Goal: Task Accomplishment & Management: Use online tool/utility

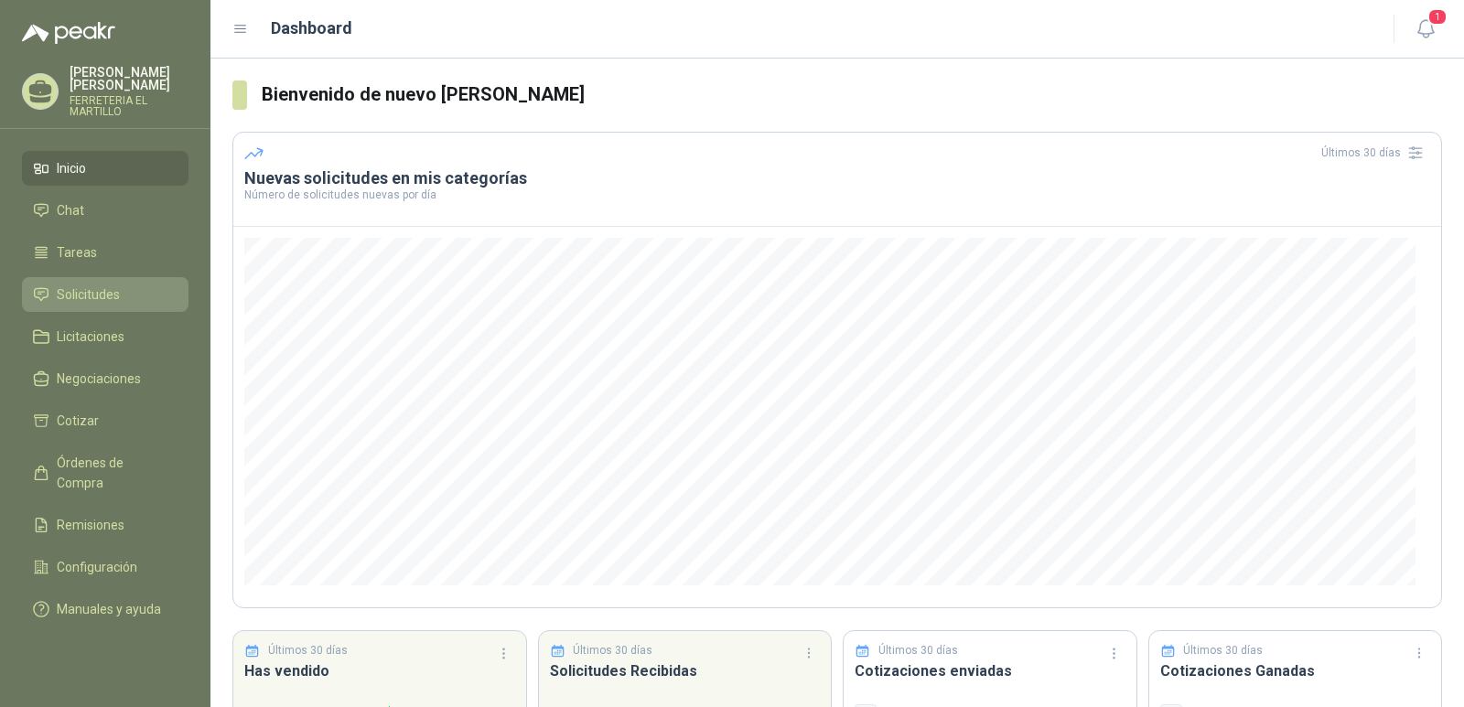
click at [87, 305] on link "Solicitudes" at bounding box center [105, 294] width 166 height 35
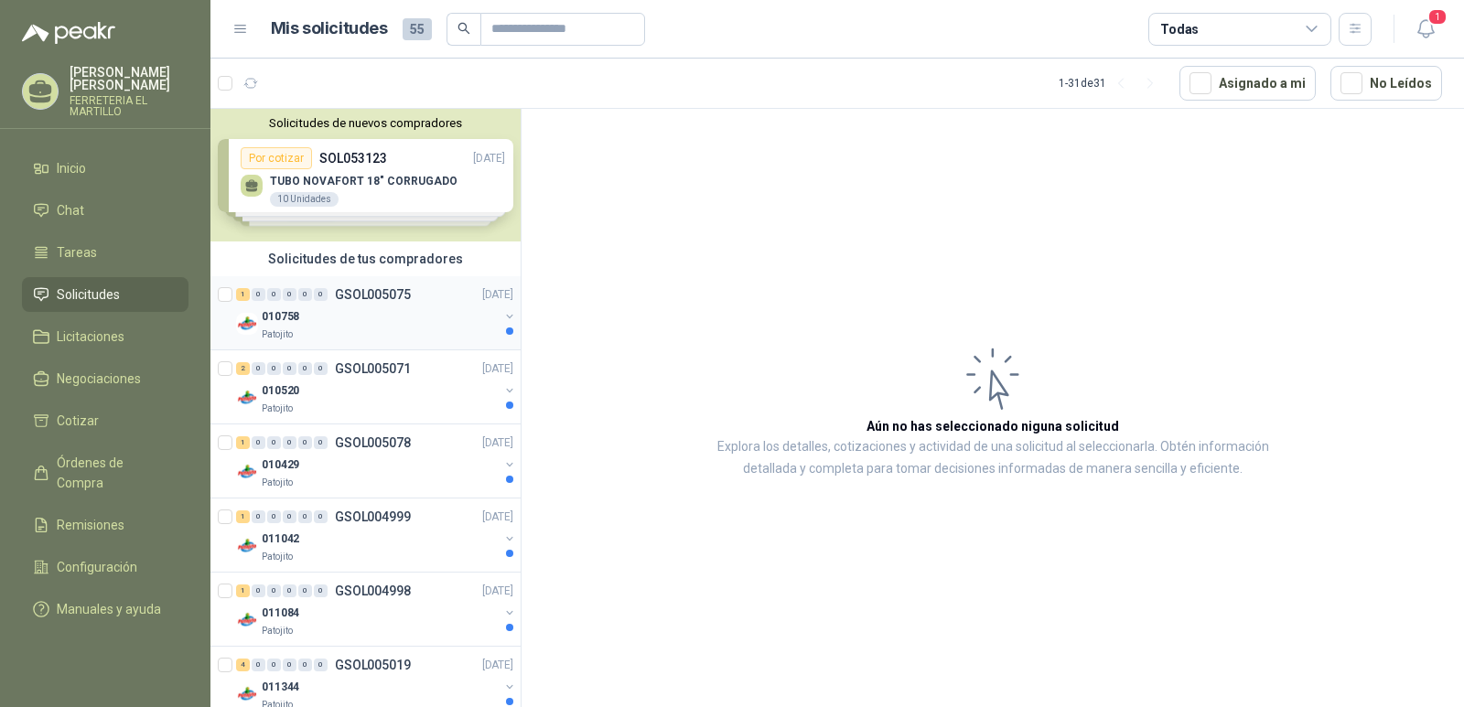
click at [364, 291] on p "GSOL005075" at bounding box center [373, 294] width 76 height 13
click at [304, 323] on div "010758" at bounding box center [380, 317] width 237 height 22
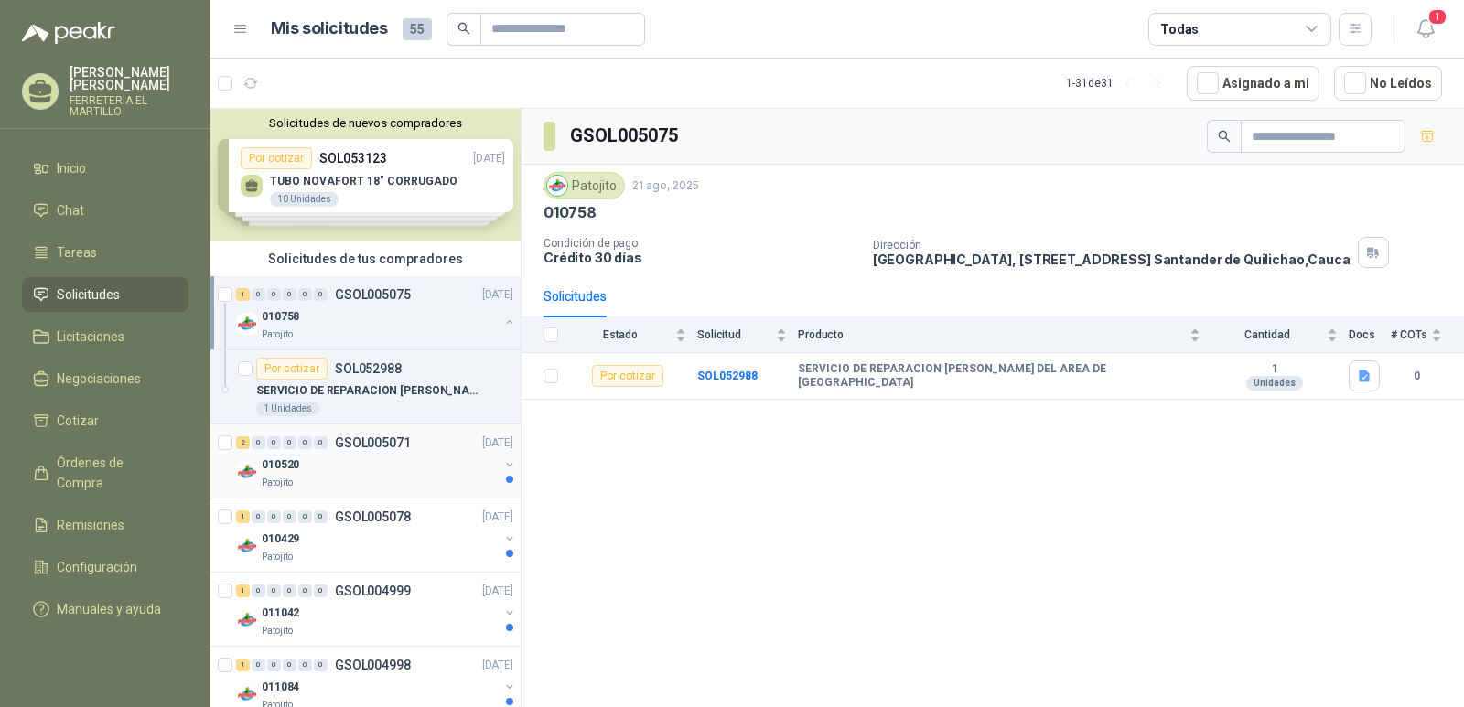
click at [366, 453] on div "2 0 0 0 0 0 GSOL005071 [DATE]" at bounding box center [376, 443] width 281 height 22
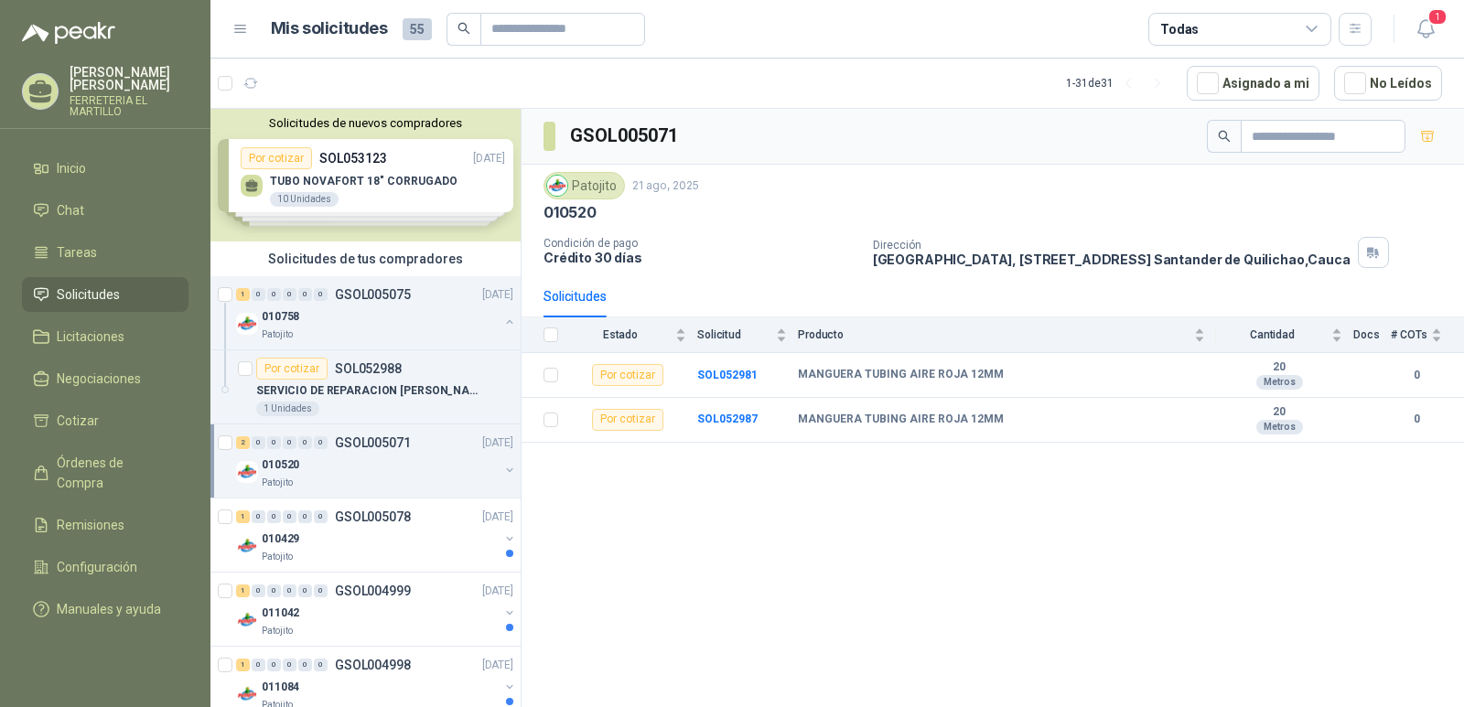
click at [376, 179] on div "Solicitudes de nuevos compradores Por cotizar SOL053123 [DATE] TUBO NOVAFORT 18…" at bounding box center [365, 175] width 310 height 133
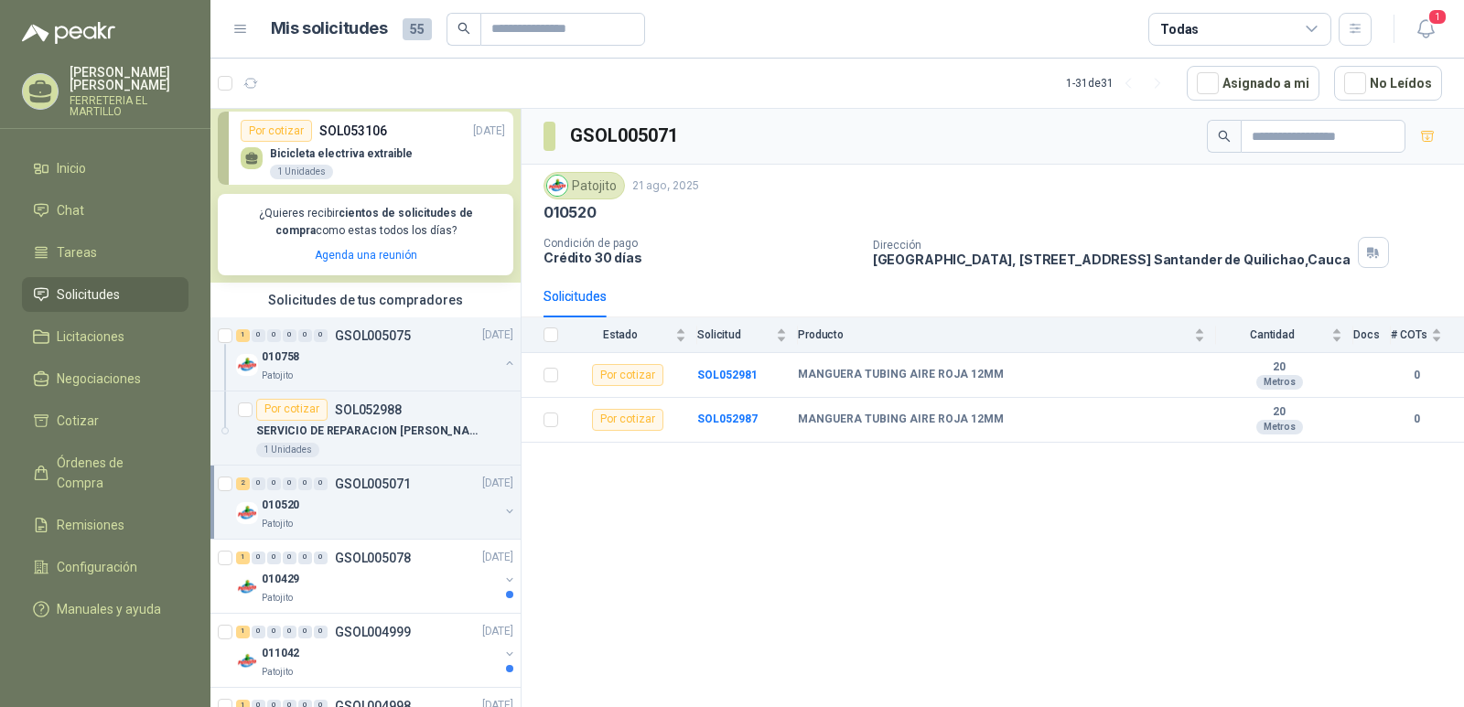
scroll to position [549, 0]
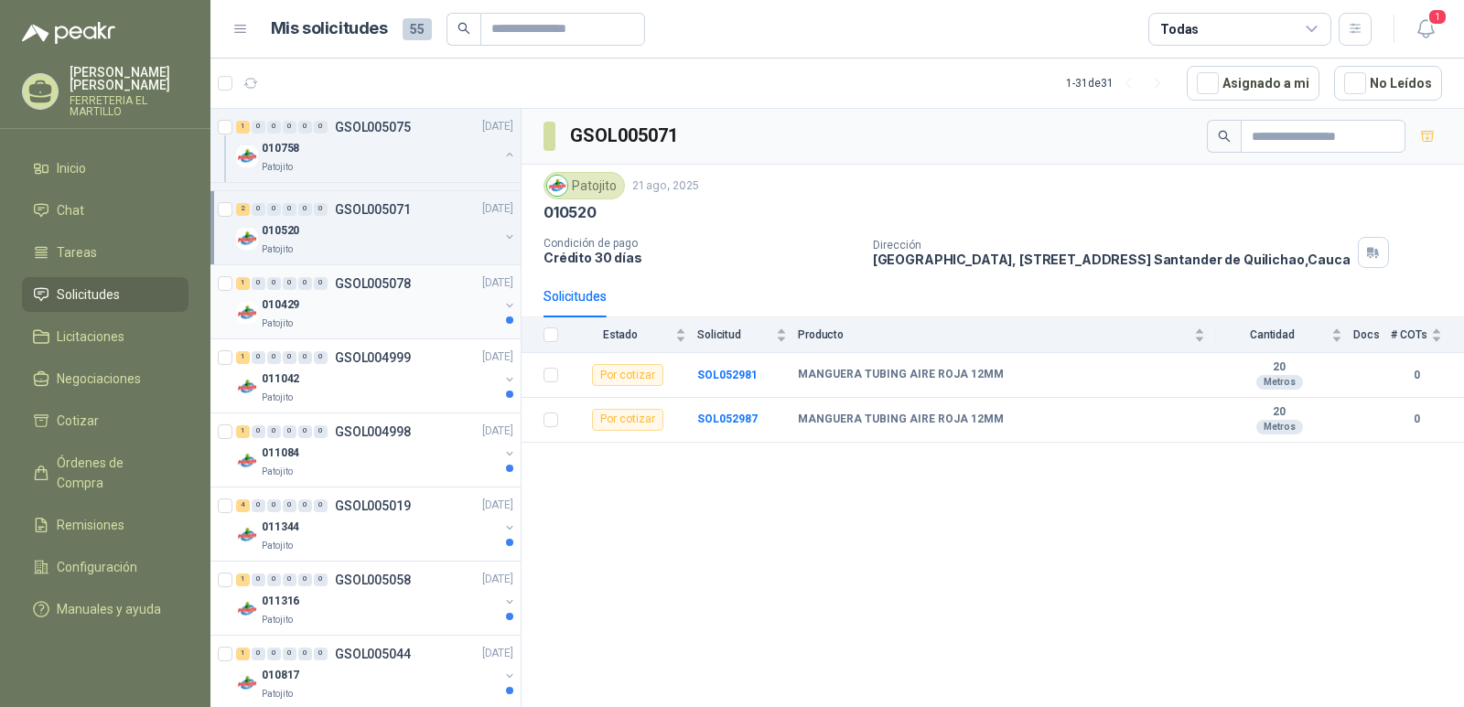
click at [375, 300] on div "010429" at bounding box center [380, 306] width 237 height 22
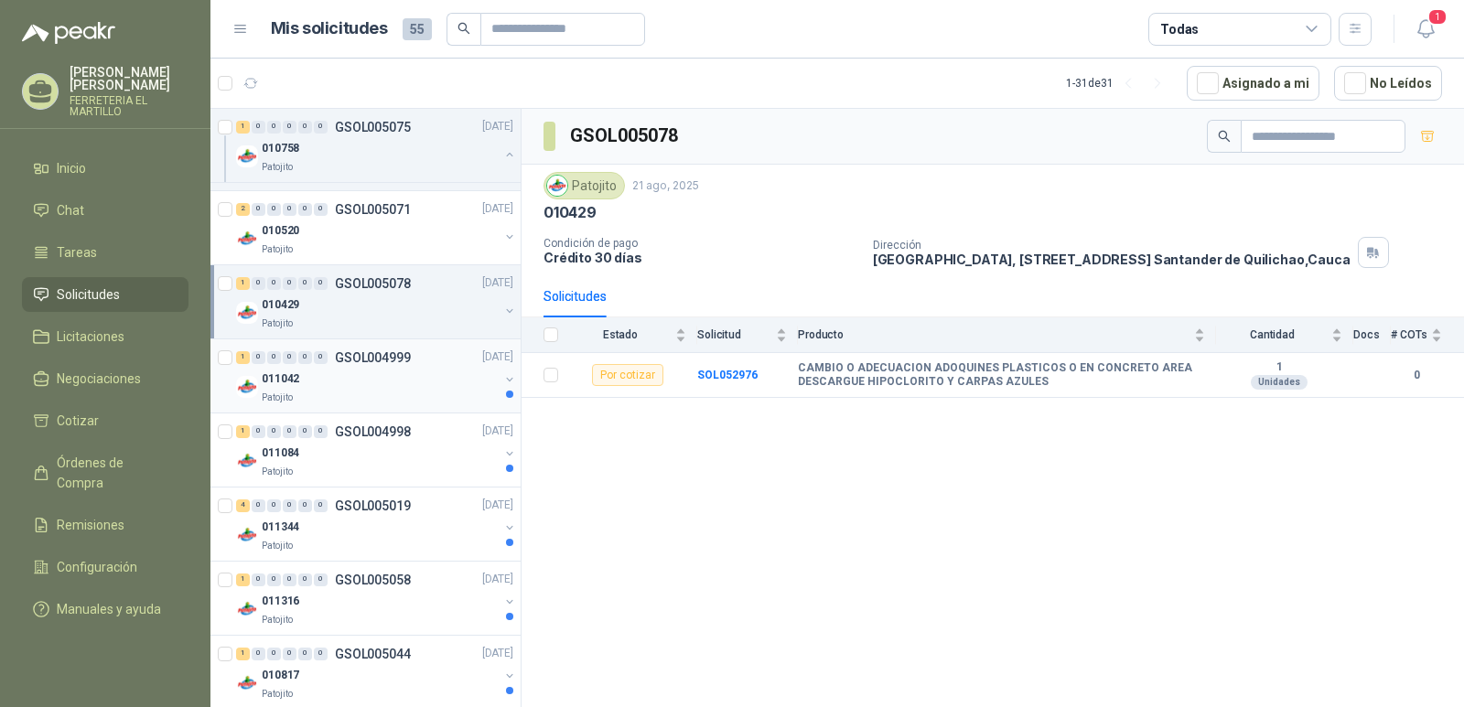
click at [369, 370] on div "011042" at bounding box center [380, 380] width 237 height 22
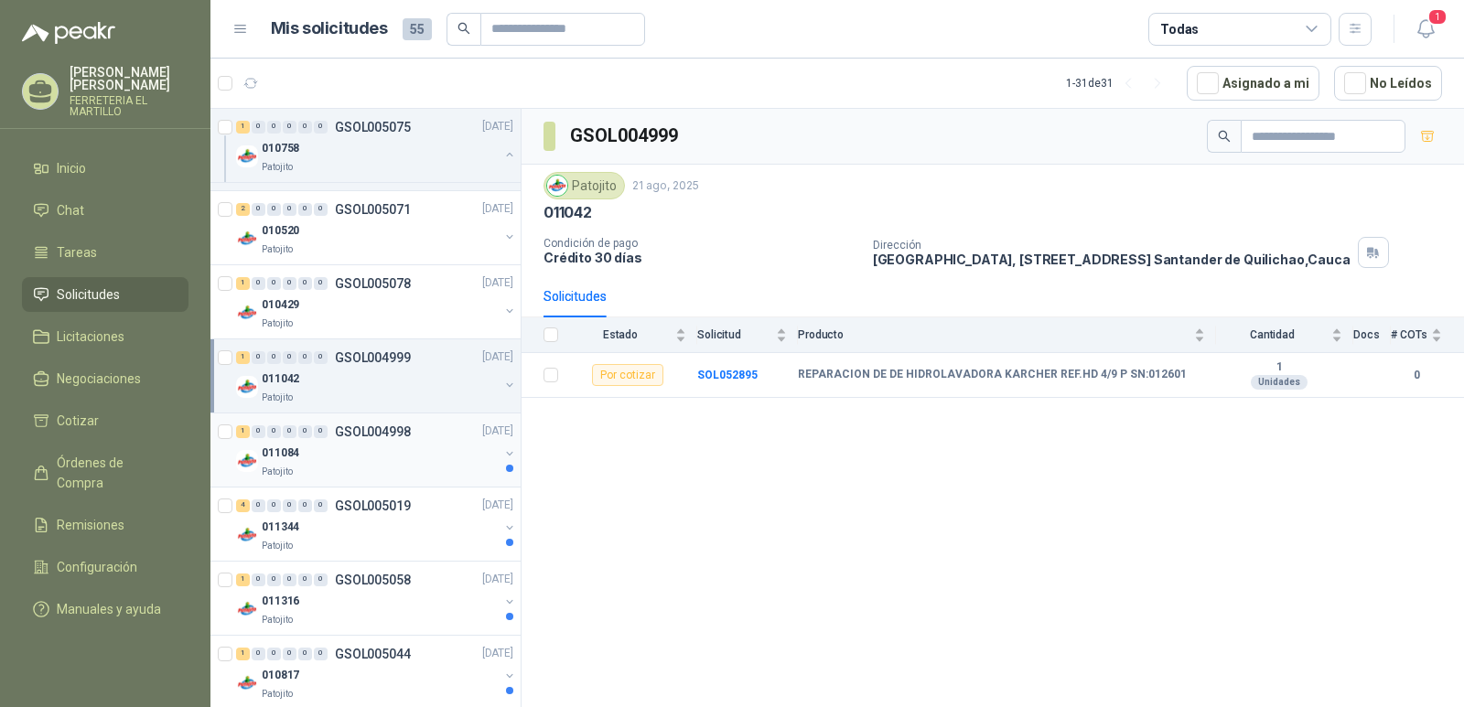
click at [370, 435] on p "GSOL004998" at bounding box center [373, 431] width 76 height 13
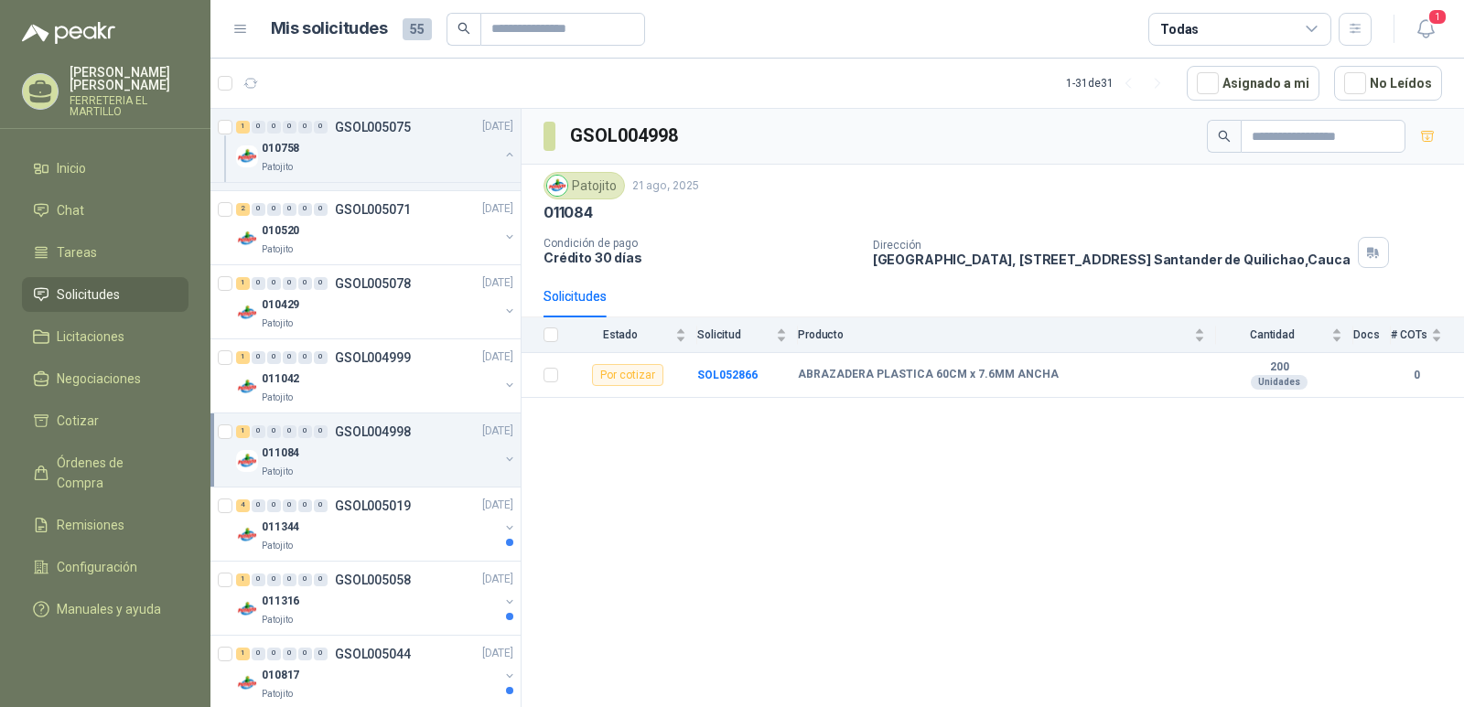
scroll to position [732, 0]
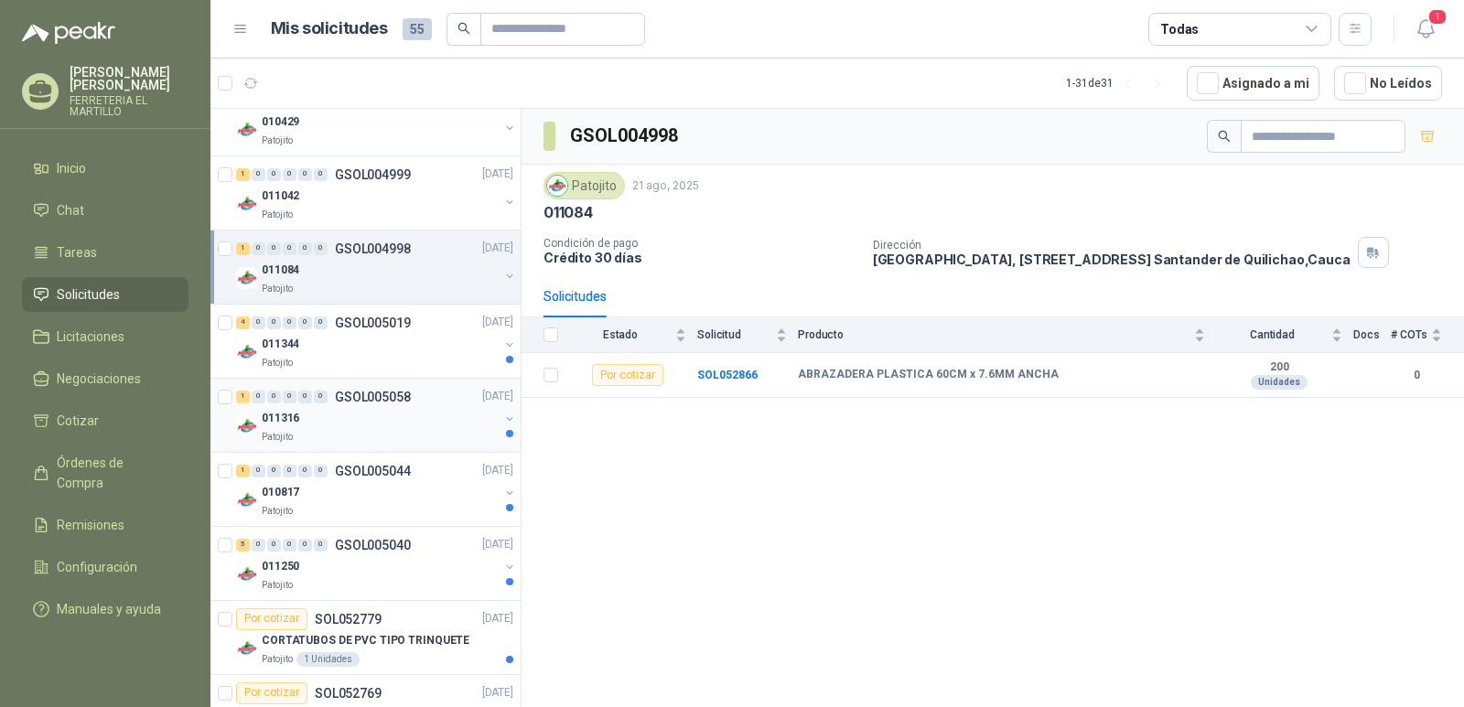
click at [386, 405] on div "1 0 0 0 0 0 GSOL005058 [DATE]" at bounding box center [376, 397] width 281 height 22
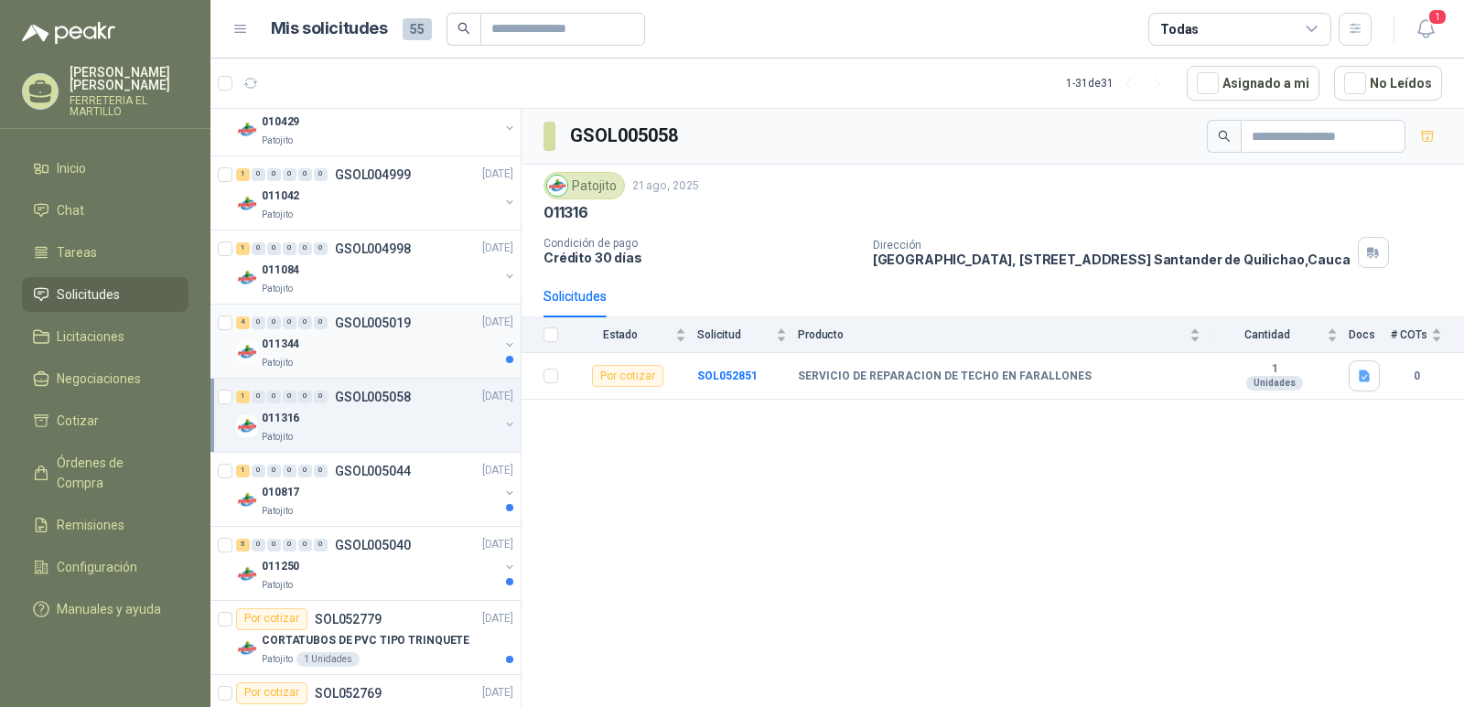
click at [377, 357] on div "Patojito" at bounding box center [380, 363] width 237 height 15
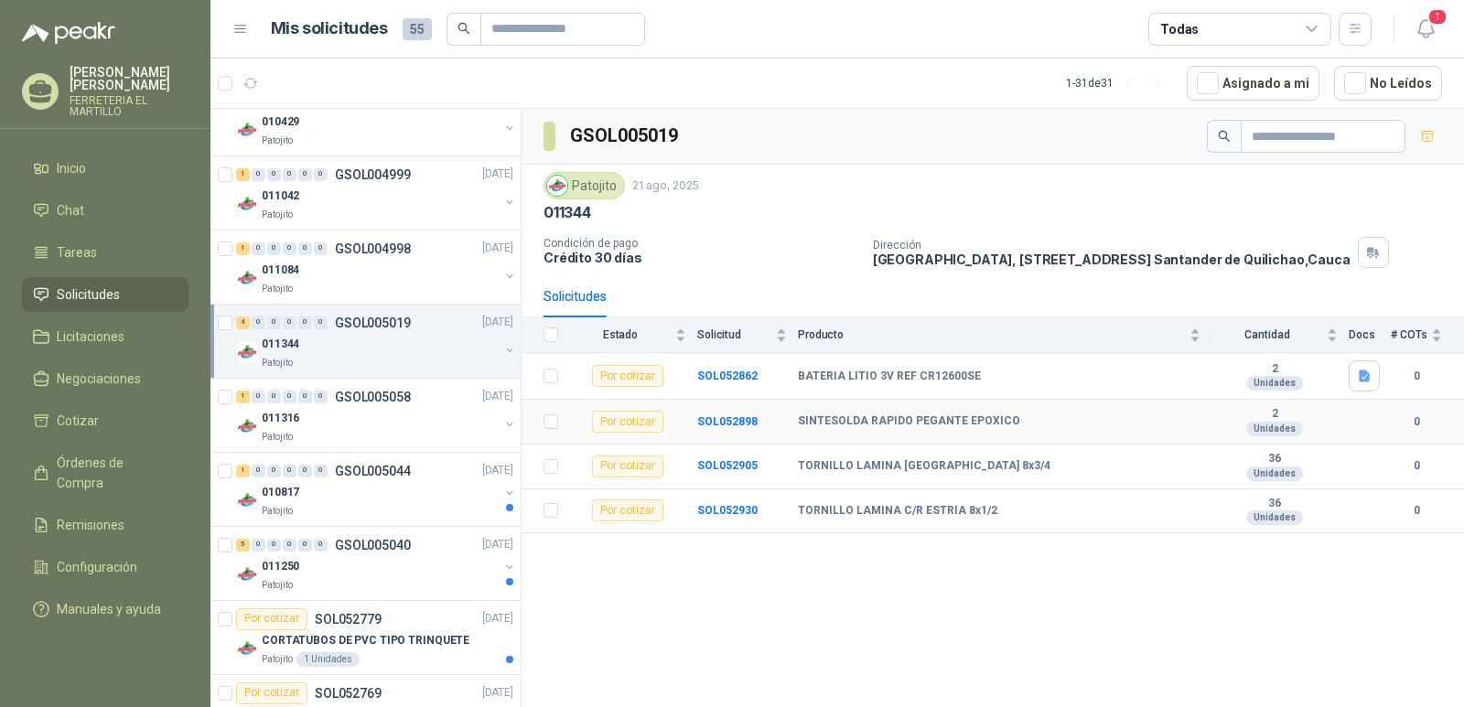
click at [918, 424] on b "SINTESOLDA RAPIDO PEGANTE EPOXICO" at bounding box center [909, 421] width 222 height 15
click at [735, 421] on b "SOL052898" at bounding box center [727, 421] width 60 height 13
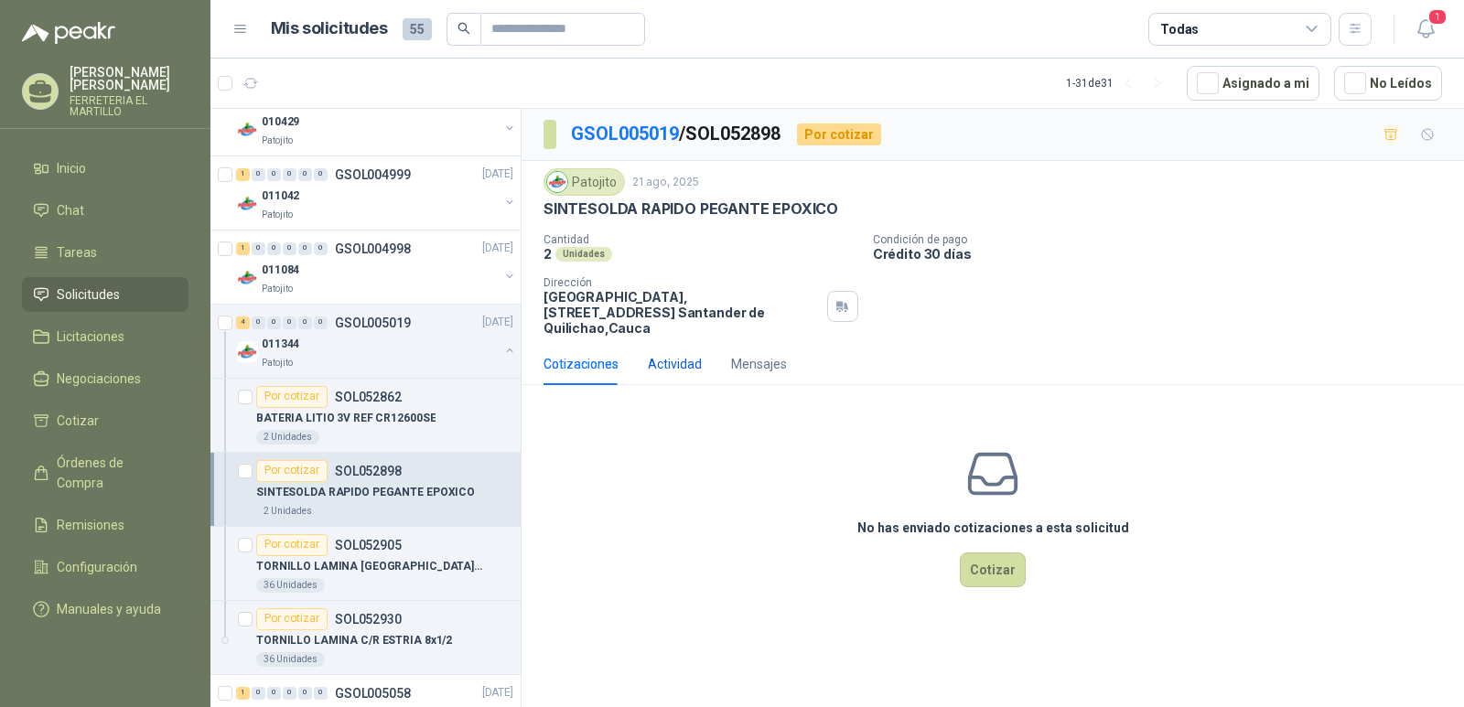
click at [682, 354] on div "Actividad" at bounding box center [675, 364] width 54 height 20
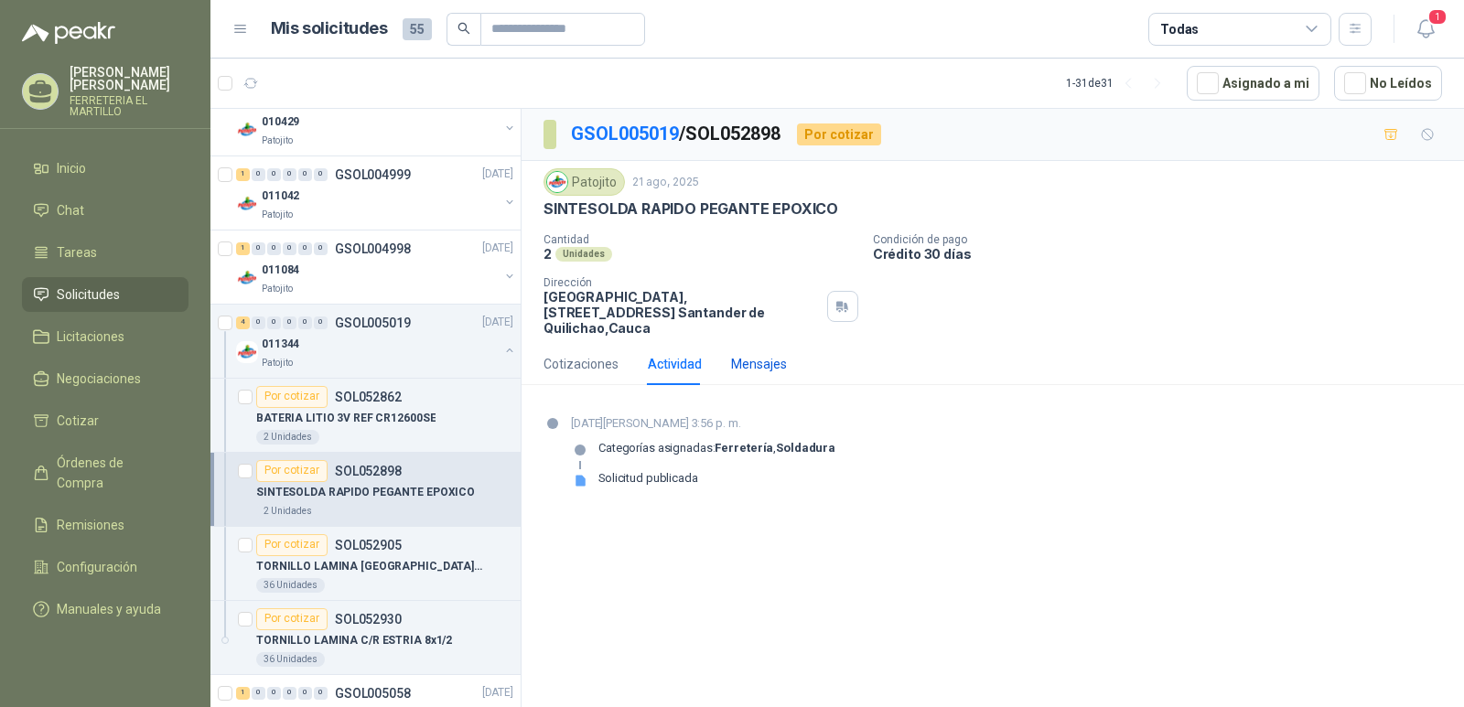
click at [774, 354] on div "Mensajes" at bounding box center [759, 364] width 56 height 20
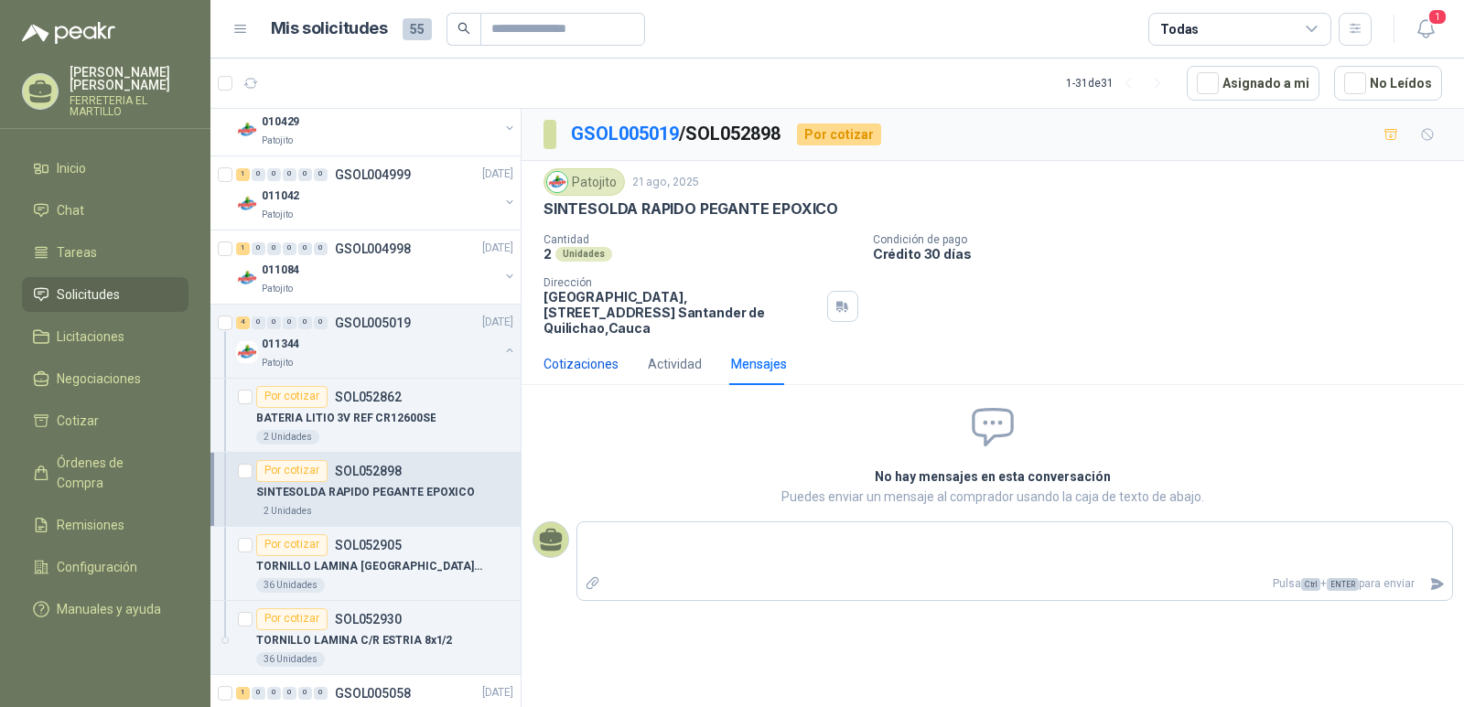
click at [590, 354] on div "Cotizaciones" at bounding box center [580, 364] width 75 height 20
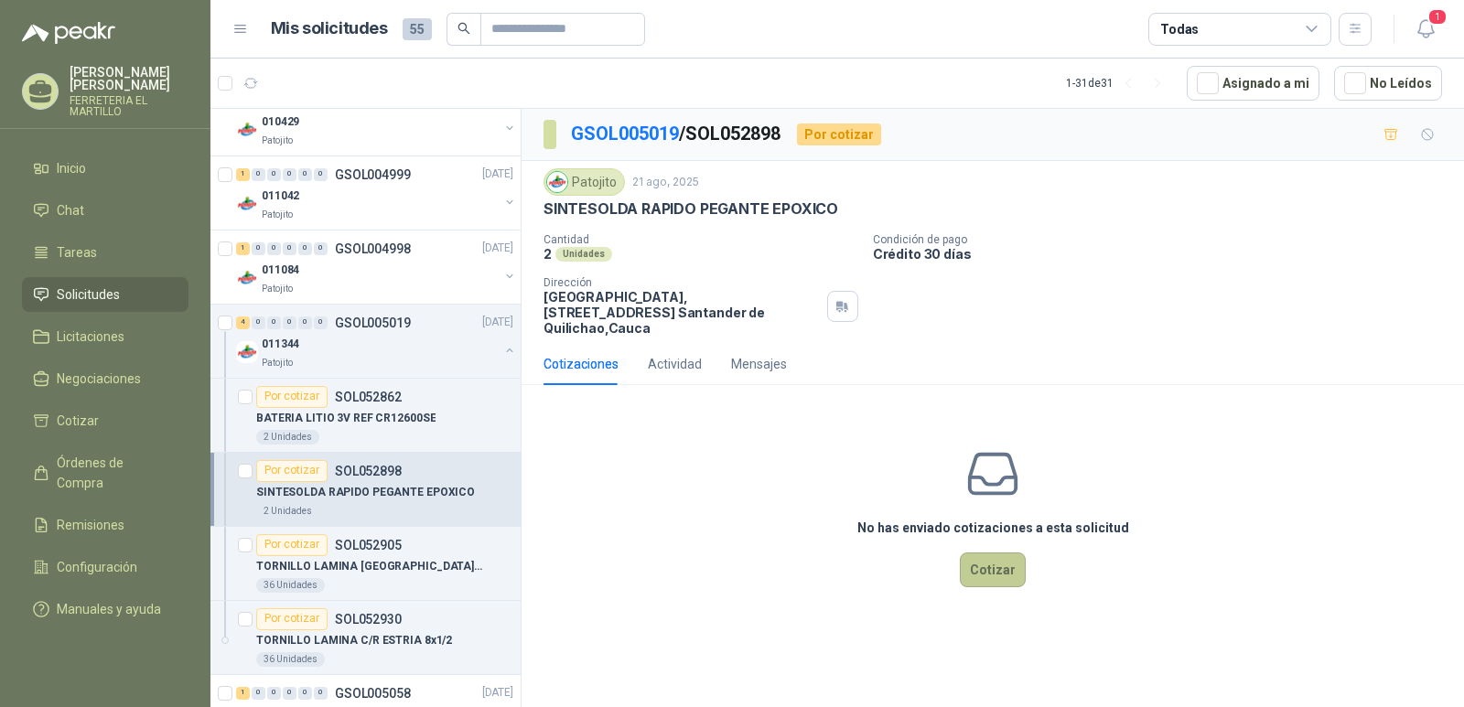
click at [1009, 565] on button "Cotizar" at bounding box center [993, 570] width 66 height 35
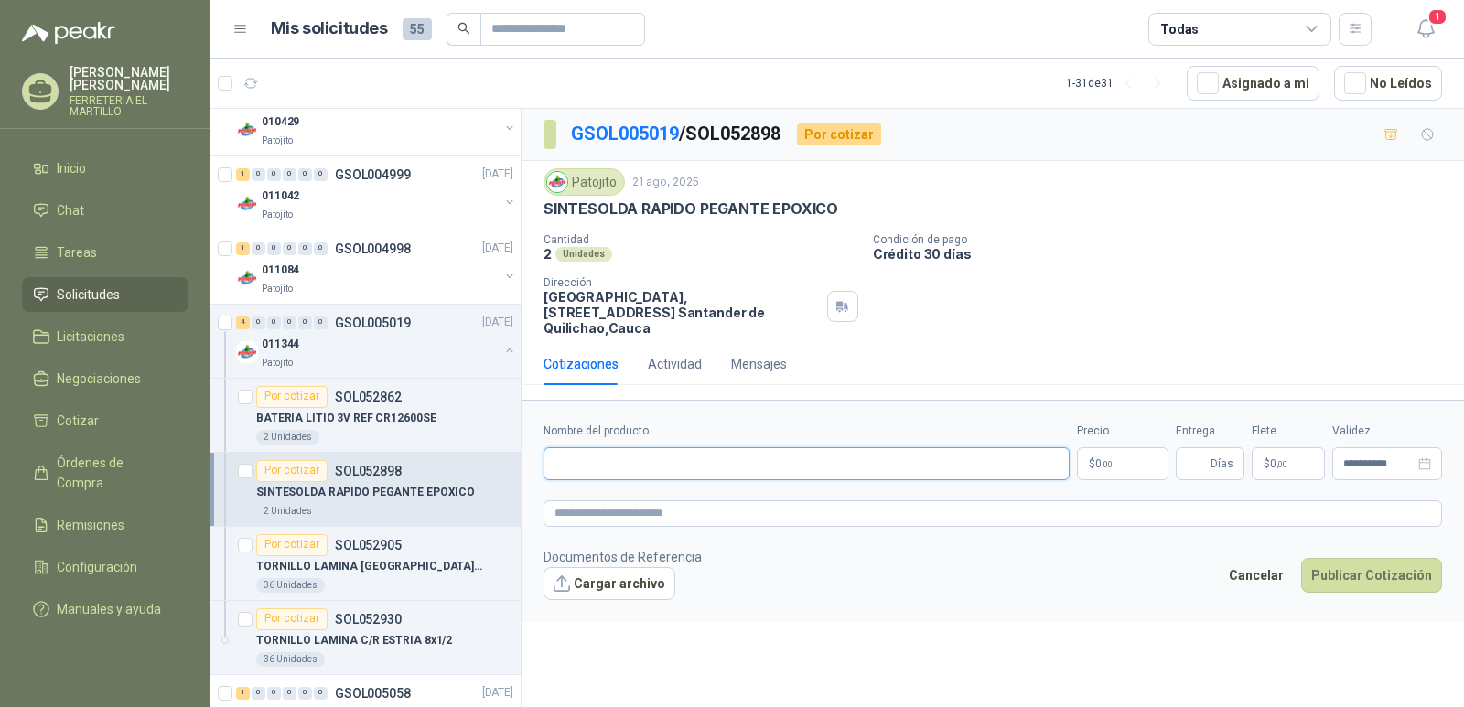
click at [763, 447] on input "Nombre del producto" at bounding box center [806, 463] width 526 height 33
type input "**********"
click at [1095, 458] on span "0 ,00" at bounding box center [1103, 463] width 17 height 11
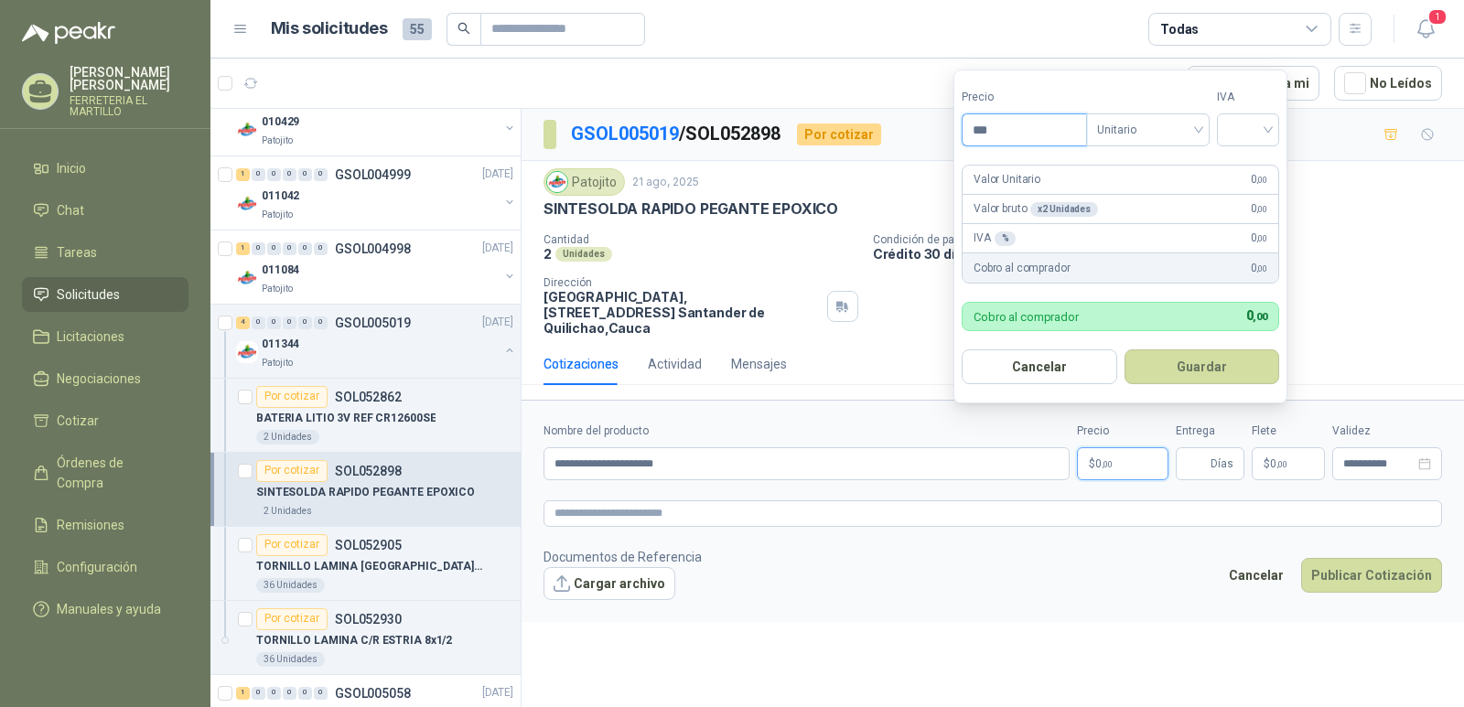
click at [999, 134] on input "***" at bounding box center [1023, 129] width 123 height 31
click at [1198, 131] on span "Unitario" at bounding box center [1148, 129] width 102 height 27
type input "********"
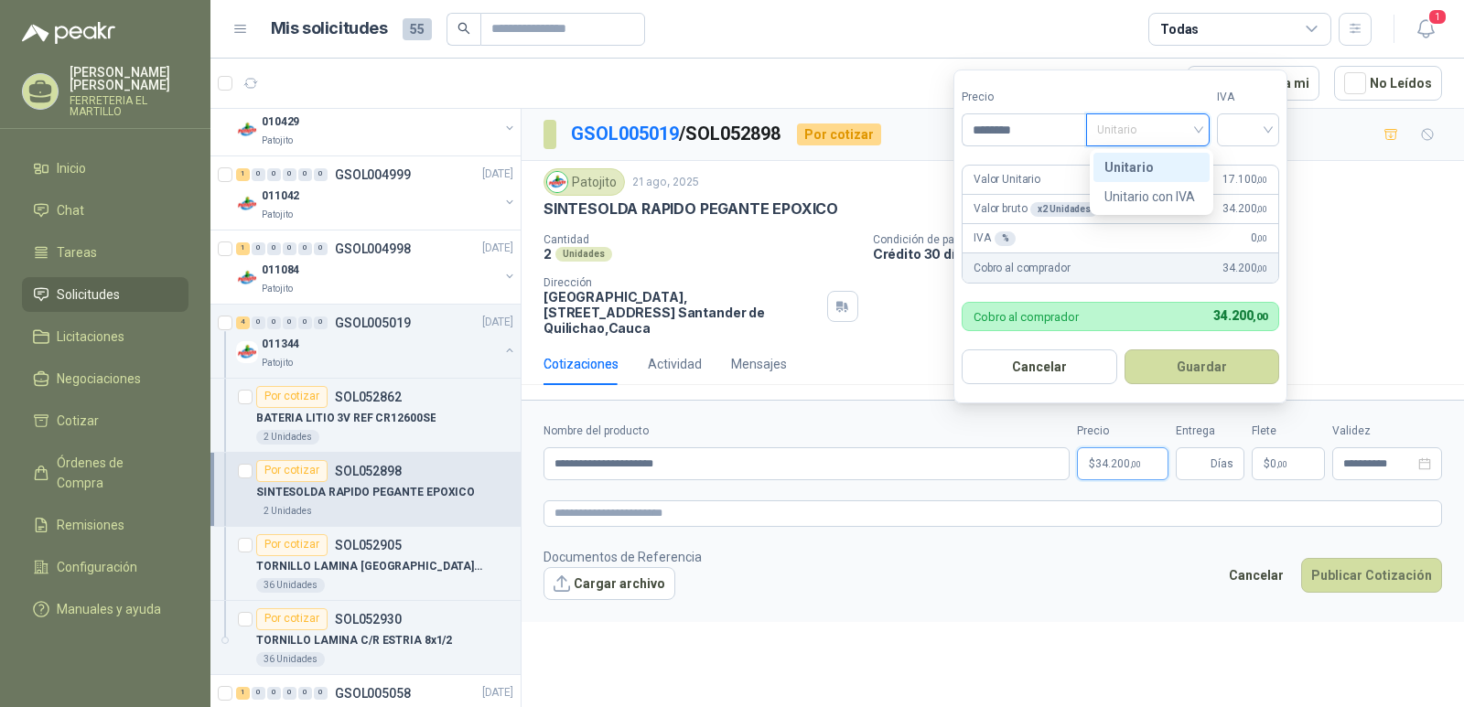
click at [1198, 130] on span "Unitario" at bounding box center [1148, 129] width 102 height 27
click at [1276, 130] on div at bounding box center [1248, 129] width 62 height 33
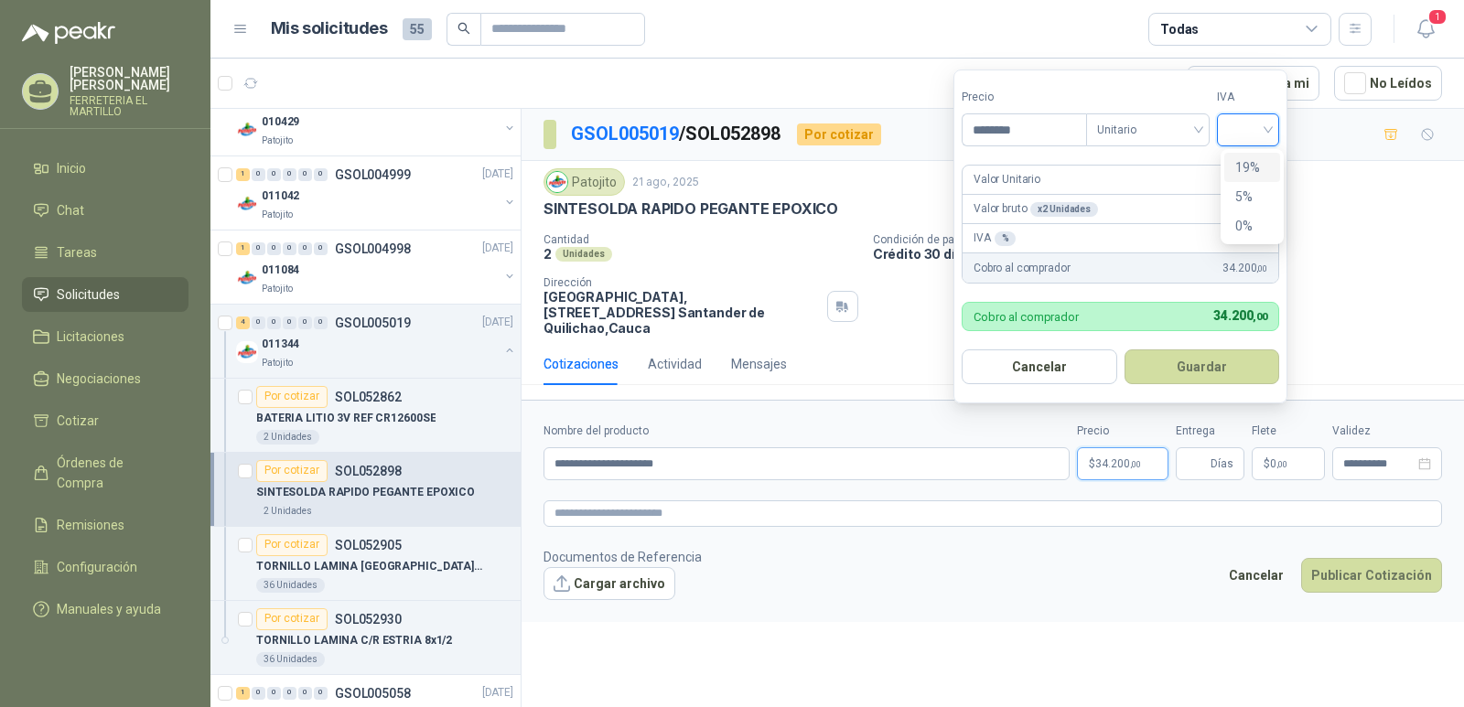
click at [1249, 174] on div "19%" at bounding box center [1252, 167] width 34 height 20
click at [1271, 130] on span "19%" at bounding box center [1251, 129] width 41 height 27
click at [1195, 366] on button "Guardar" at bounding box center [1204, 366] width 157 height 35
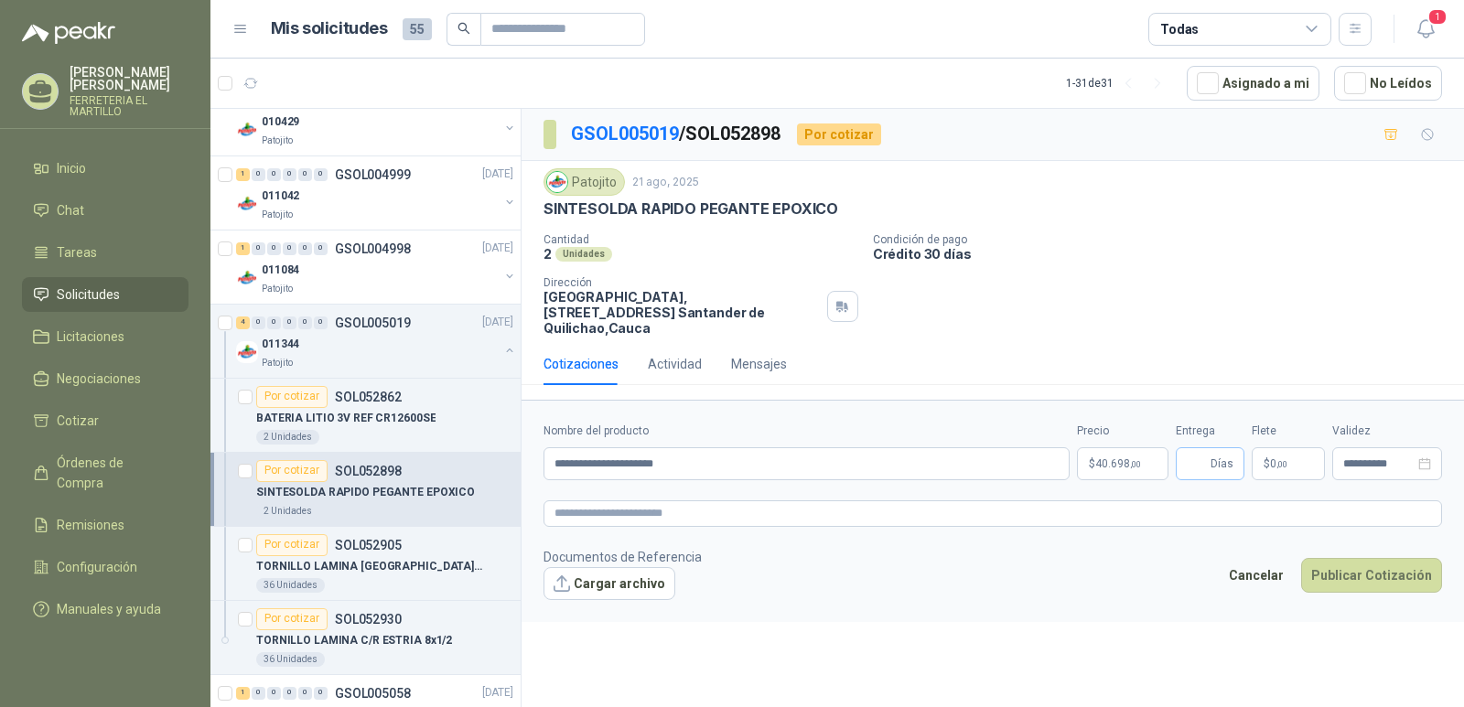
click at [1215, 454] on span "Días" at bounding box center [1221, 463] width 23 height 31
click at [1197, 448] on input "Entrega" at bounding box center [1197, 463] width 20 height 31
type input "*"
click at [1231, 521] on form "**********" at bounding box center [992, 510] width 942 height 221
click at [1306, 452] on p "$ 0 ,00" at bounding box center [1287, 463] width 73 height 33
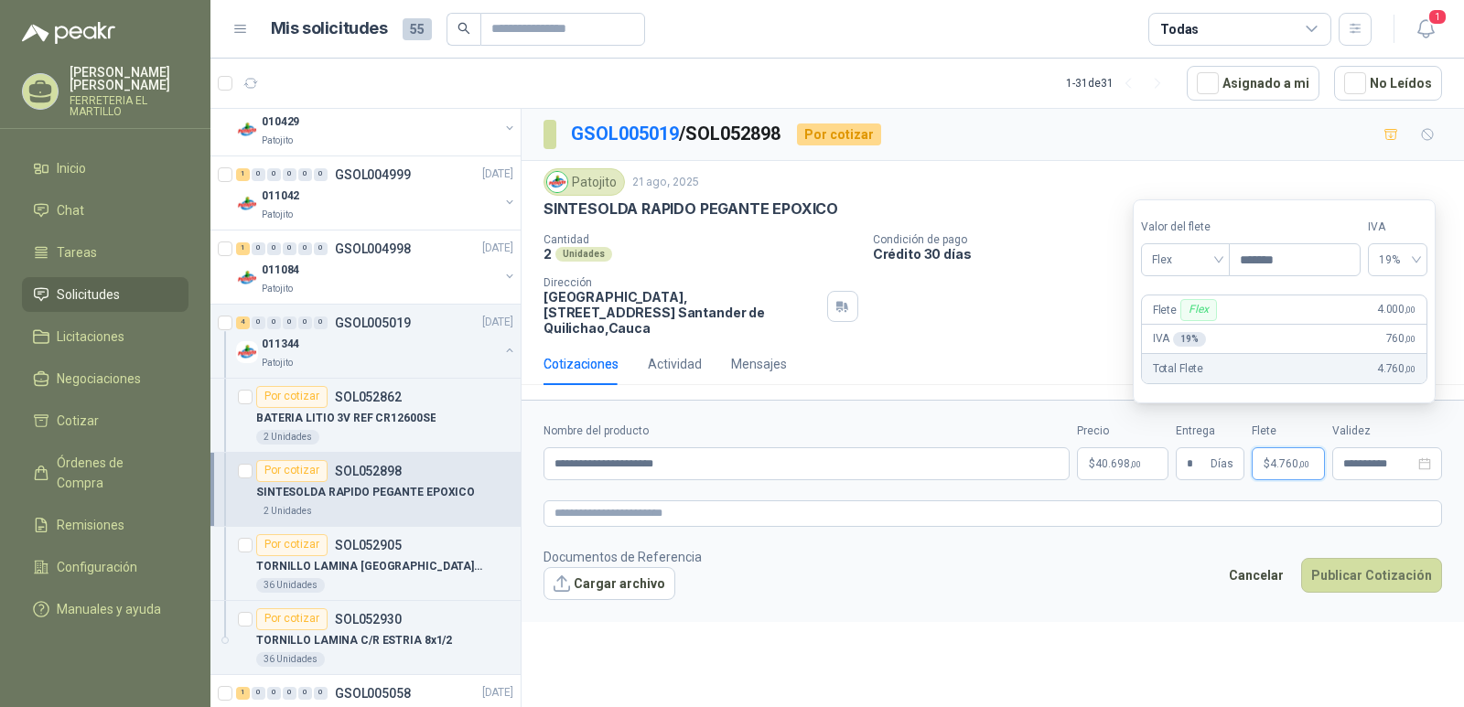
type input "*******"
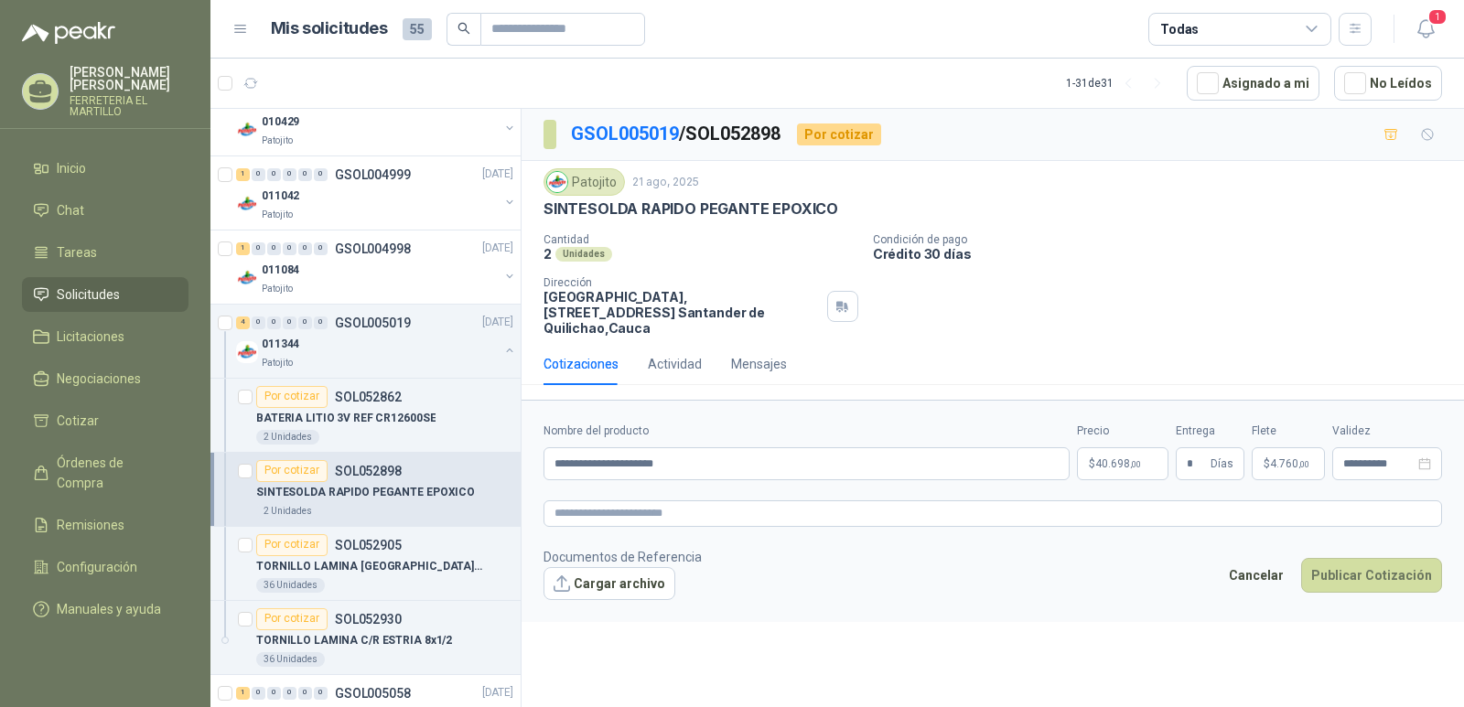
click at [1085, 262] on p "Crédito 30 días" at bounding box center [1165, 254] width 584 height 16
click at [1118, 458] on span "40.698 ,00" at bounding box center [1118, 463] width 46 height 11
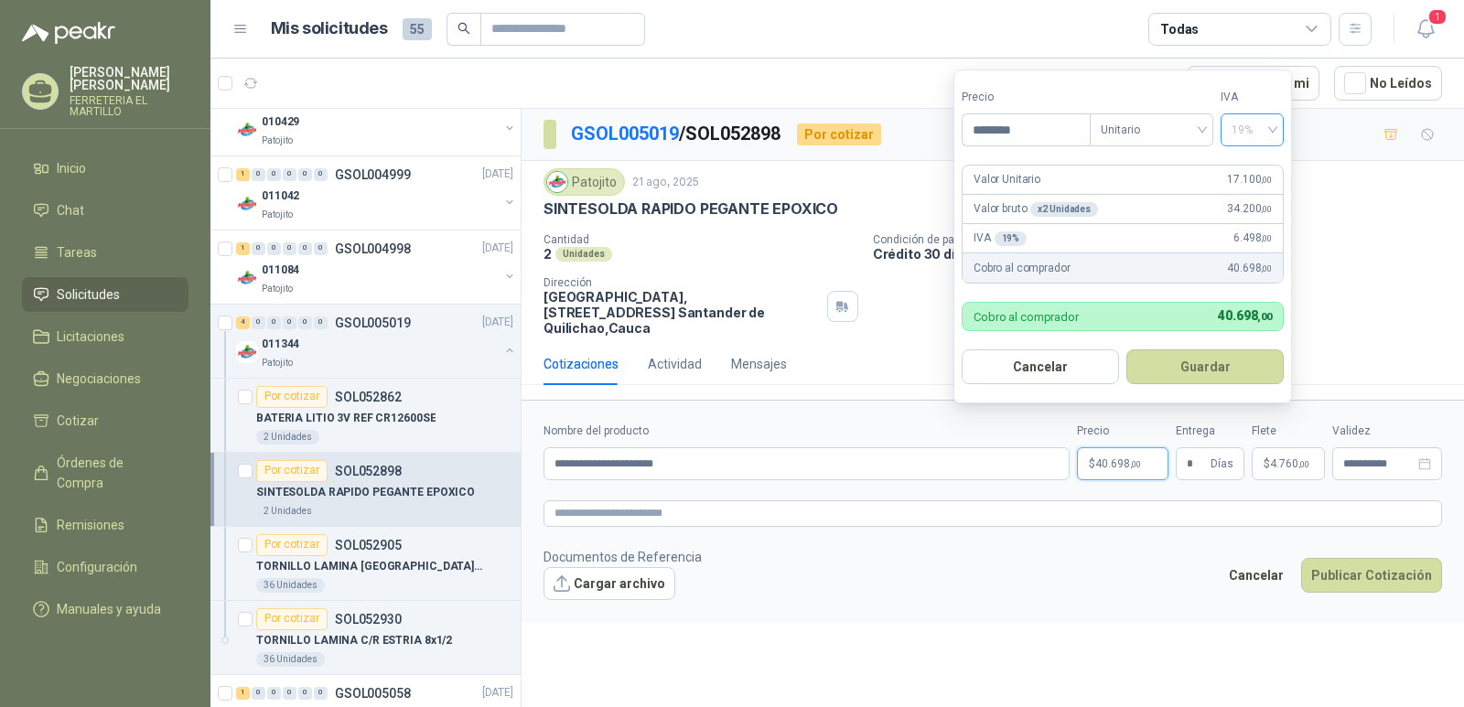
click at [1245, 129] on span "19%" at bounding box center [1251, 129] width 41 height 27
click at [1252, 231] on div "0%" at bounding box center [1252, 226] width 34 height 20
click at [1275, 124] on div "0%" at bounding box center [1251, 129] width 63 height 33
click at [1253, 166] on div "19%" at bounding box center [1252, 167] width 34 height 20
click at [1030, 133] on input "********" at bounding box center [1025, 129] width 127 height 31
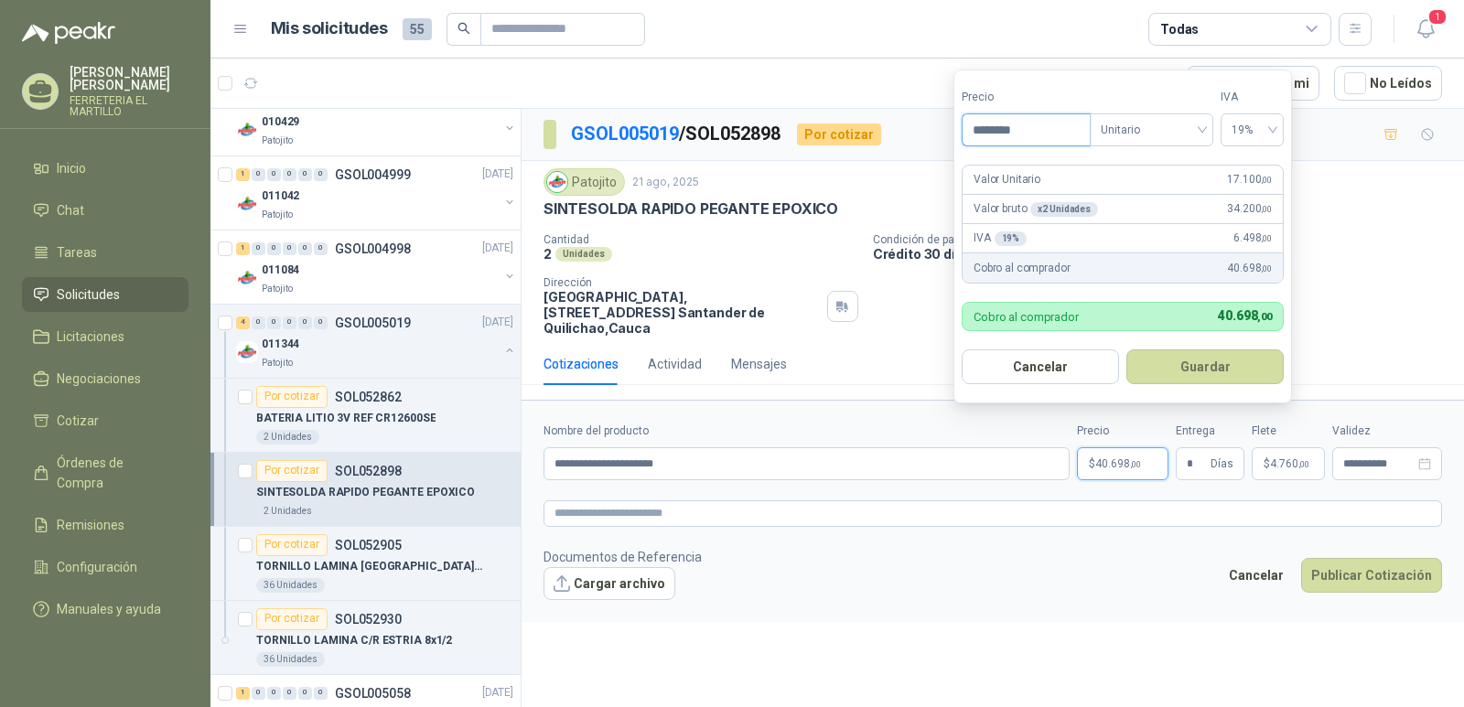
click at [1030, 133] on input "********" at bounding box center [1025, 129] width 127 height 31
type input "********"
click at [1126, 349] on button "Guardar" at bounding box center [1204, 366] width 157 height 35
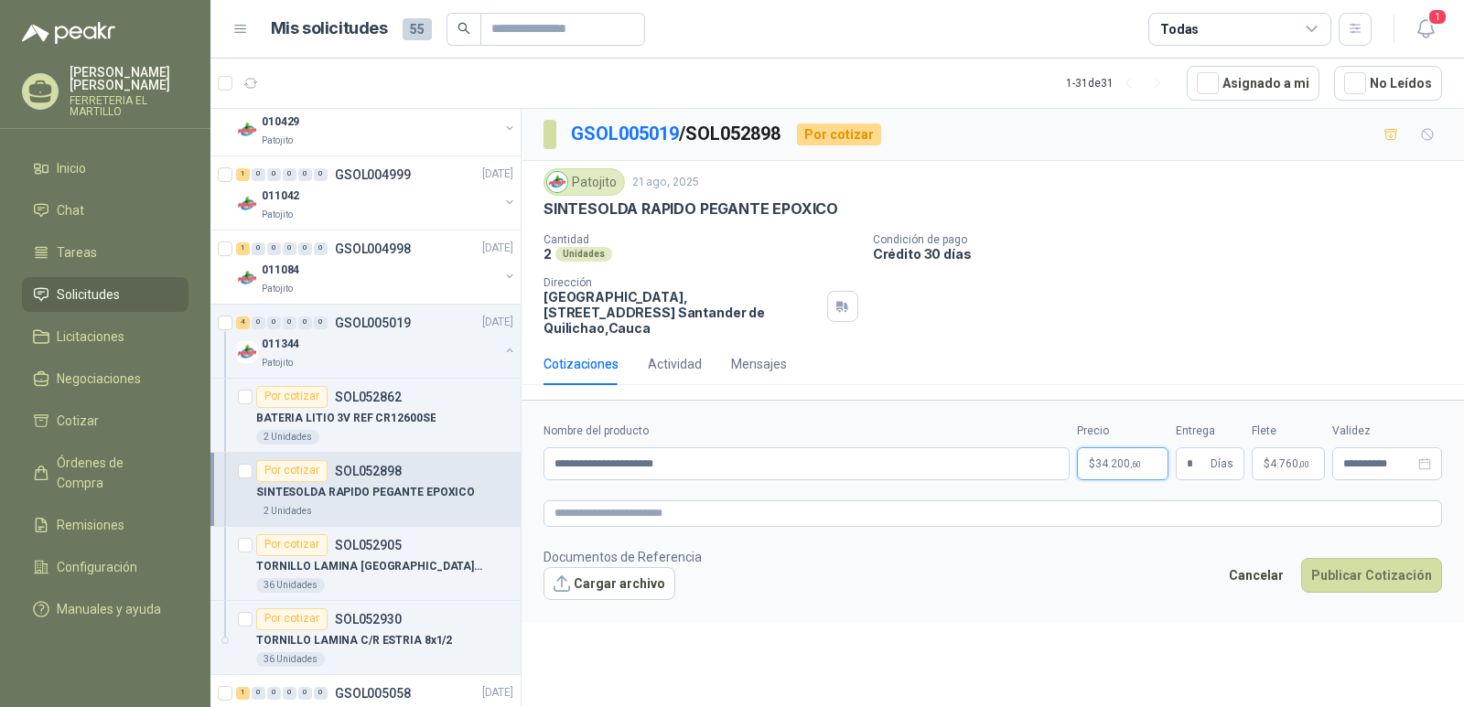
click at [1108, 458] on span "34.200 ,60" at bounding box center [1118, 463] width 46 height 11
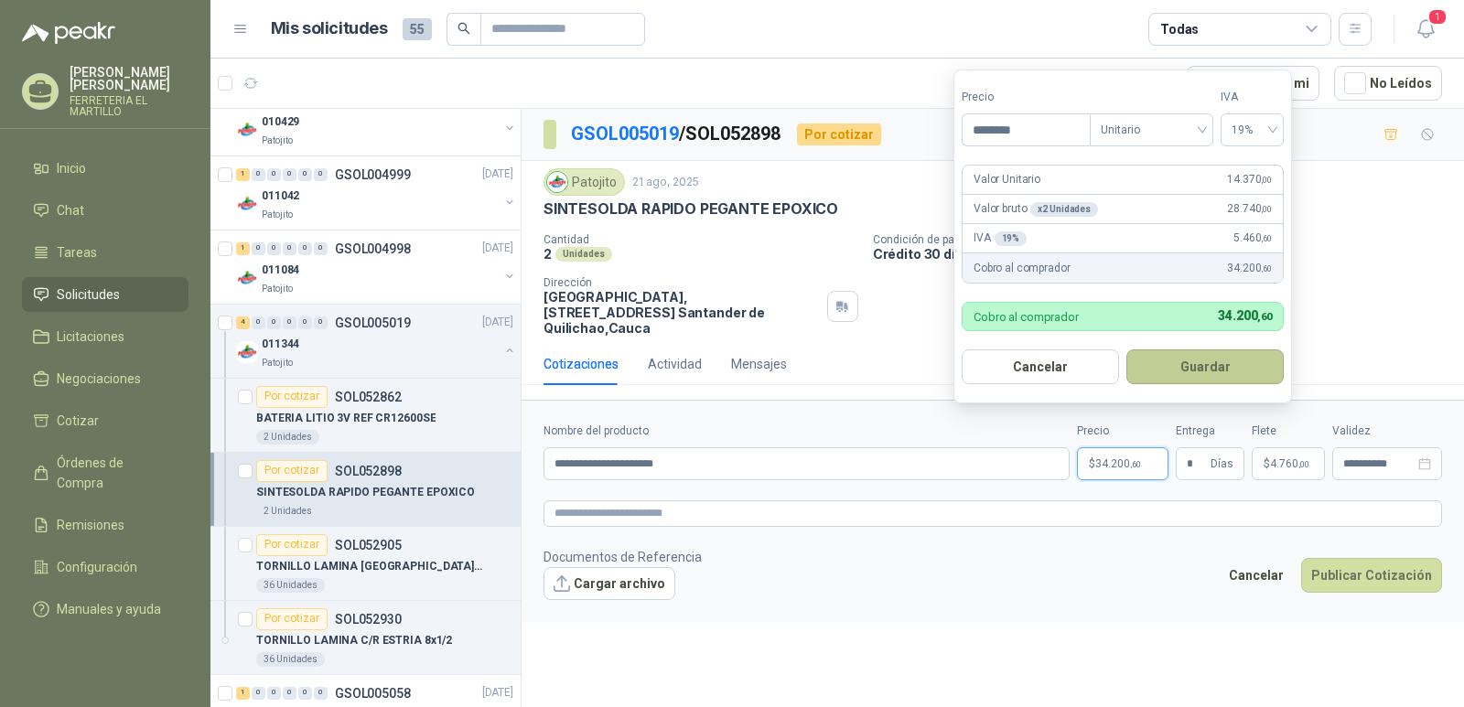
click at [1240, 375] on button "Guardar" at bounding box center [1204, 366] width 157 height 35
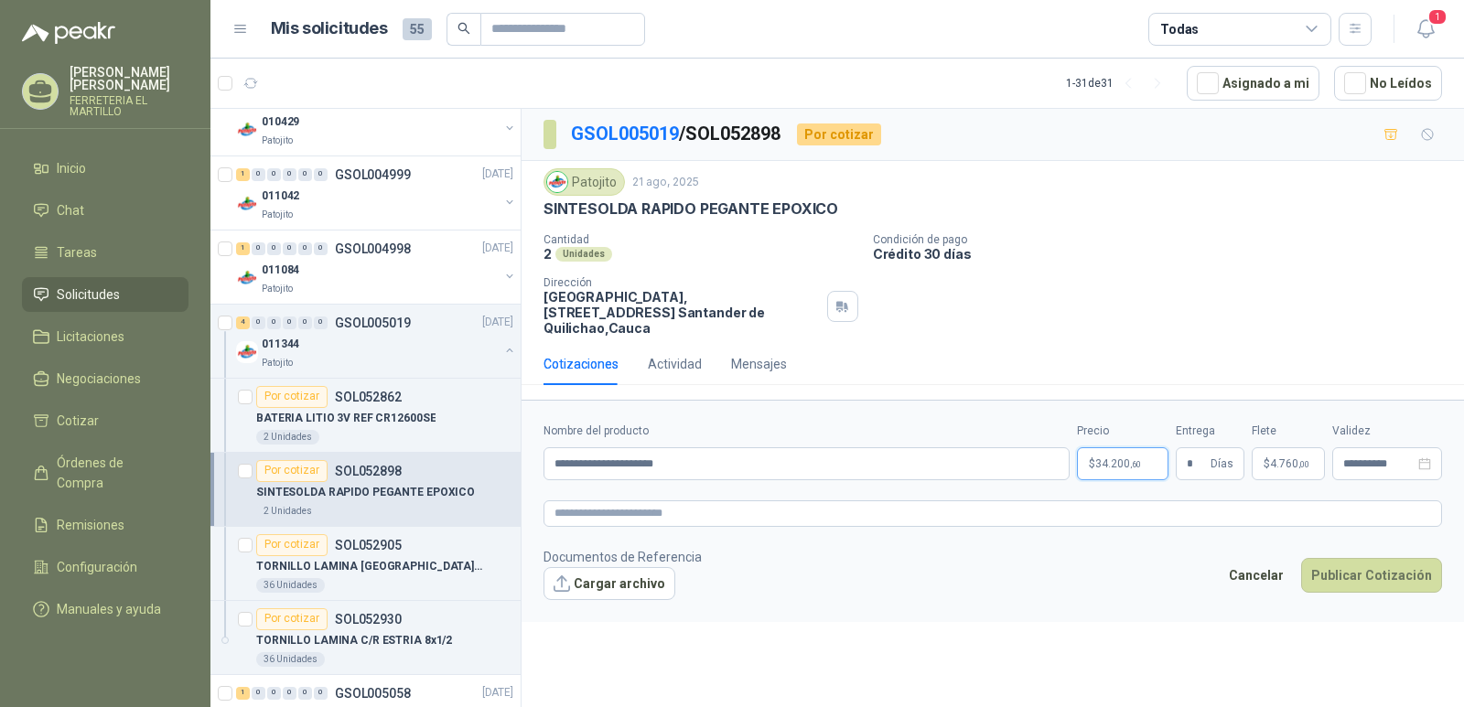
click at [1140, 459] on span ",60" at bounding box center [1135, 464] width 11 height 10
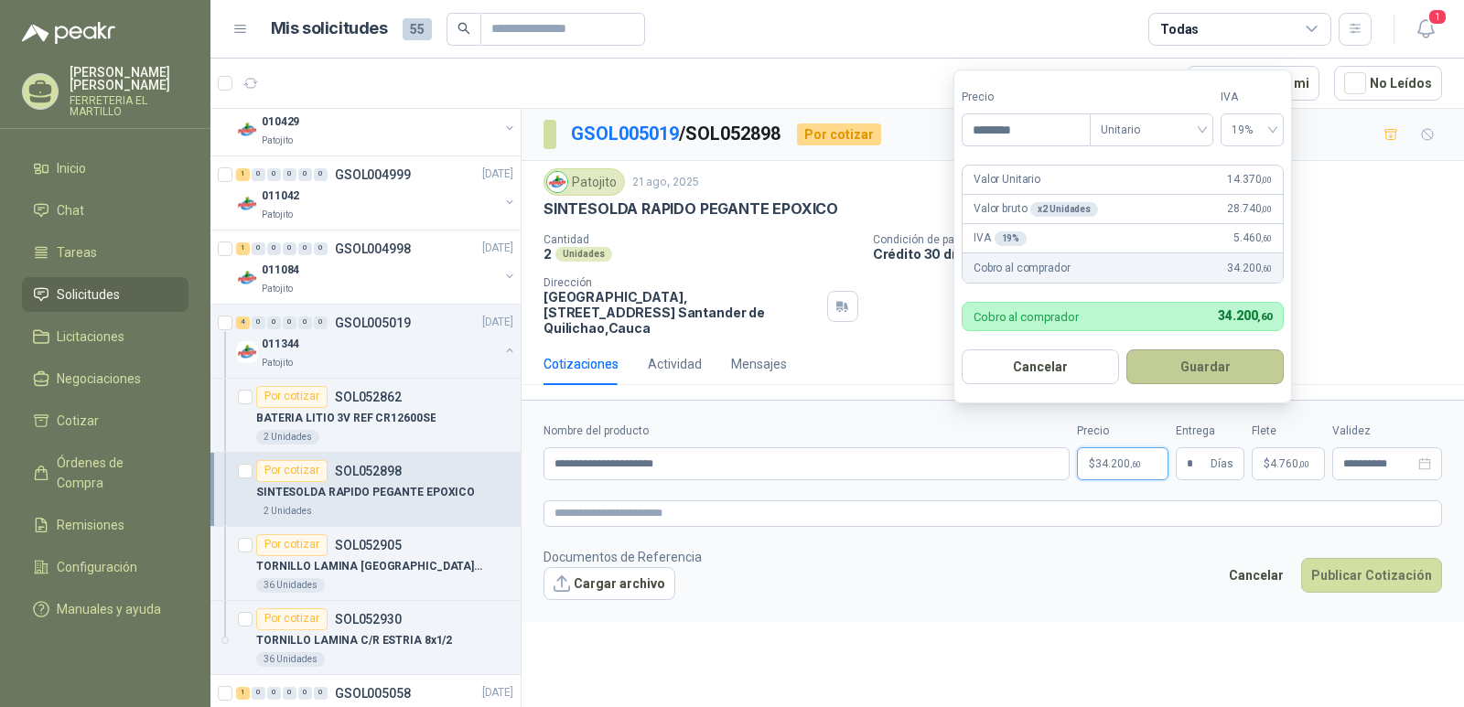
click at [1181, 374] on button "Guardar" at bounding box center [1204, 366] width 157 height 35
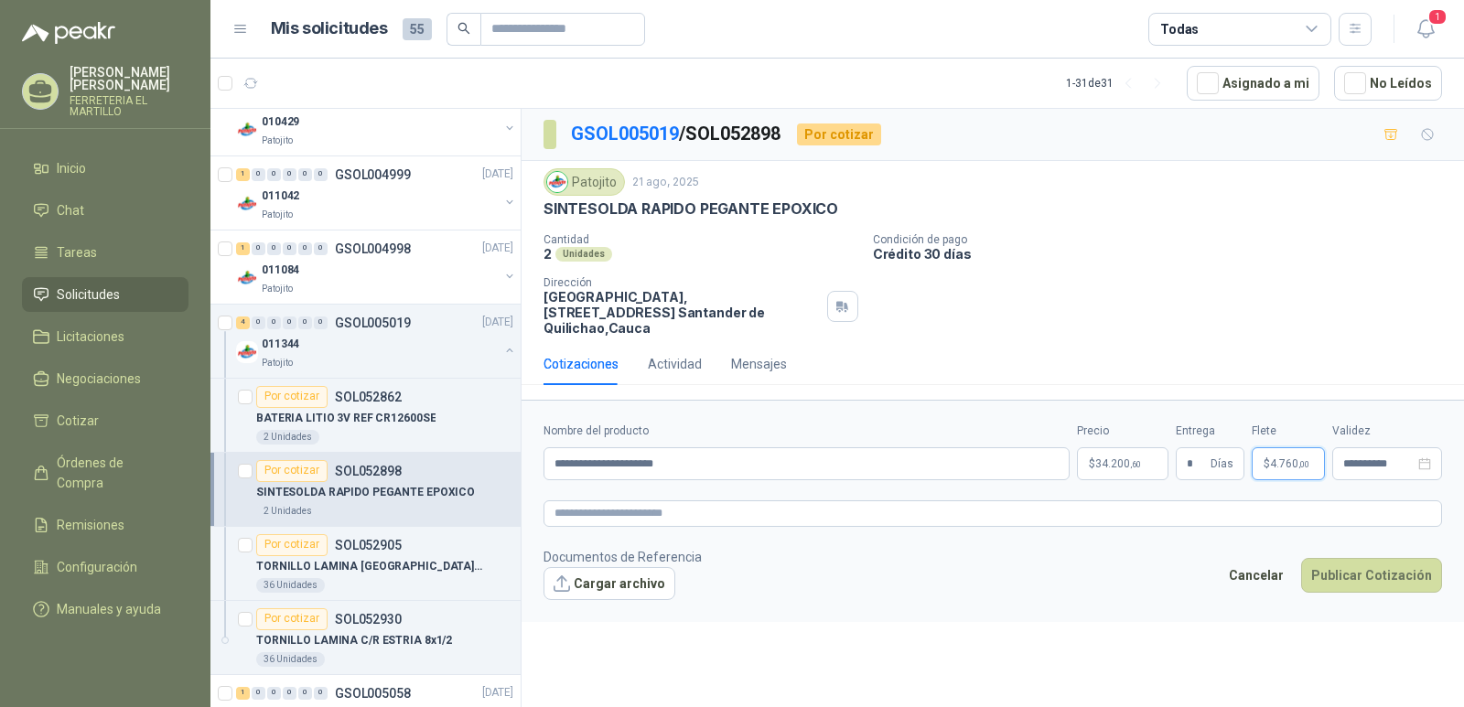
click at [1289, 458] on span "4.760 ,00" at bounding box center [1289, 463] width 39 height 11
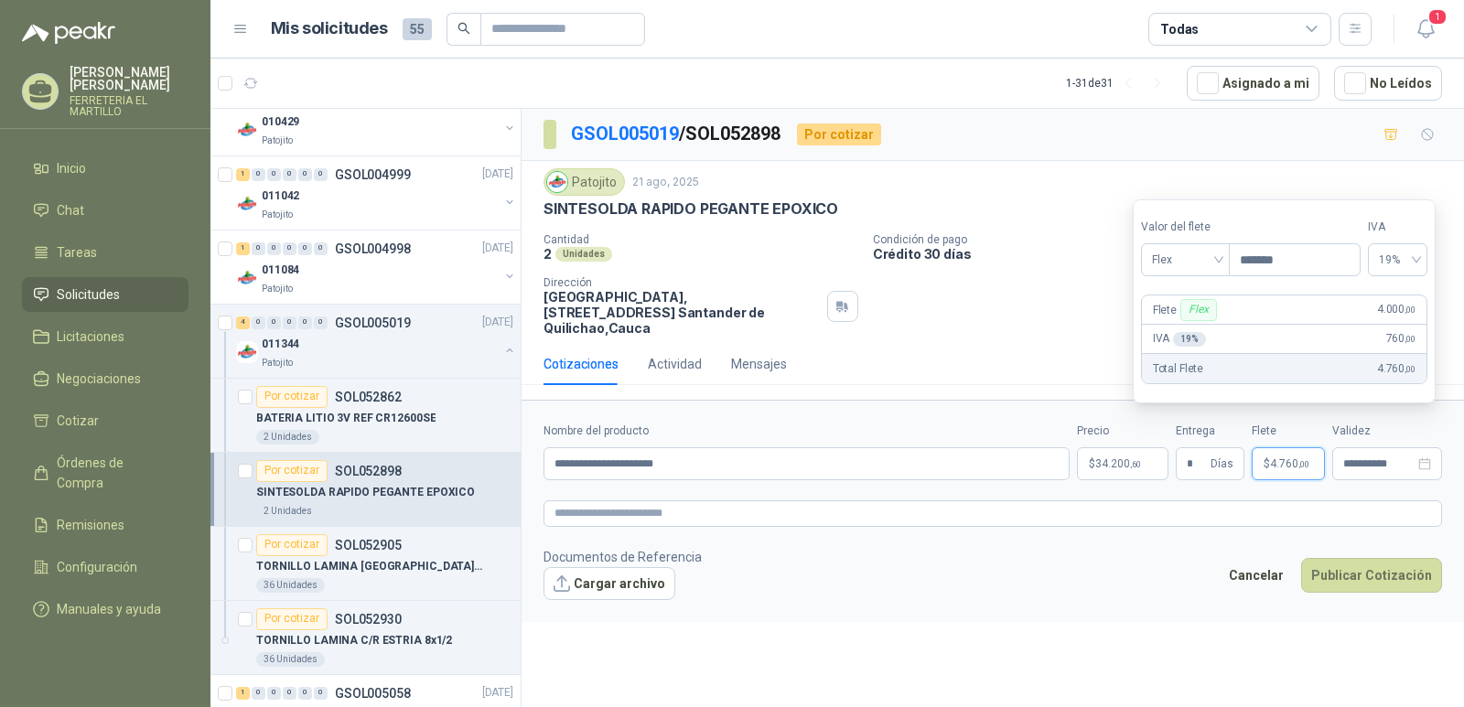
click at [1090, 221] on div "Patojito [DATE] SINTESOLDA RAPIDO PEGANTE EPOXICO Cantidad 2 Unidades Condición…" at bounding box center [992, 251] width 898 height 167
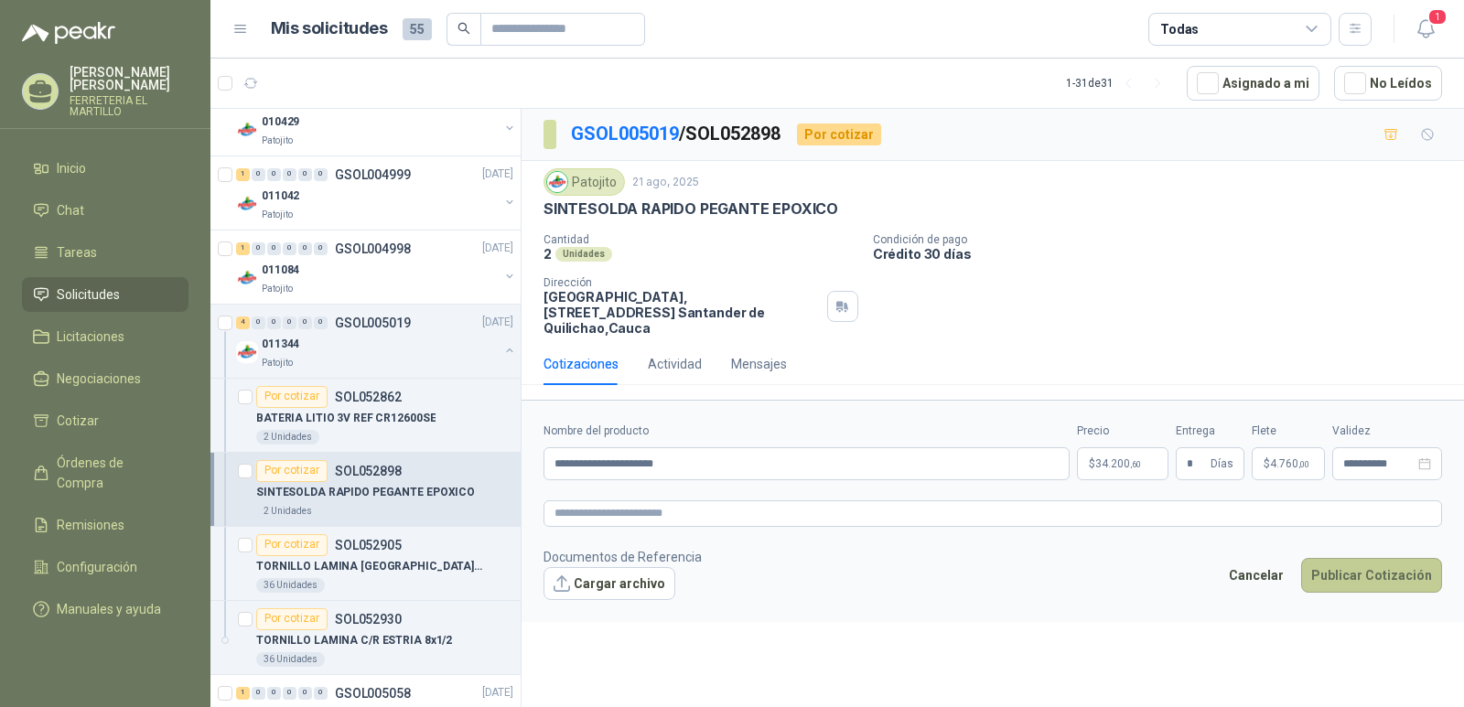
click at [1402, 559] on button "Publicar Cotización" at bounding box center [1371, 575] width 141 height 35
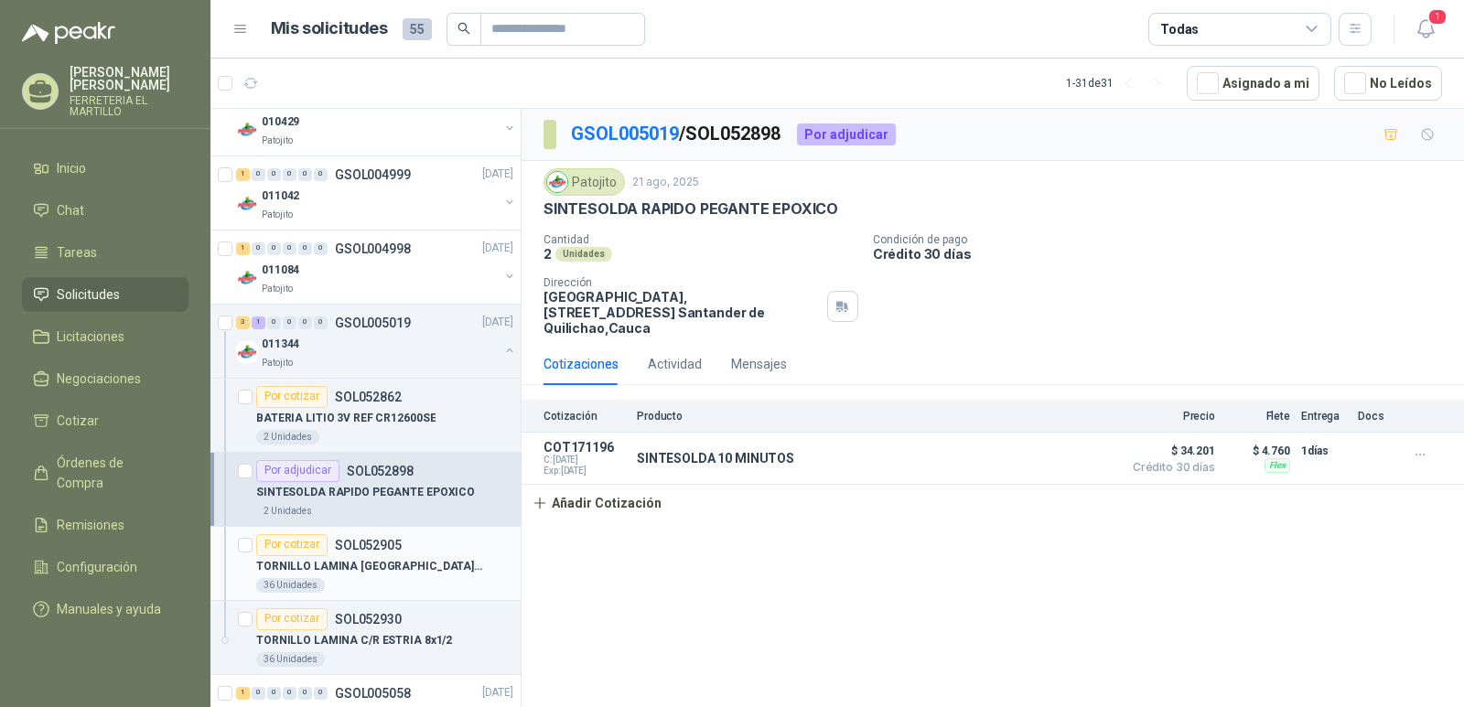
click at [412, 566] on p "TORNILLO LAMINA [GEOGRAPHIC_DATA] 8x3/4" at bounding box center [370, 566] width 228 height 17
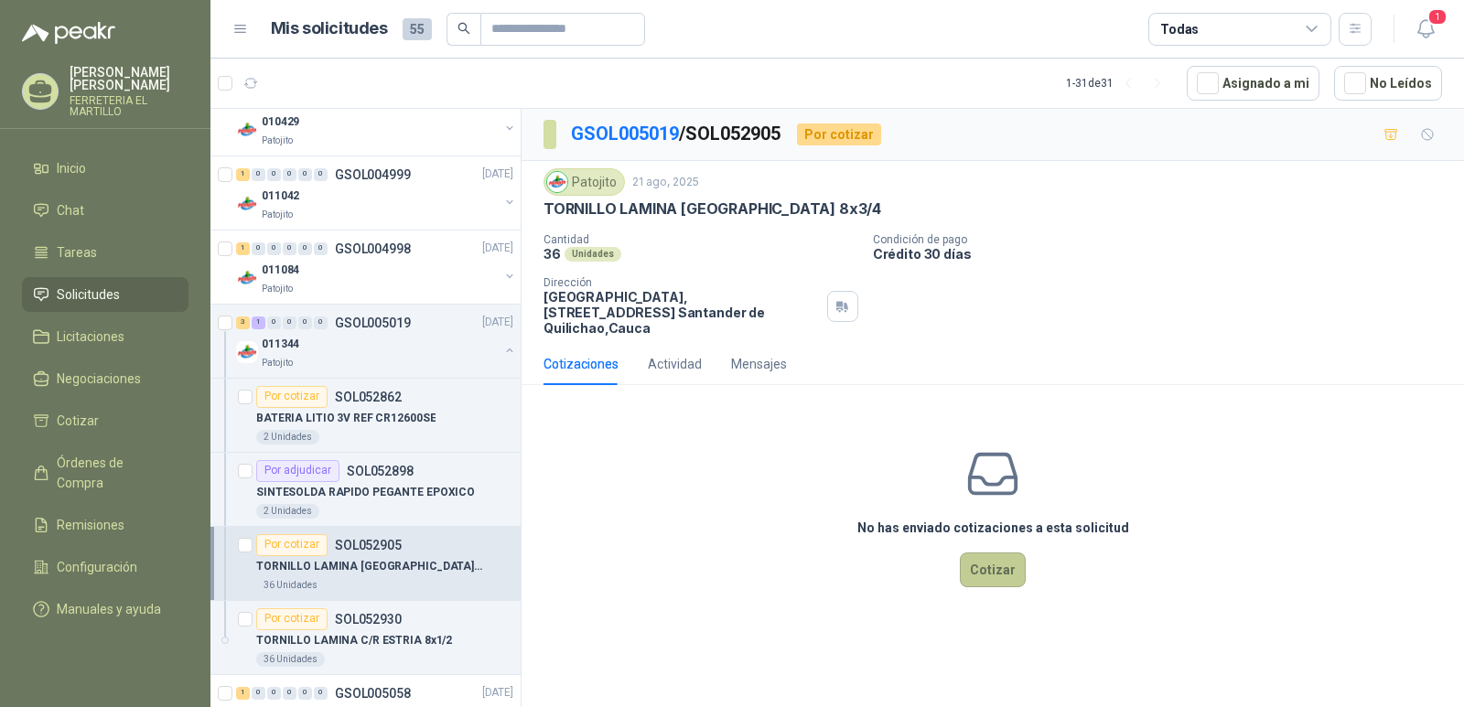
click at [1010, 554] on button "Cotizar" at bounding box center [993, 570] width 66 height 35
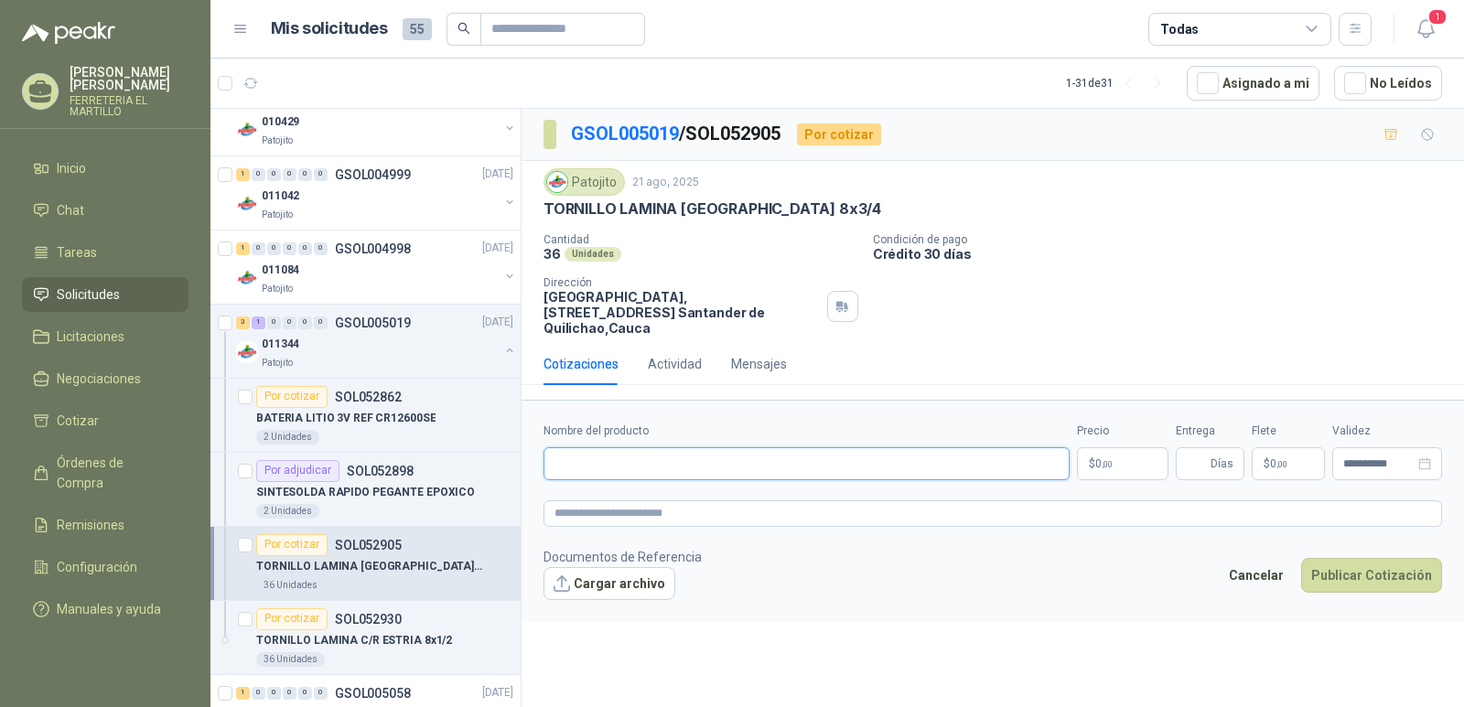
click at [657, 447] on input "Nombre del producto" at bounding box center [806, 463] width 526 height 33
type input "**********"
click at [1106, 447] on p "$ 0 ,00" at bounding box center [1122, 463] width 91 height 33
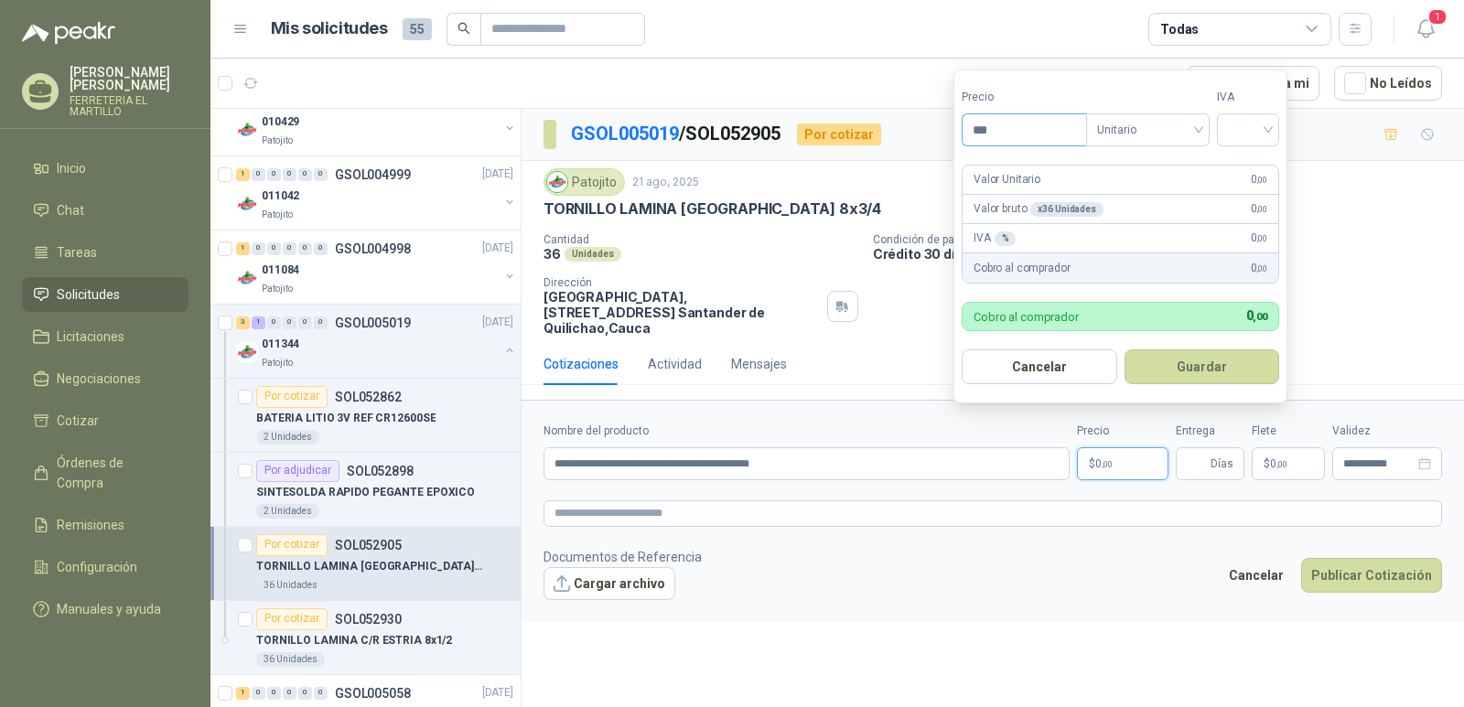
click at [1004, 123] on input "***" at bounding box center [1023, 129] width 123 height 31
click at [1268, 125] on input "search" at bounding box center [1248, 127] width 40 height 27
click at [1253, 168] on div "19%" at bounding box center [1252, 167] width 34 height 20
drag, startPoint x: 1010, startPoint y: 126, endPoint x: 993, endPoint y: 126, distance: 17.4
click at [993, 126] on input "*****" at bounding box center [1025, 129] width 127 height 31
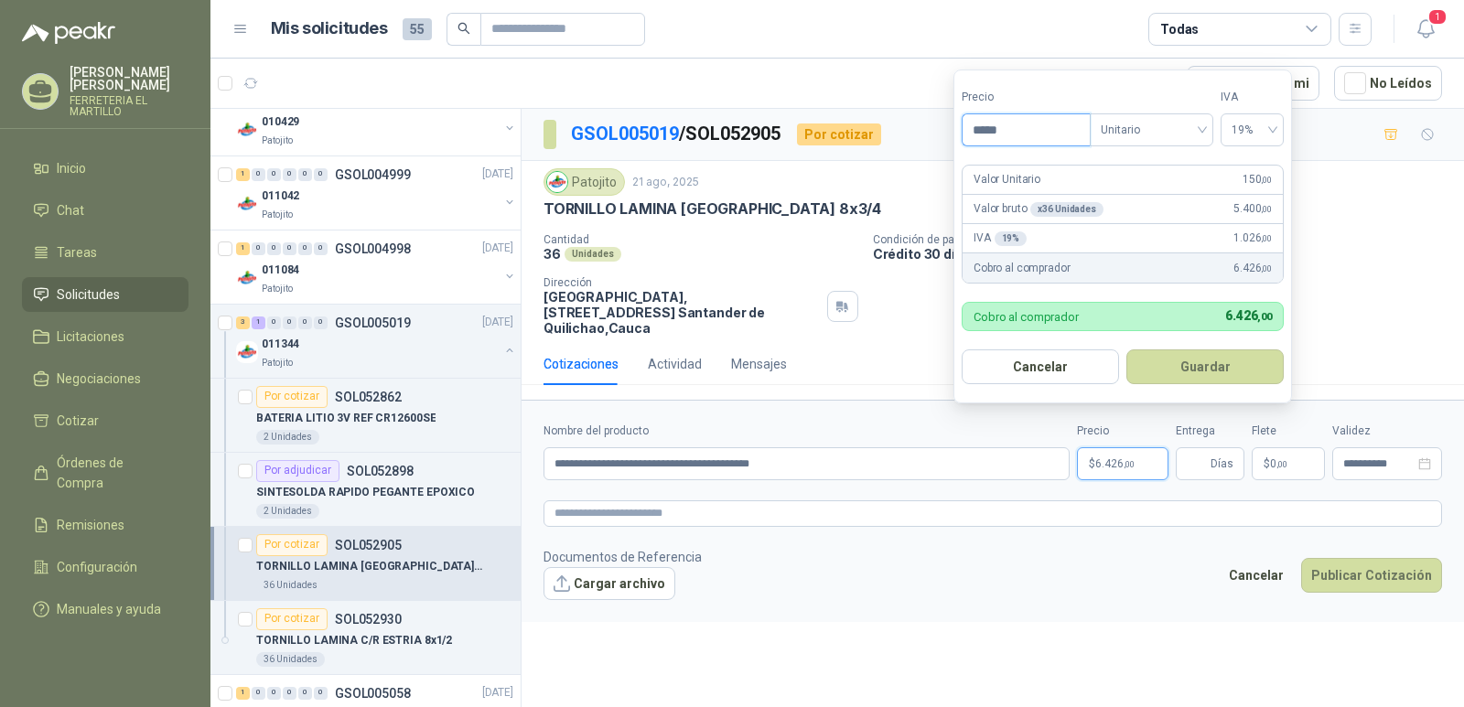
click at [1126, 349] on button "Guardar" at bounding box center [1204, 366] width 157 height 35
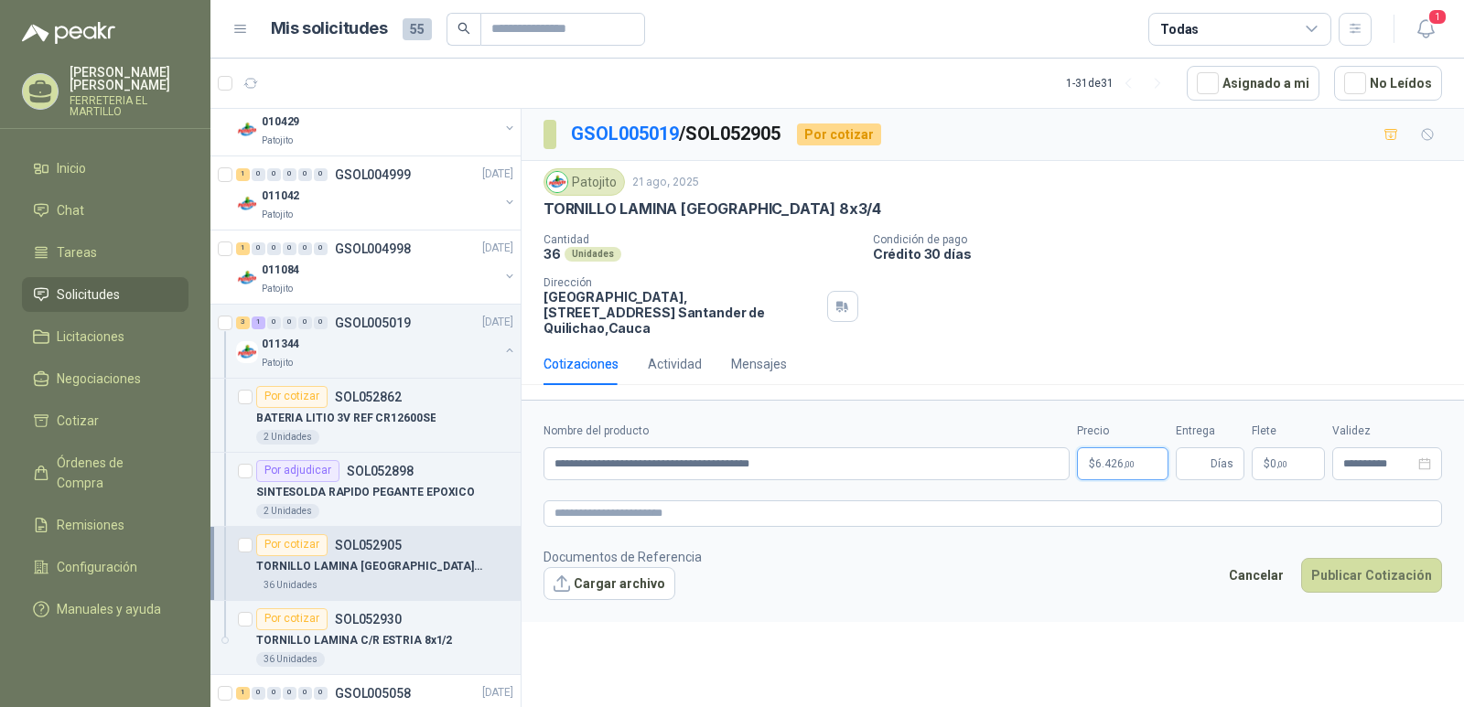
click at [1102, 458] on span "6.426 ,00" at bounding box center [1114, 463] width 39 height 11
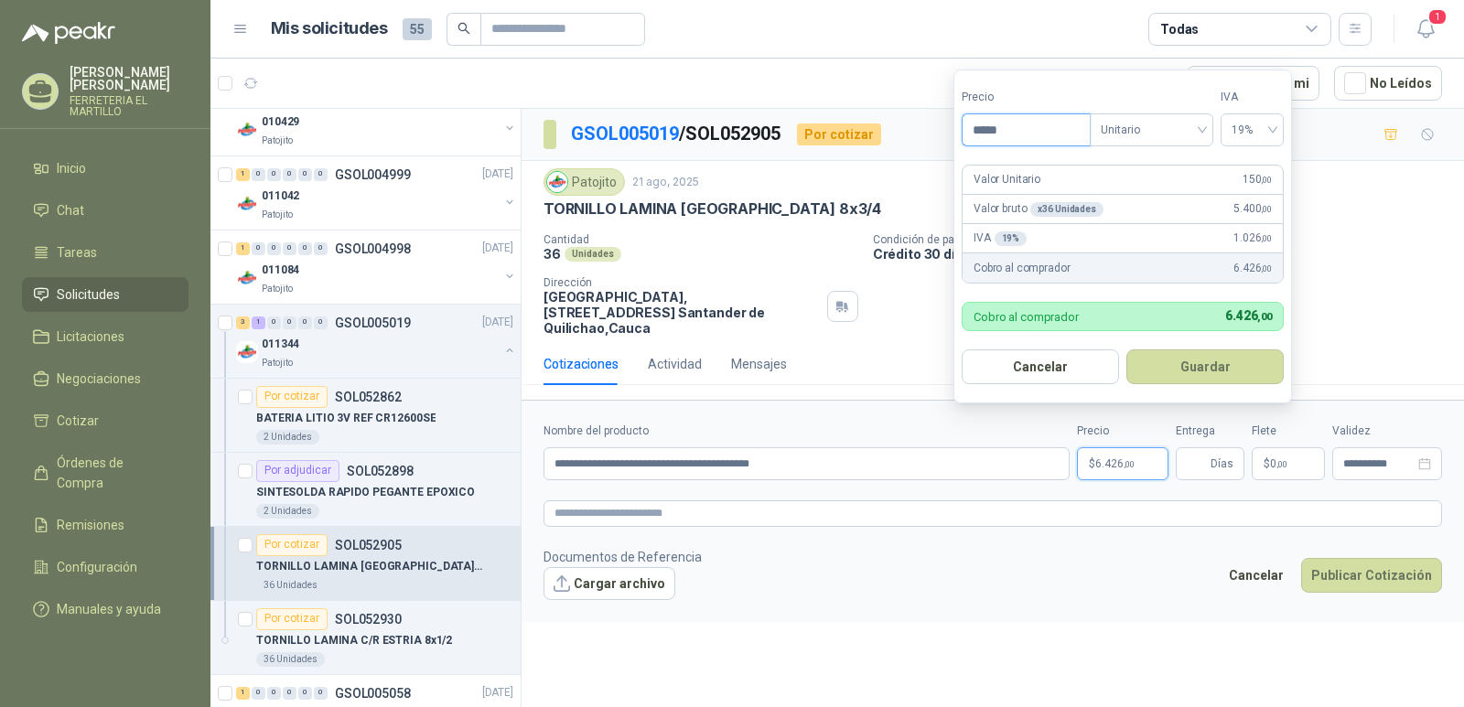
click at [1009, 134] on input "*****" at bounding box center [1025, 129] width 127 height 31
drag, startPoint x: 1029, startPoint y: 134, endPoint x: 983, endPoint y: 128, distance: 46.1
click at [983, 128] on input "********" at bounding box center [1025, 129] width 127 height 31
click at [1199, 131] on span "Unitario" at bounding box center [1152, 129] width 102 height 27
type input "*****"
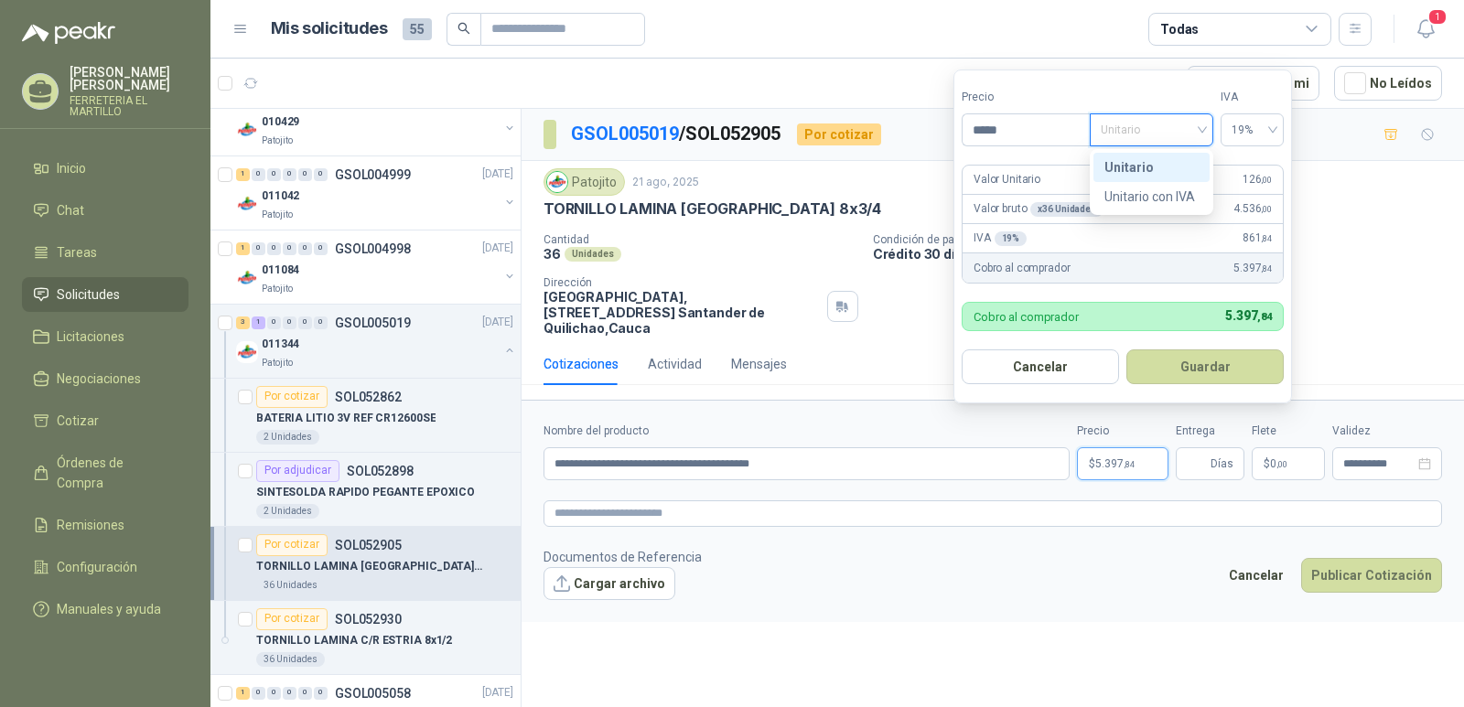
click at [1174, 160] on div "Unitario" at bounding box center [1151, 167] width 94 height 20
click at [1210, 447] on span "Días" at bounding box center [1210, 463] width 69 height 33
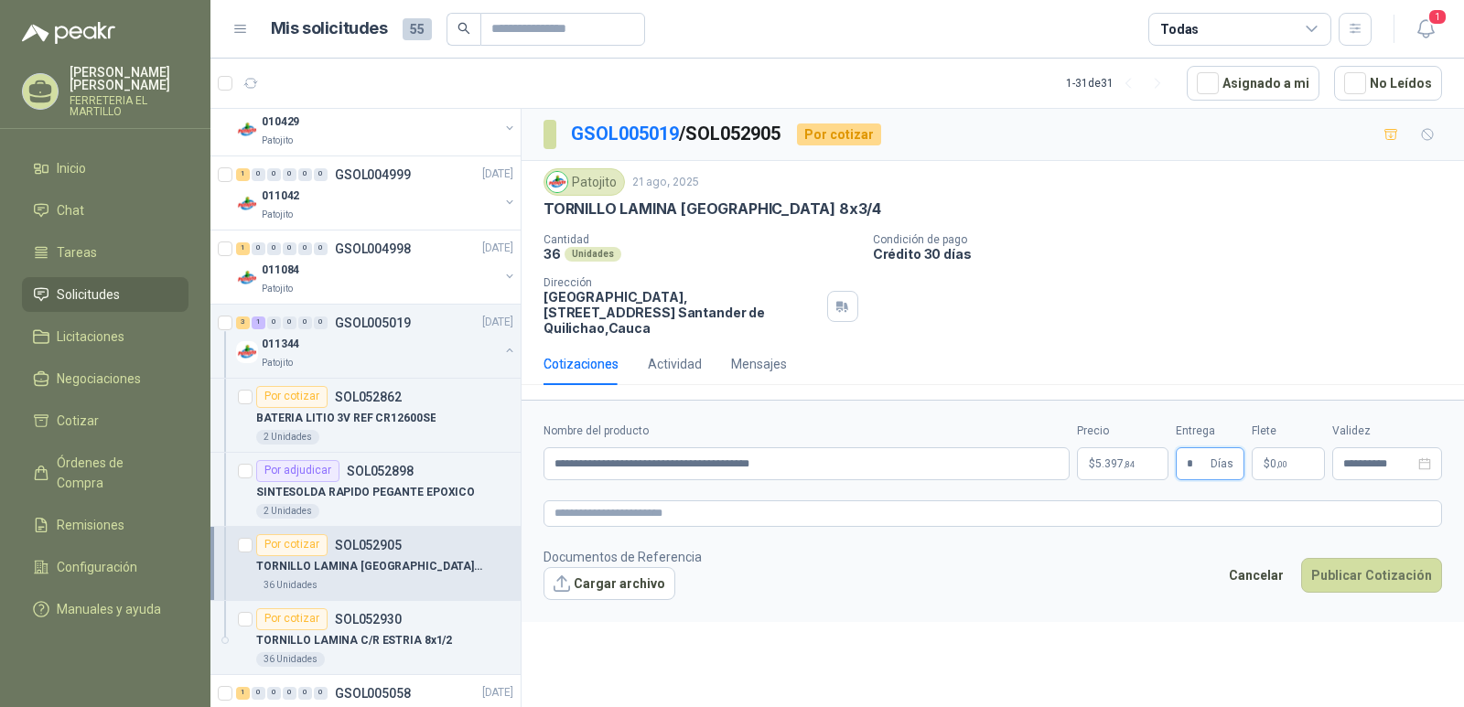
type input "*"
click at [1273, 458] on span "0 ,00" at bounding box center [1278, 463] width 17 height 11
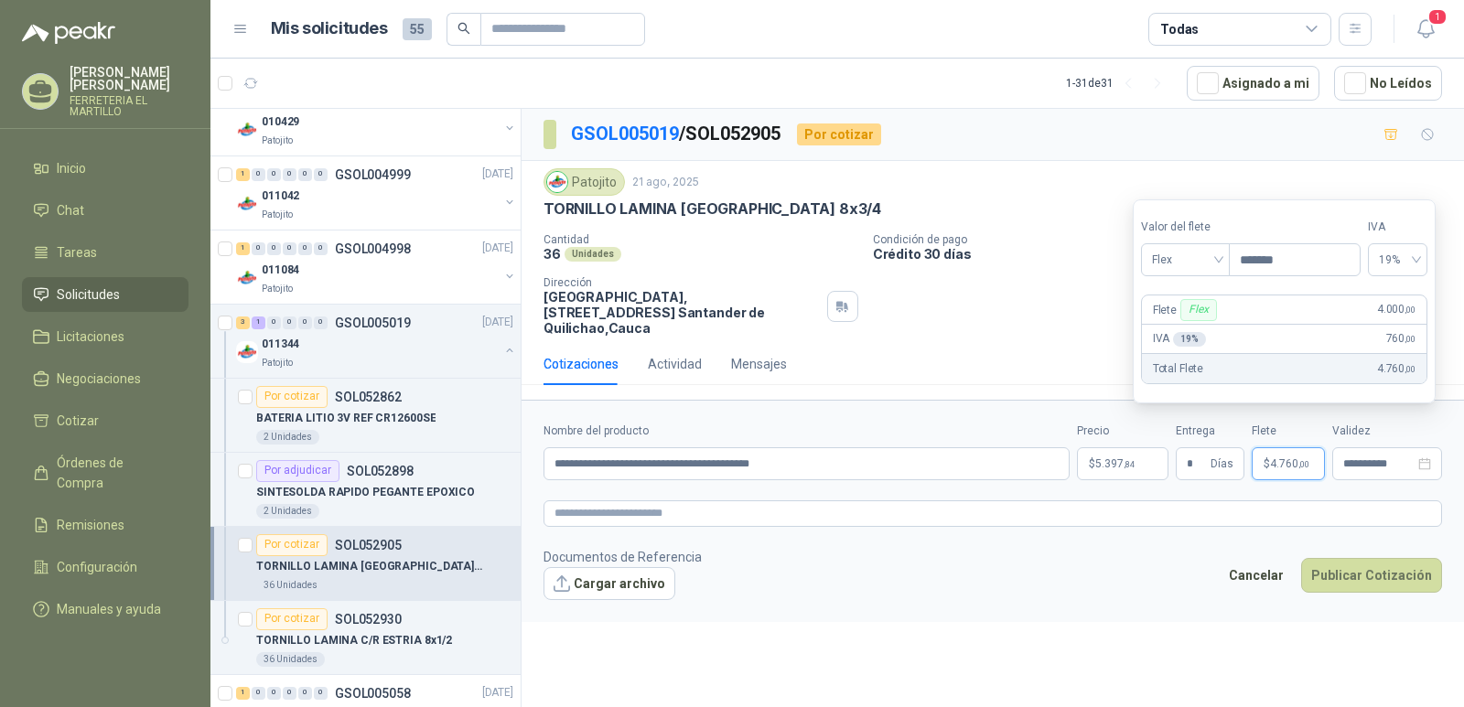
type input "*******"
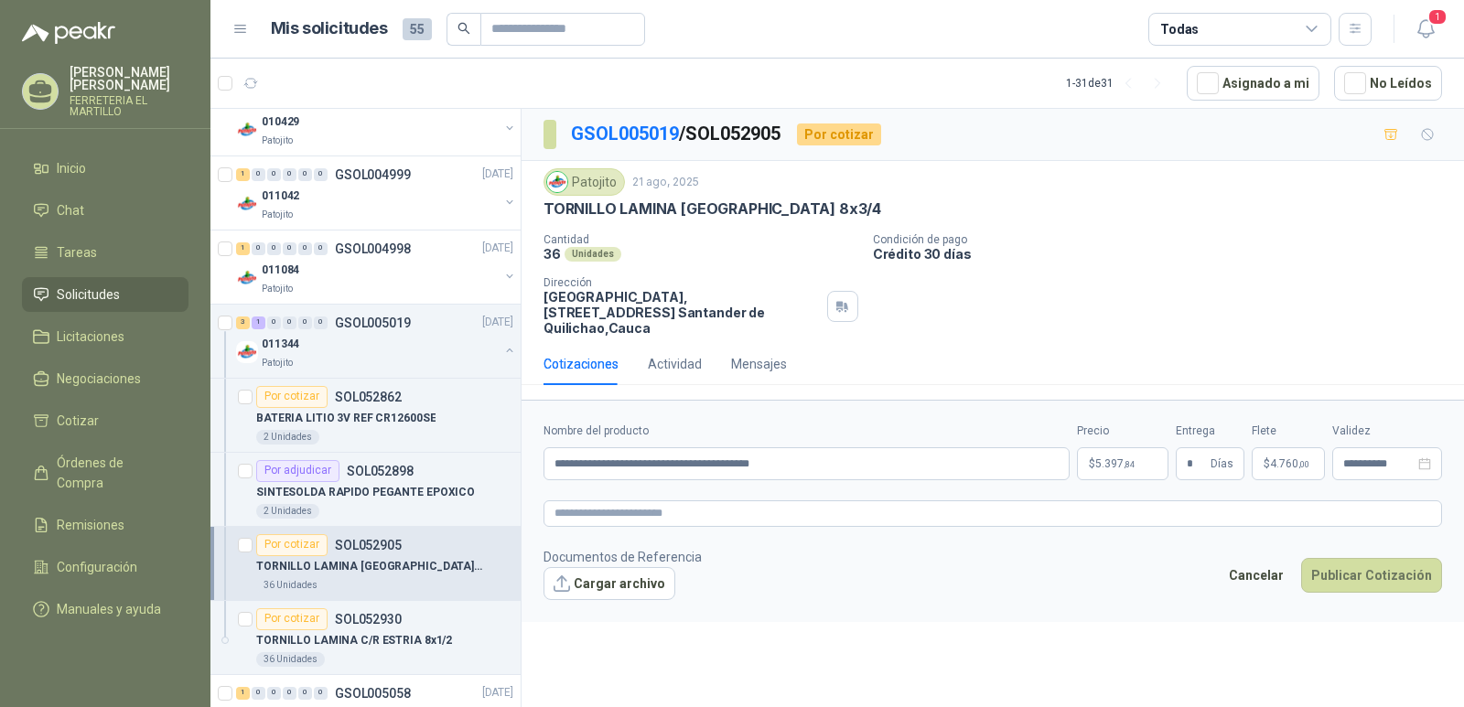
click at [1100, 198] on div "Patojito [DATE] TORNILLO LAMINA PUNTA BROCA 8x3/4" at bounding box center [992, 193] width 898 height 50
click at [1370, 565] on button "Publicar Cotización" at bounding box center [1371, 575] width 141 height 35
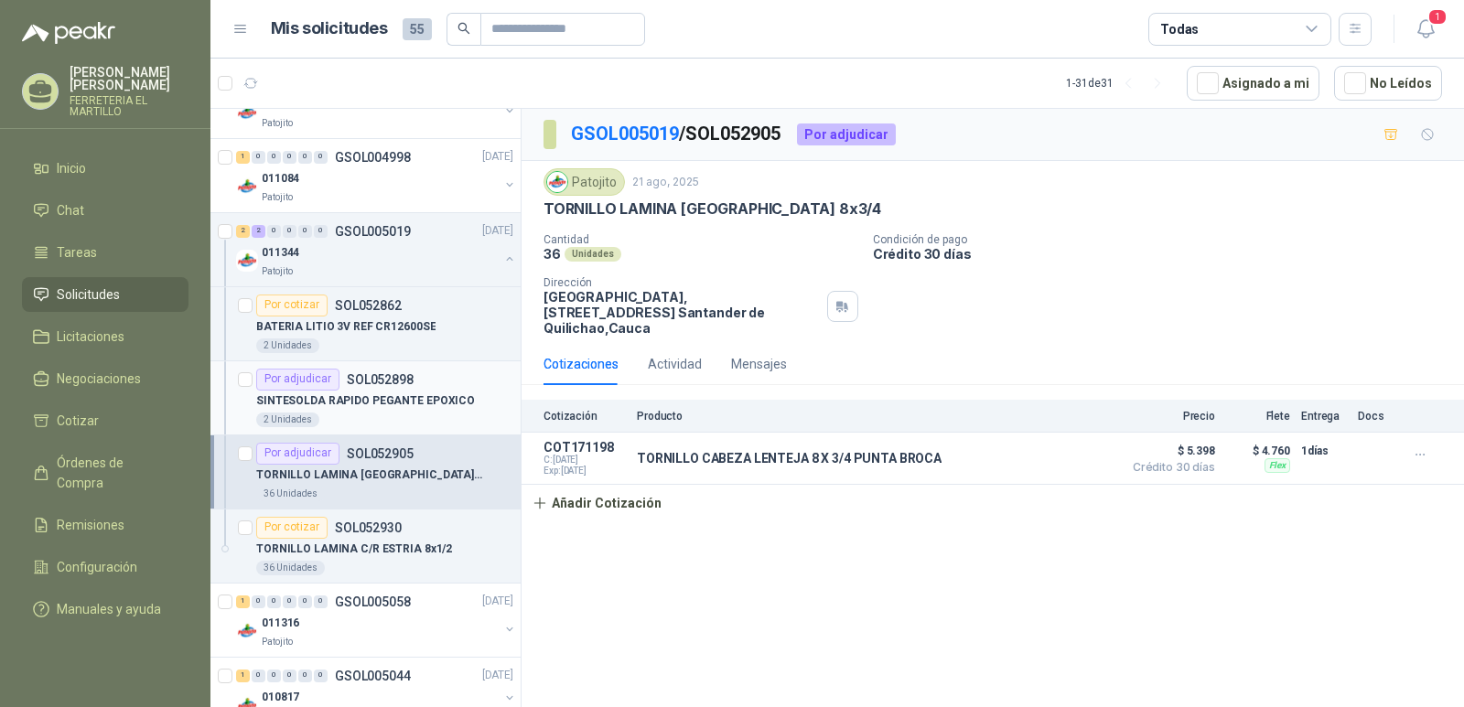
scroll to position [915, 0]
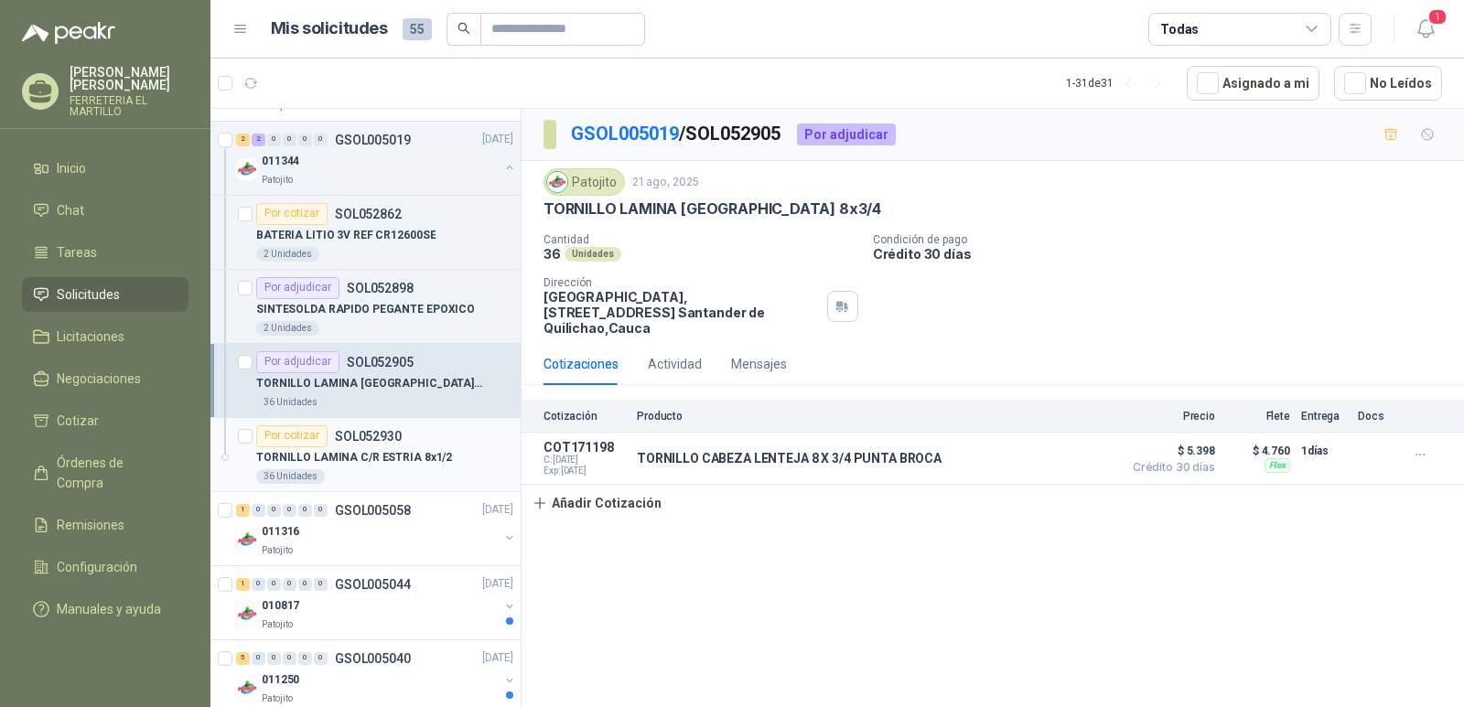
click at [402, 463] on p "TORNILLO LAMINA C/R ESTRIA 8x1/2" at bounding box center [354, 457] width 196 height 17
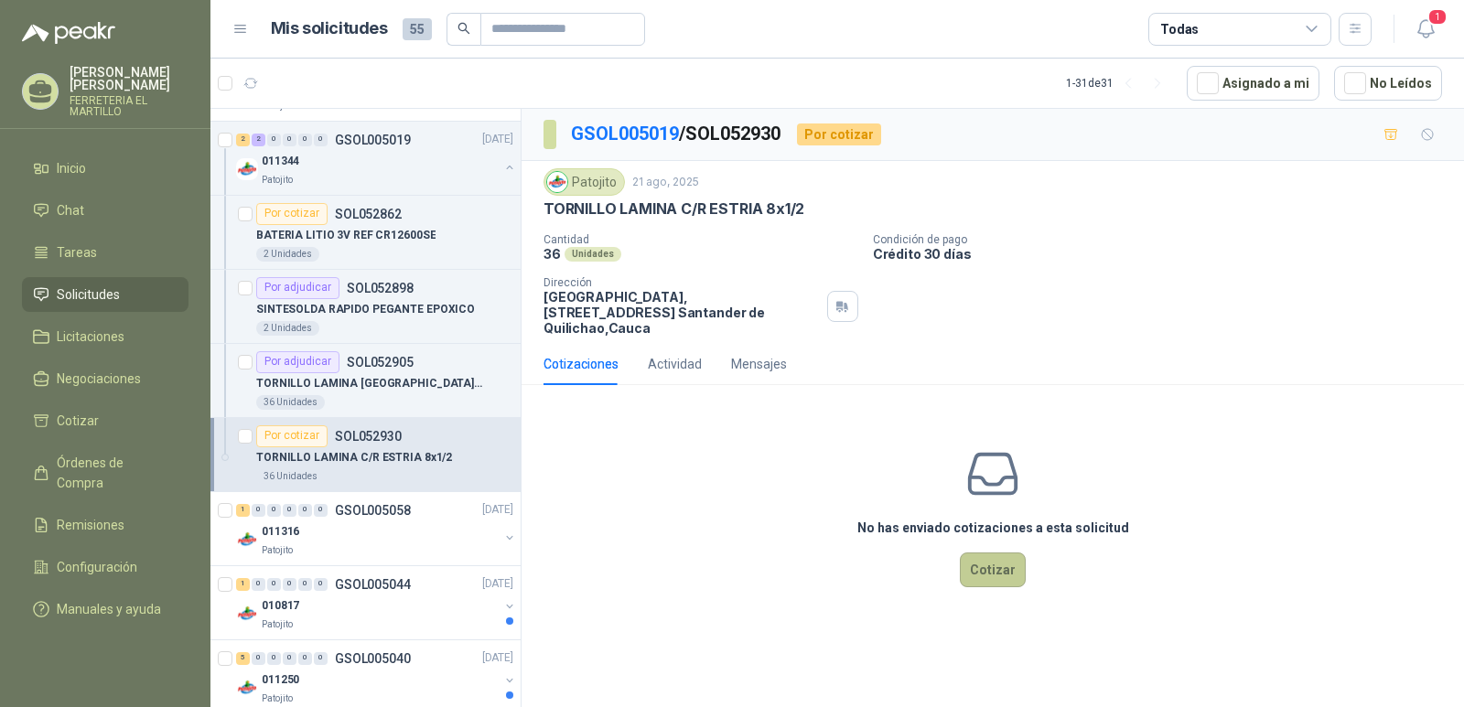
click at [1013, 561] on button "Cotizar" at bounding box center [993, 570] width 66 height 35
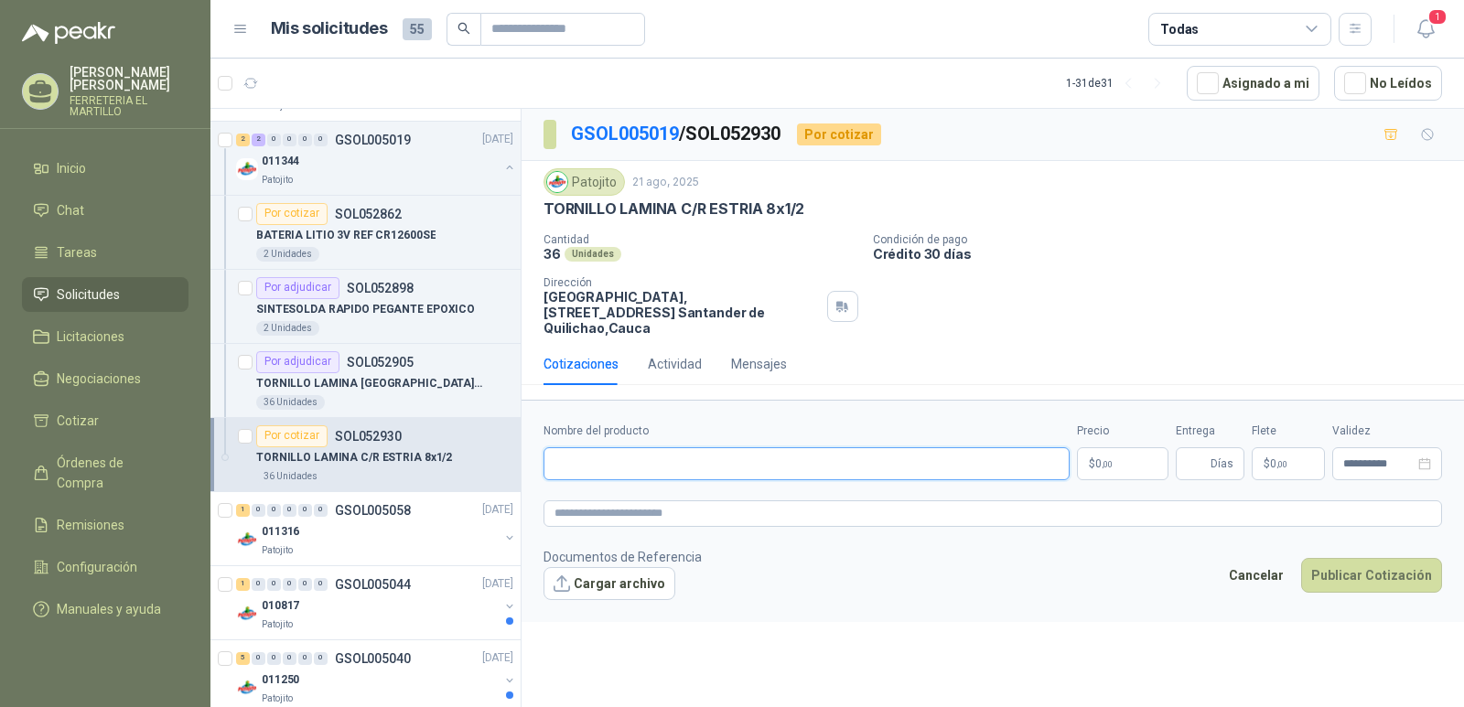
click at [639, 447] on input "Nombre del producto" at bounding box center [806, 463] width 526 height 33
type input "**********"
click at [1143, 451] on p "$ 0 ,00" at bounding box center [1122, 463] width 91 height 33
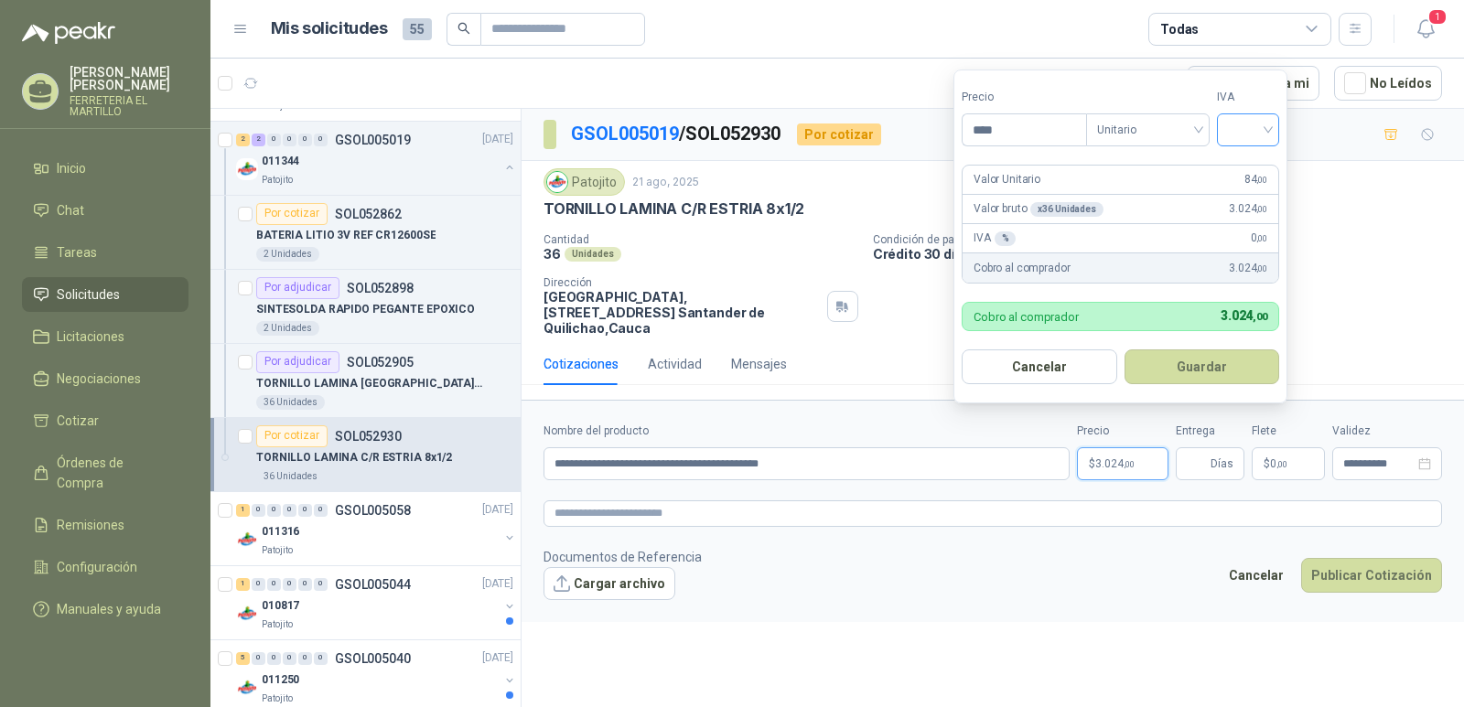
click at [1274, 135] on div at bounding box center [1248, 129] width 62 height 33
type input "****"
click at [1266, 164] on div "19%" at bounding box center [1252, 167] width 34 height 20
click at [1193, 358] on button "Guardar" at bounding box center [1204, 366] width 157 height 35
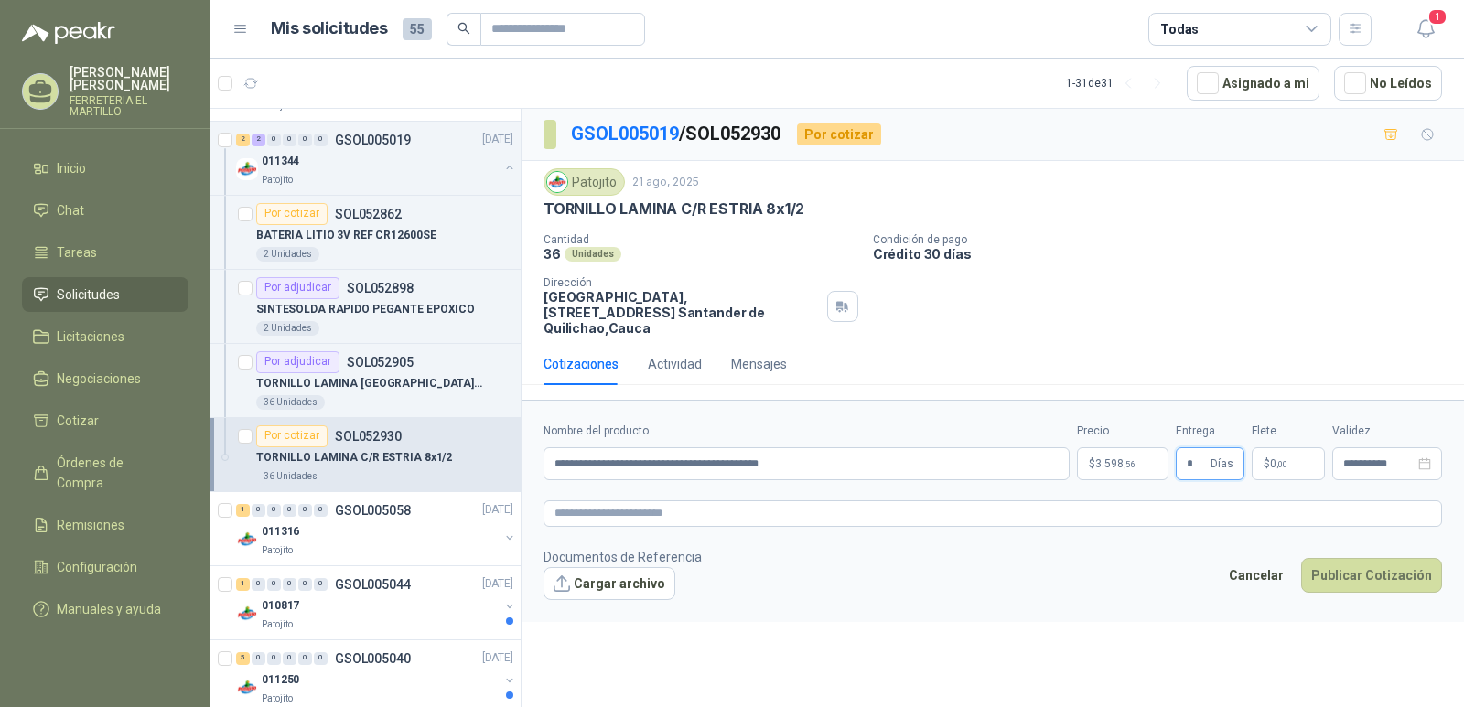
type input "*"
click at [1276, 459] on span ",00" at bounding box center [1281, 464] width 11 height 10
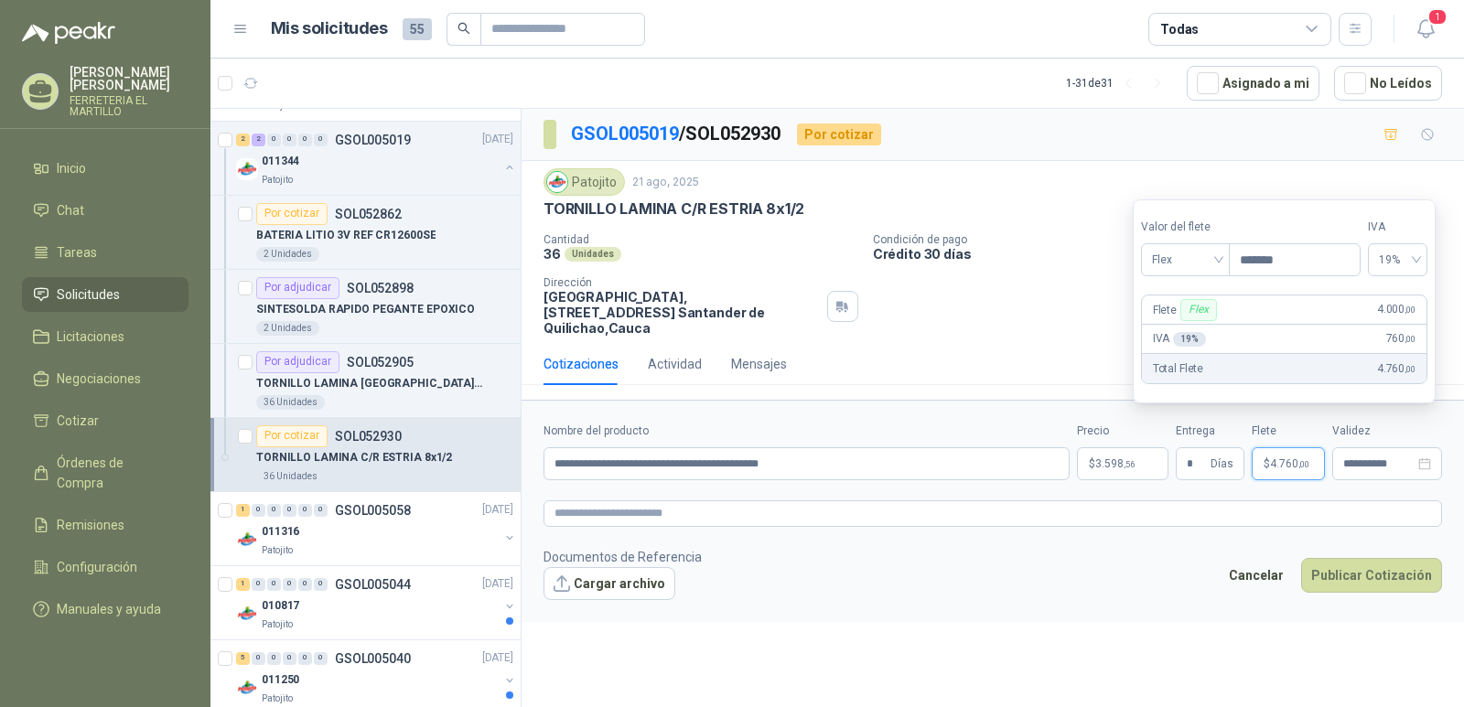
type input "*******"
click at [1039, 277] on div "Cantidad 36 Unidades Condición de pago Crédito 30 días Dirección Parque Industr…" at bounding box center [992, 284] width 898 height 102
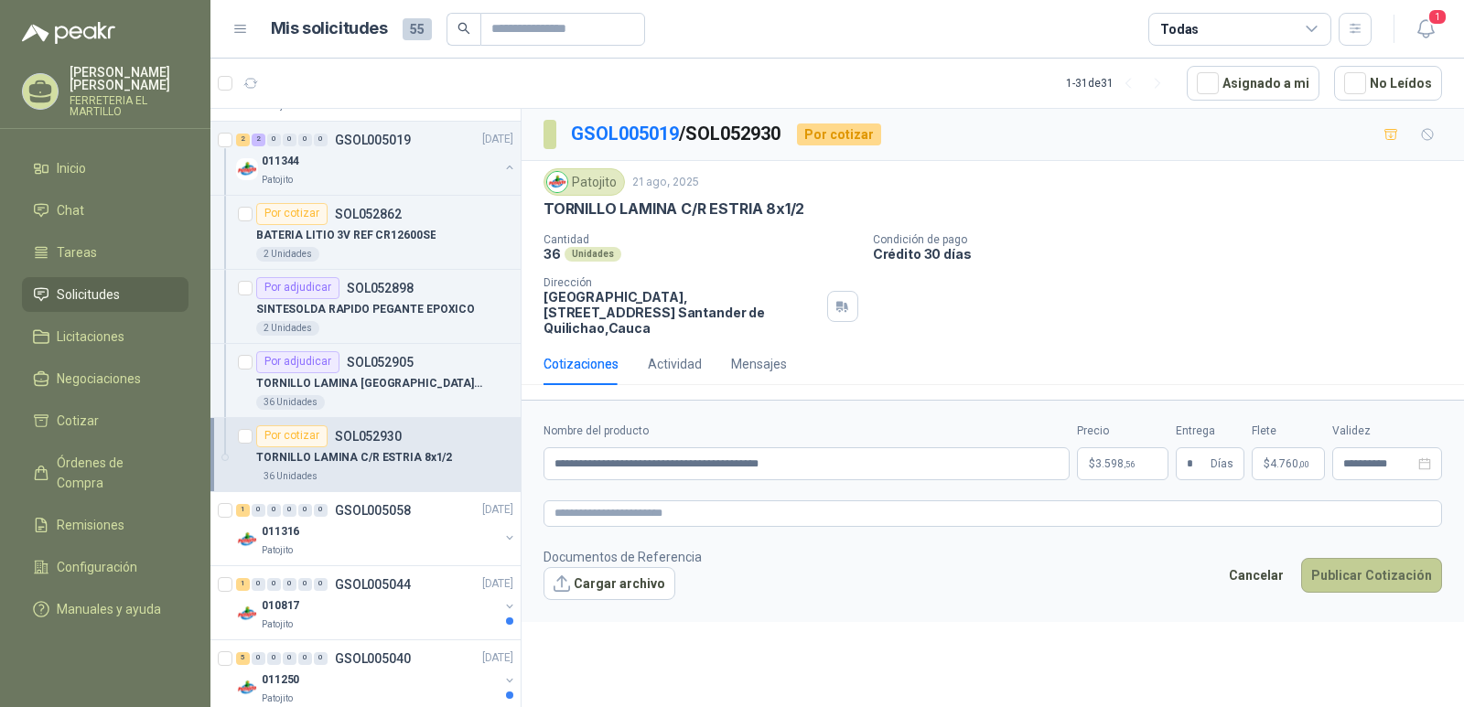
click at [1383, 571] on button "Publicar Cotización" at bounding box center [1371, 575] width 141 height 35
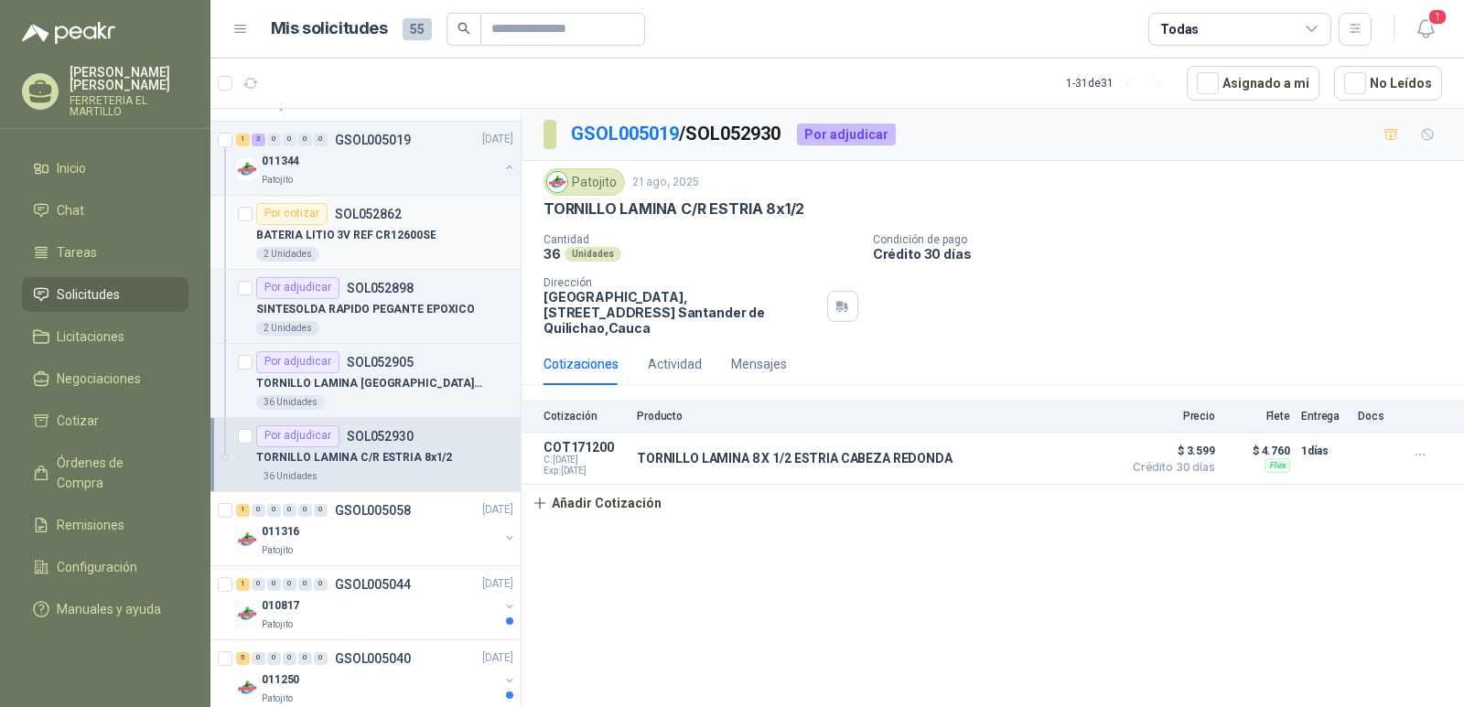
click at [380, 218] on p "SOL052862" at bounding box center [368, 214] width 67 height 13
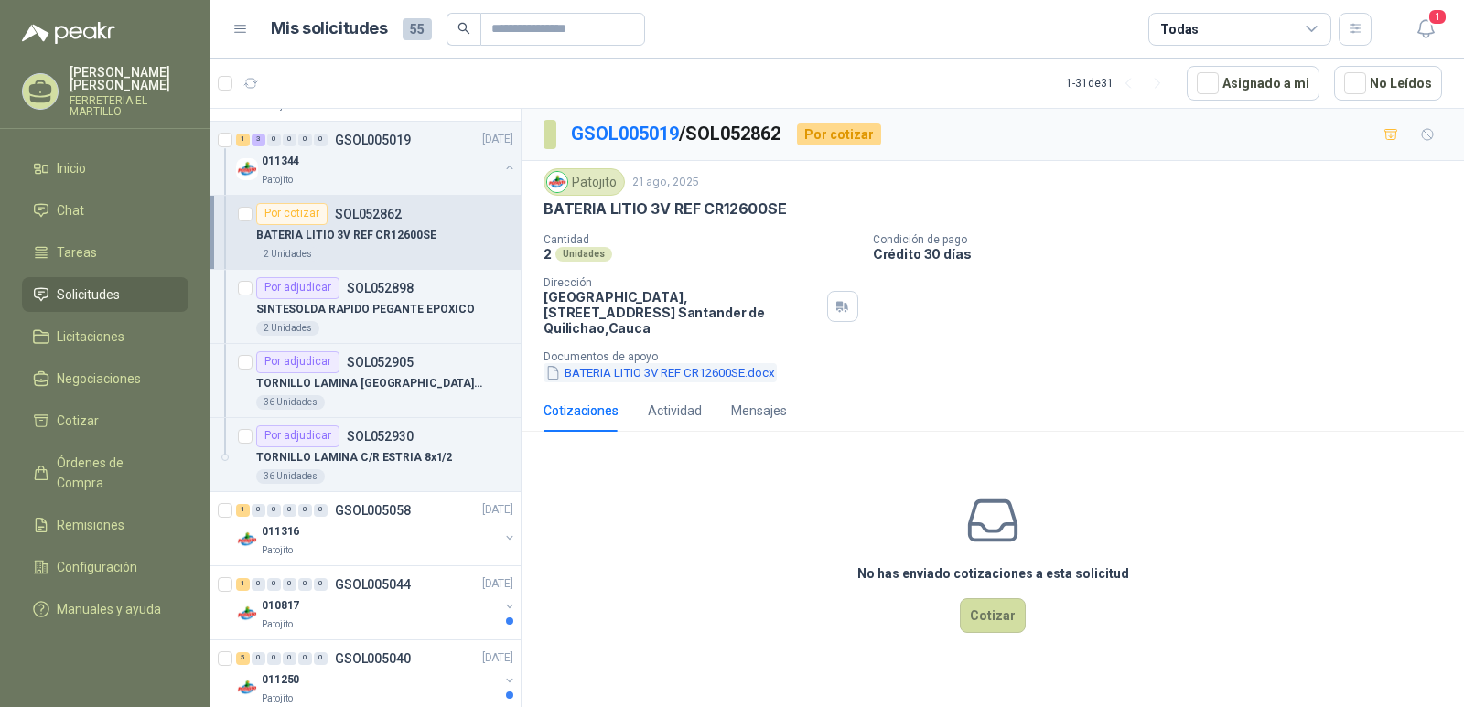
click at [635, 363] on button "BATERIA LITIO 3V REF CR12600SE.docx" at bounding box center [659, 372] width 233 height 19
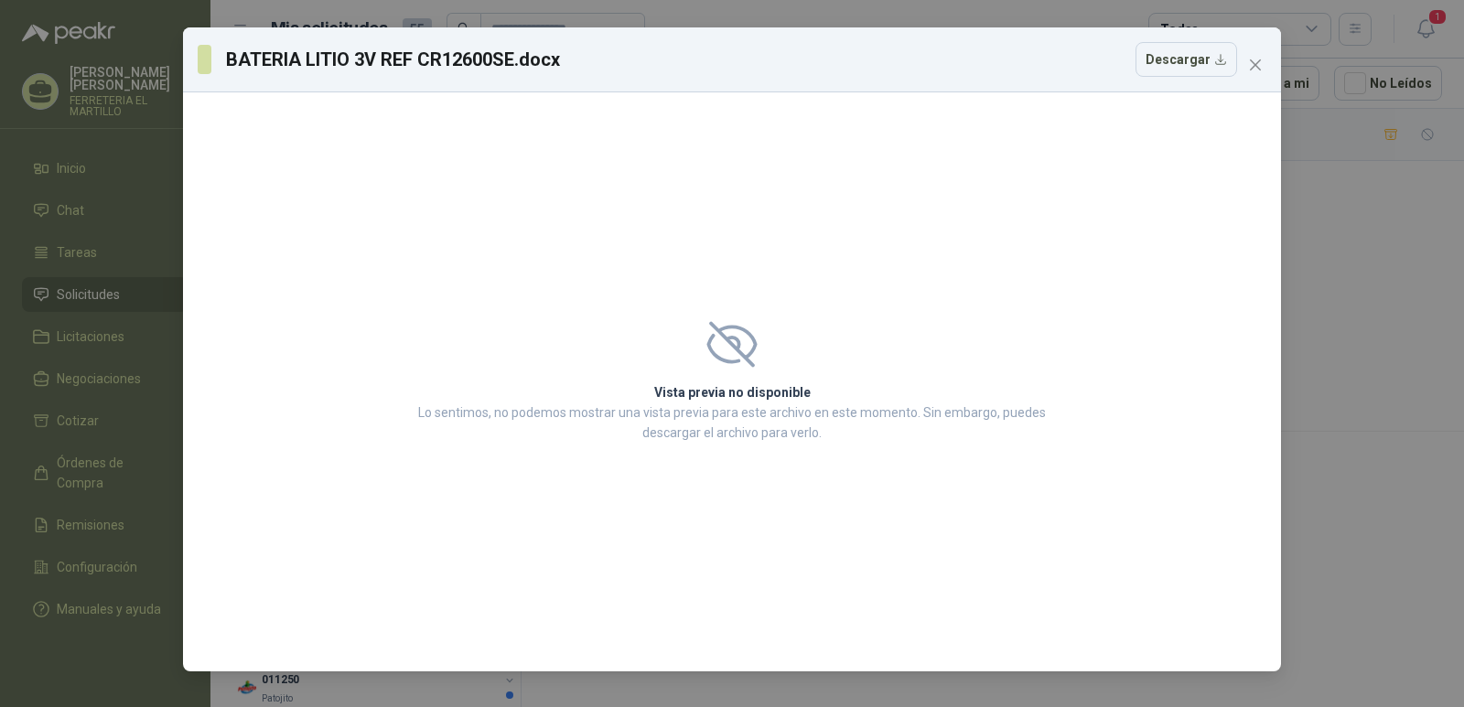
click at [1258, 65] on icon "close" at bounding box center [1255, 65] width 15 height 15
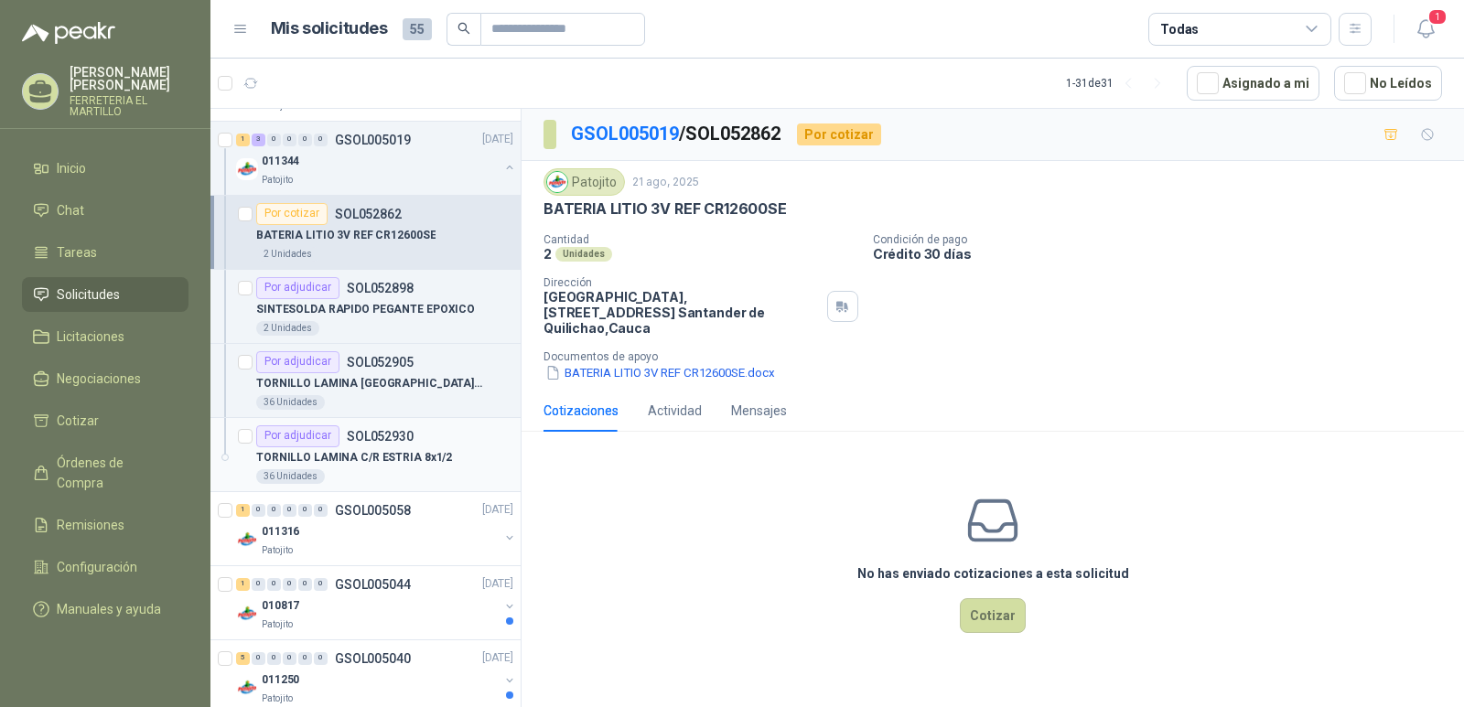
scroll to position [1006, 0]
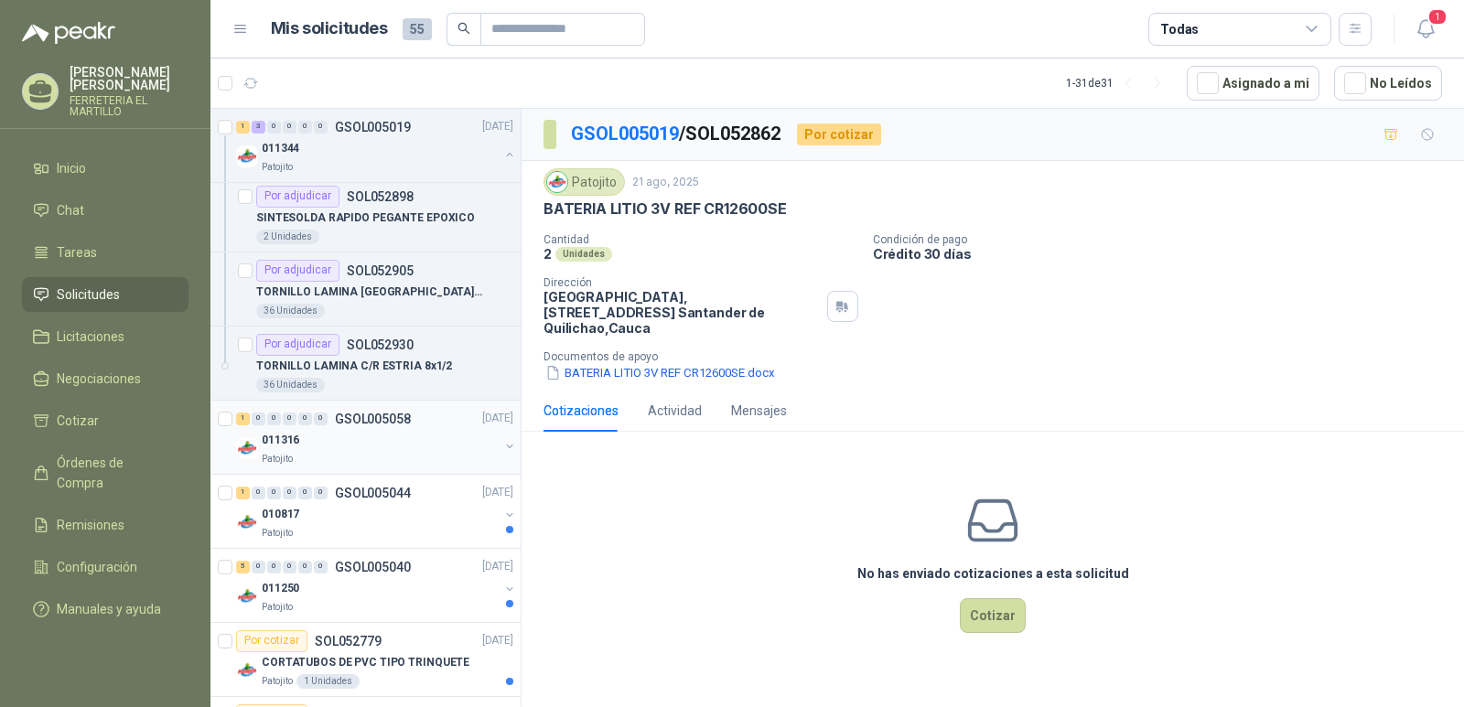
click at [384, 446] on div "011316" at bounding box center [380, 441] width 237 height 22
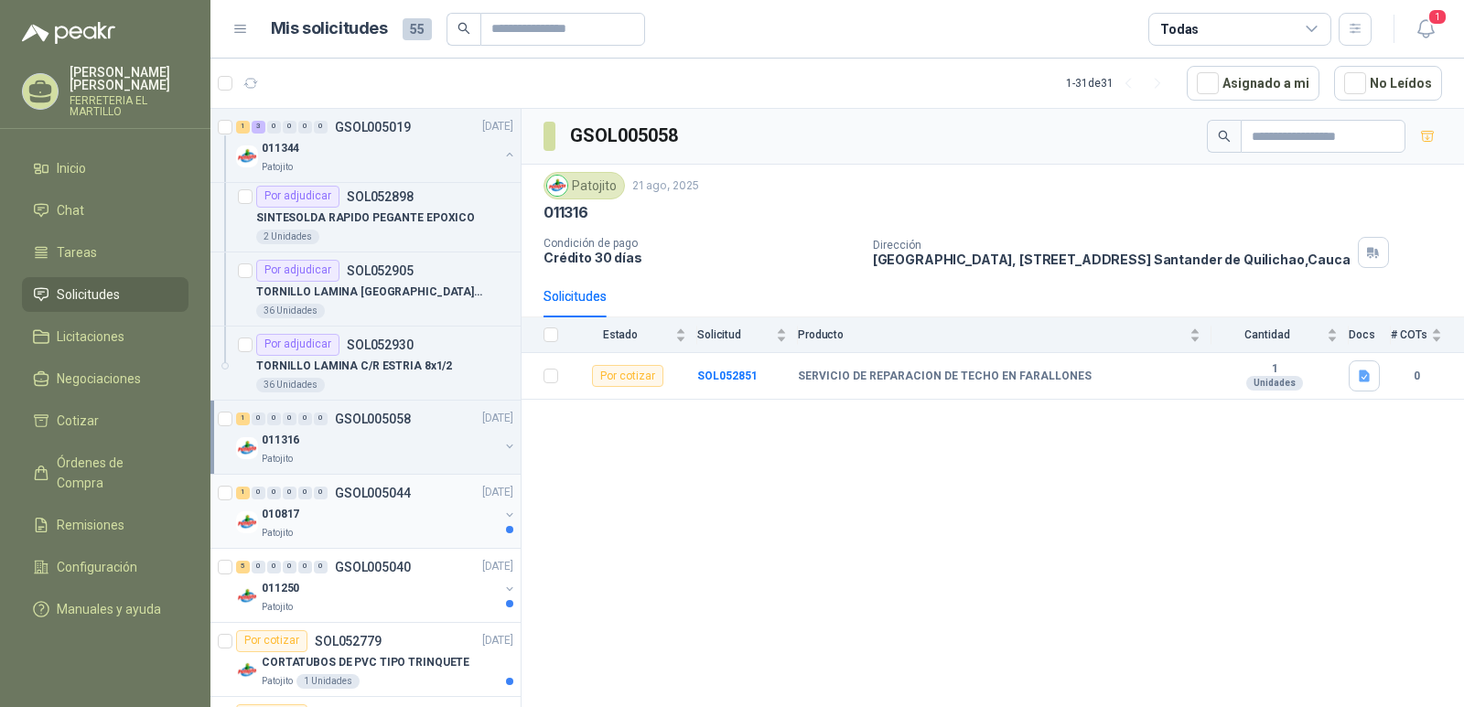
click at [383, 499] on p "GSOL005044" at bounding box center [373, 493] width 76 height 13
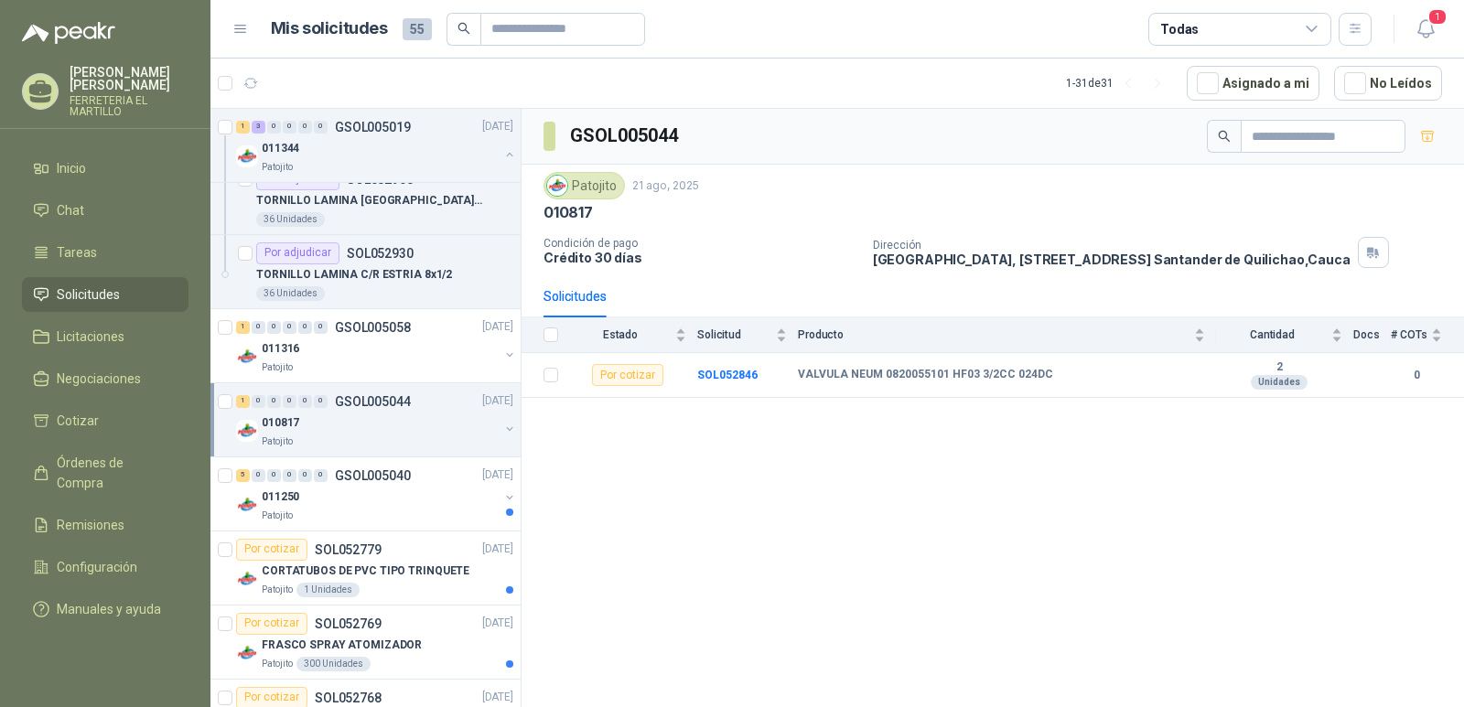
scroll to position [1189, 0]
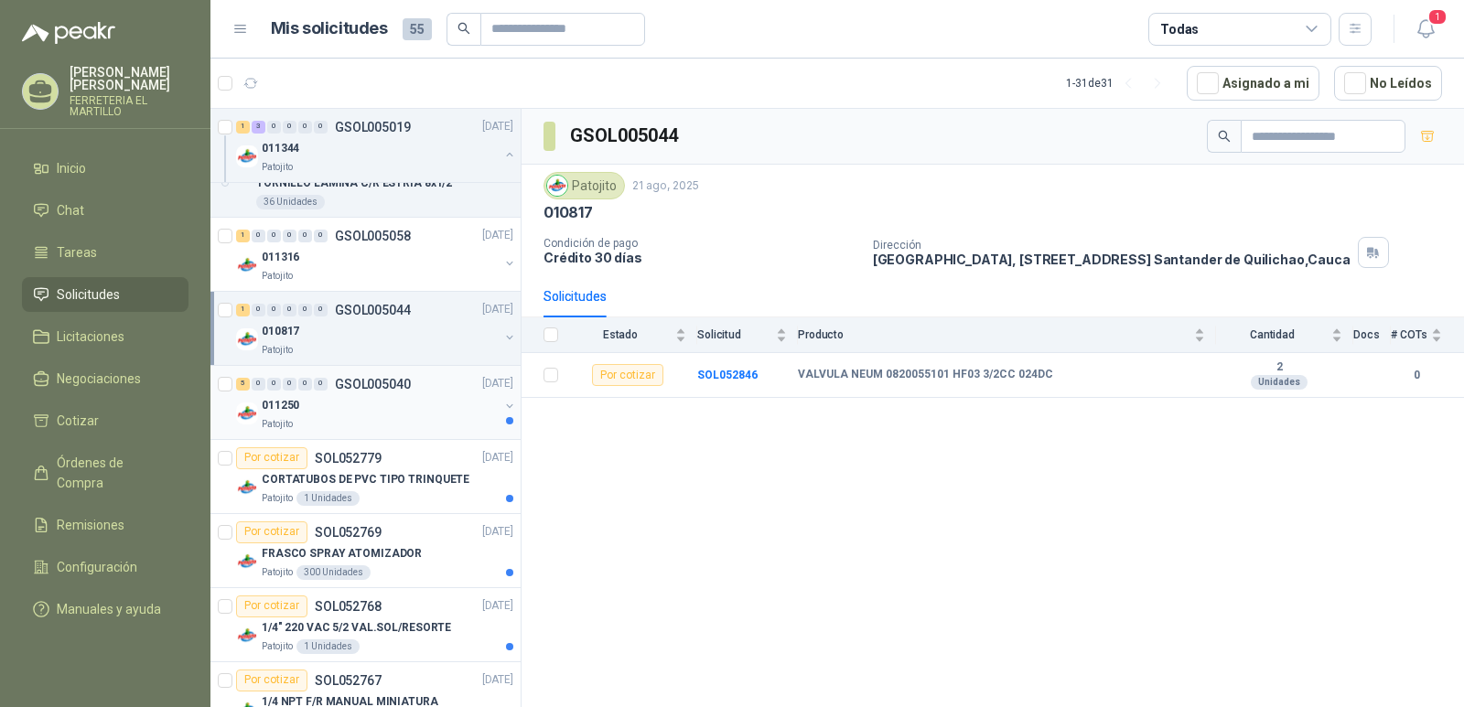
click at [382, 424] on div "Patojito" at bounding box center [380, 424] width 237 height 15
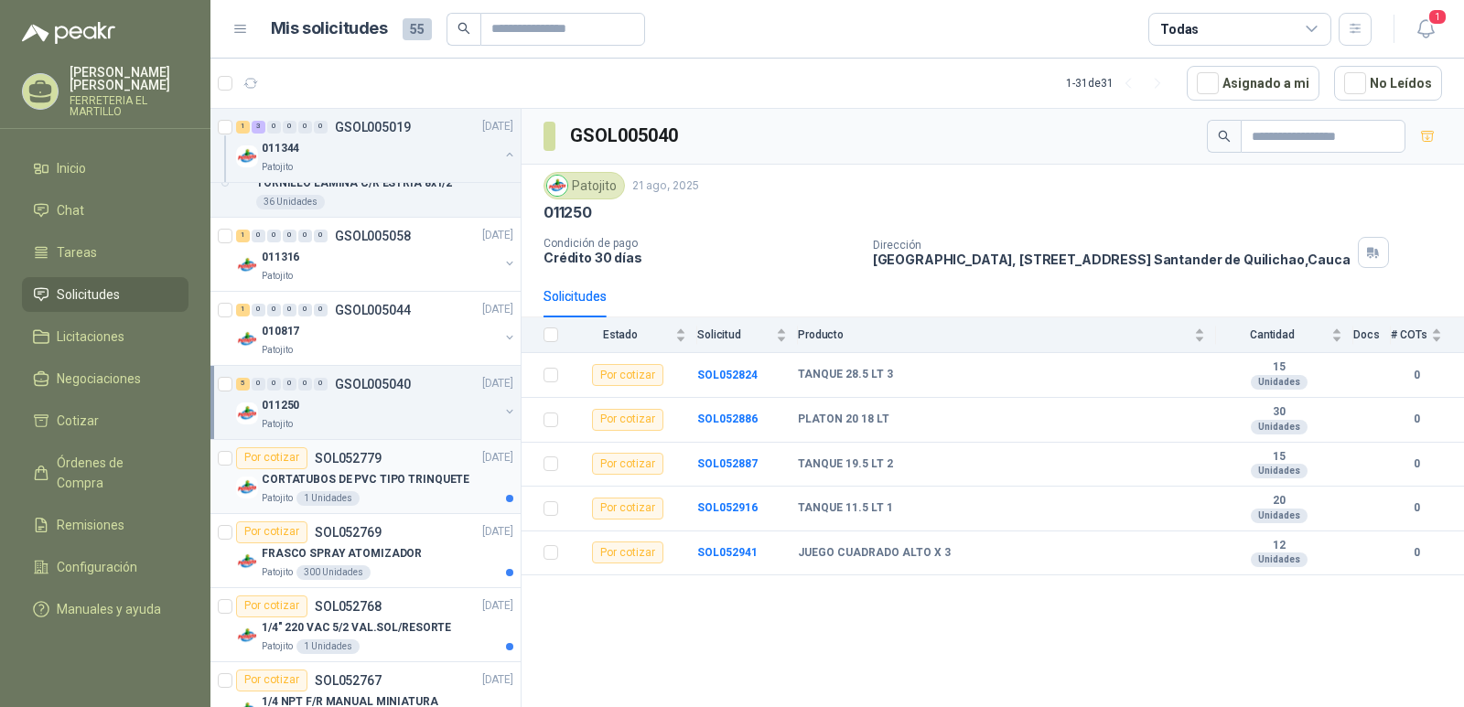
click at [396, 484] on p "CORTATUBOS DE PVC TIPO TRINQUETE" at bounding box center [366, 479] width 208 height 17
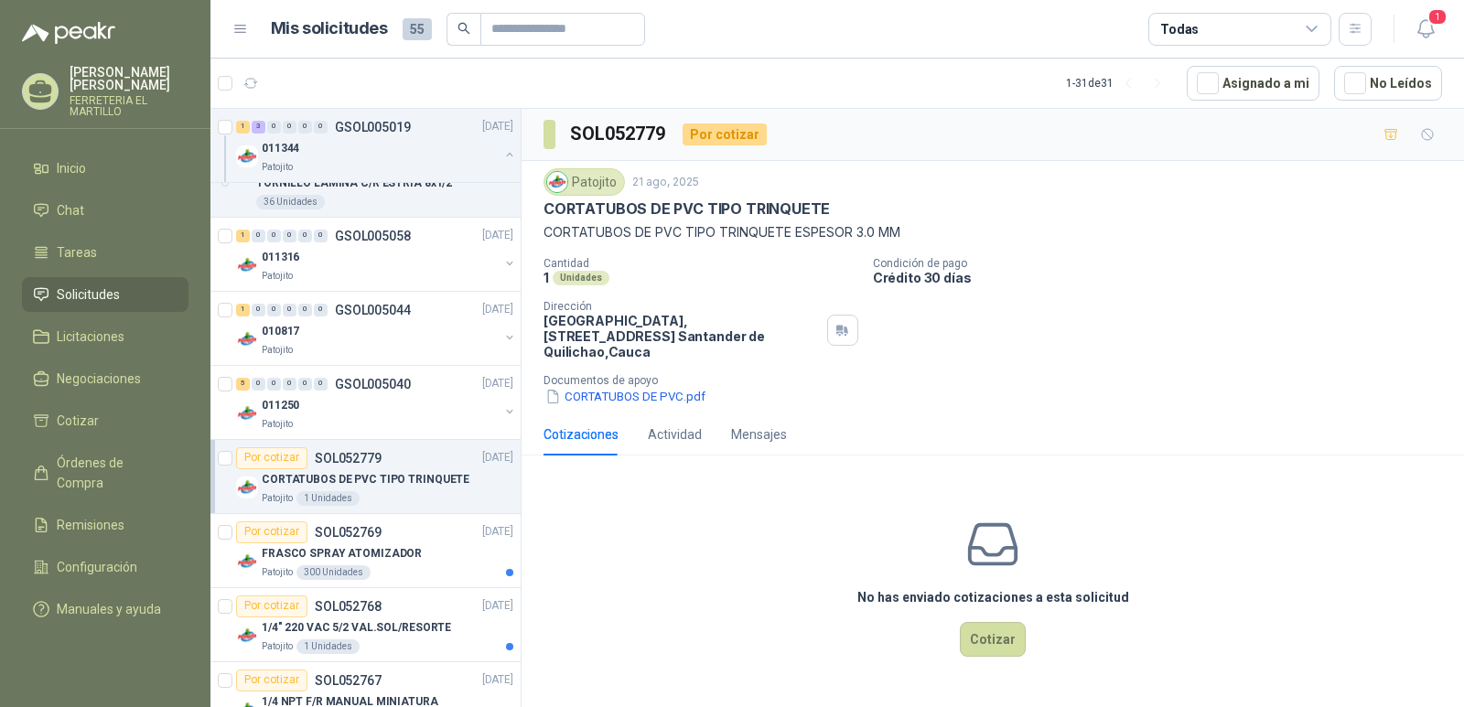
scroll to position [1372, 0]
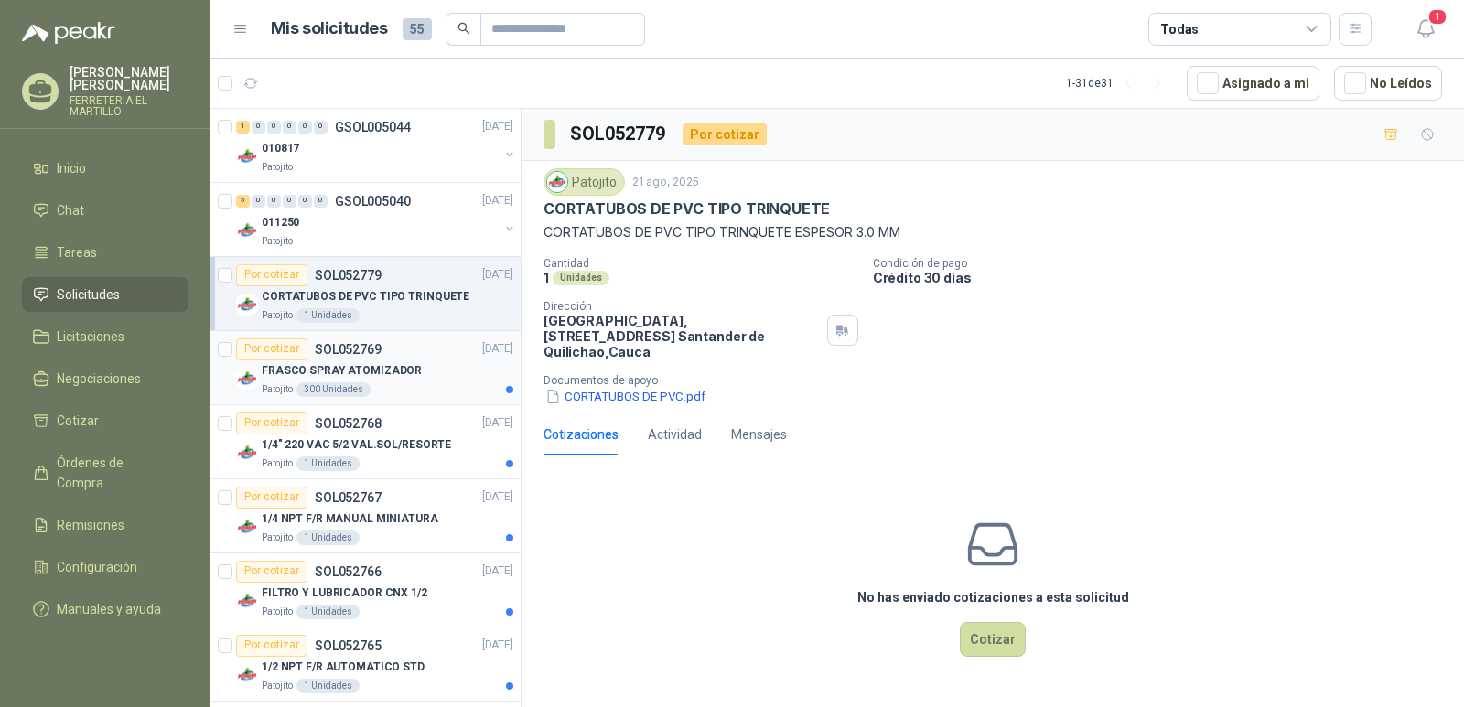
click at [401, 394] on div "Patojito 300 Unidades" at bounding box center [388, 389] width 252 height 15
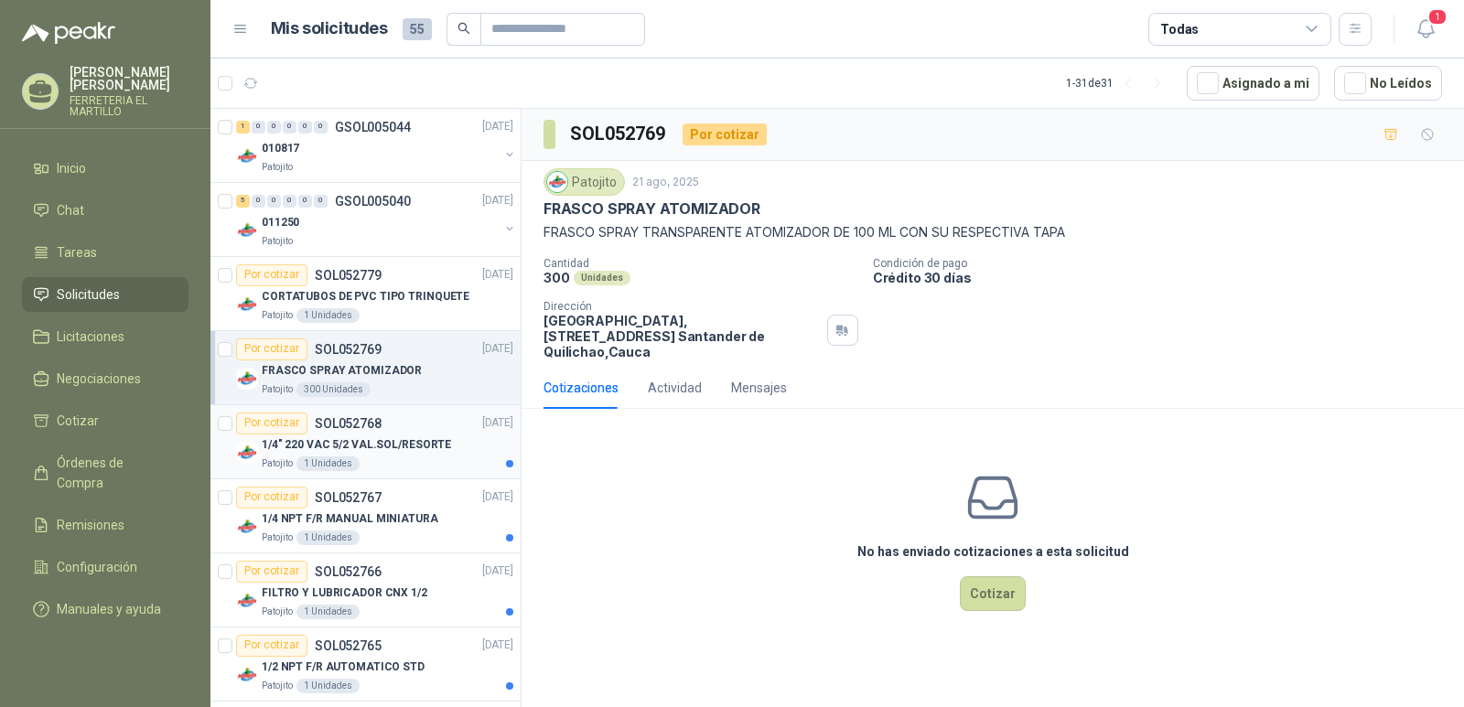
click at [407, 452] on p "1/4" 220 VAC 5/2 VAL.SOL/RESORTE" at bounding box center [356, 444] width 189 height 17
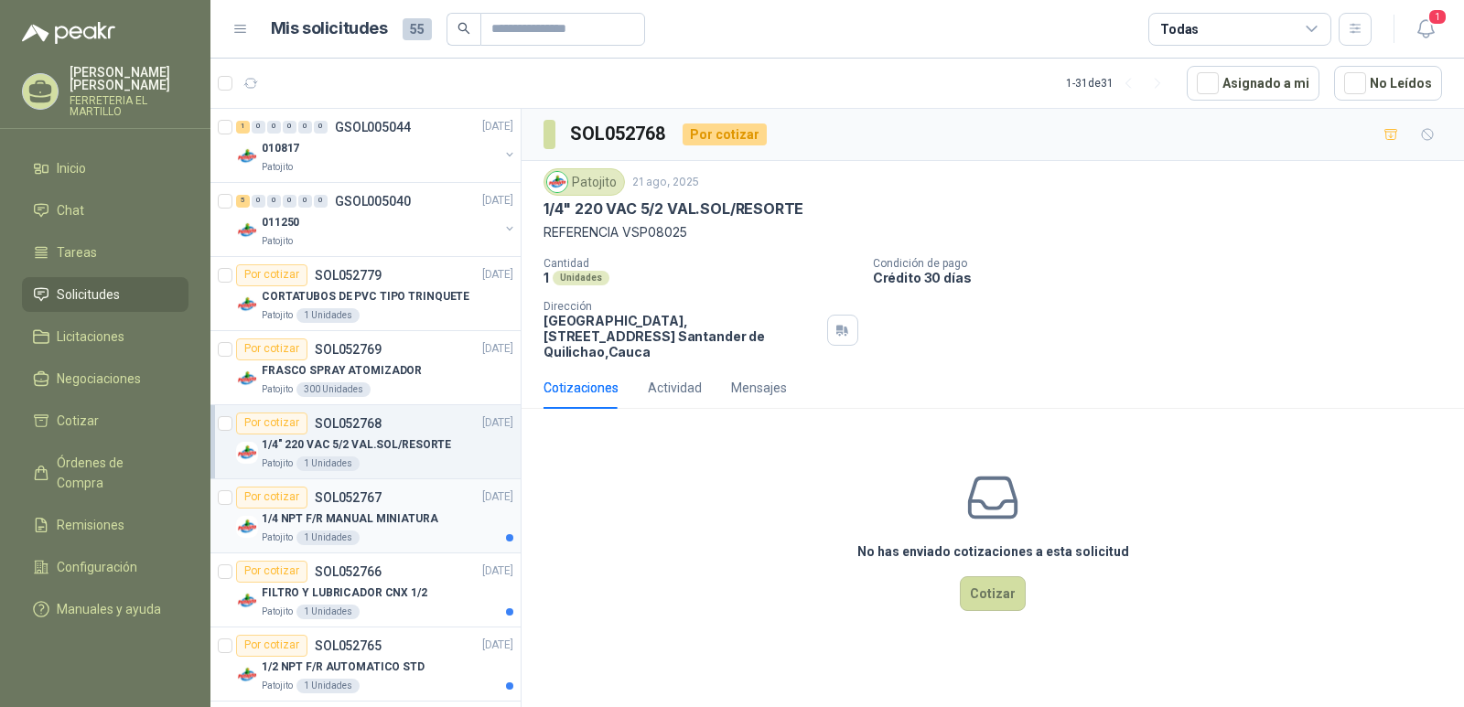
click at [422, 517] on p "1/4 NPT F/R MANUAL MINIATURA" at bounding box center [350, 518] width 177 height 17
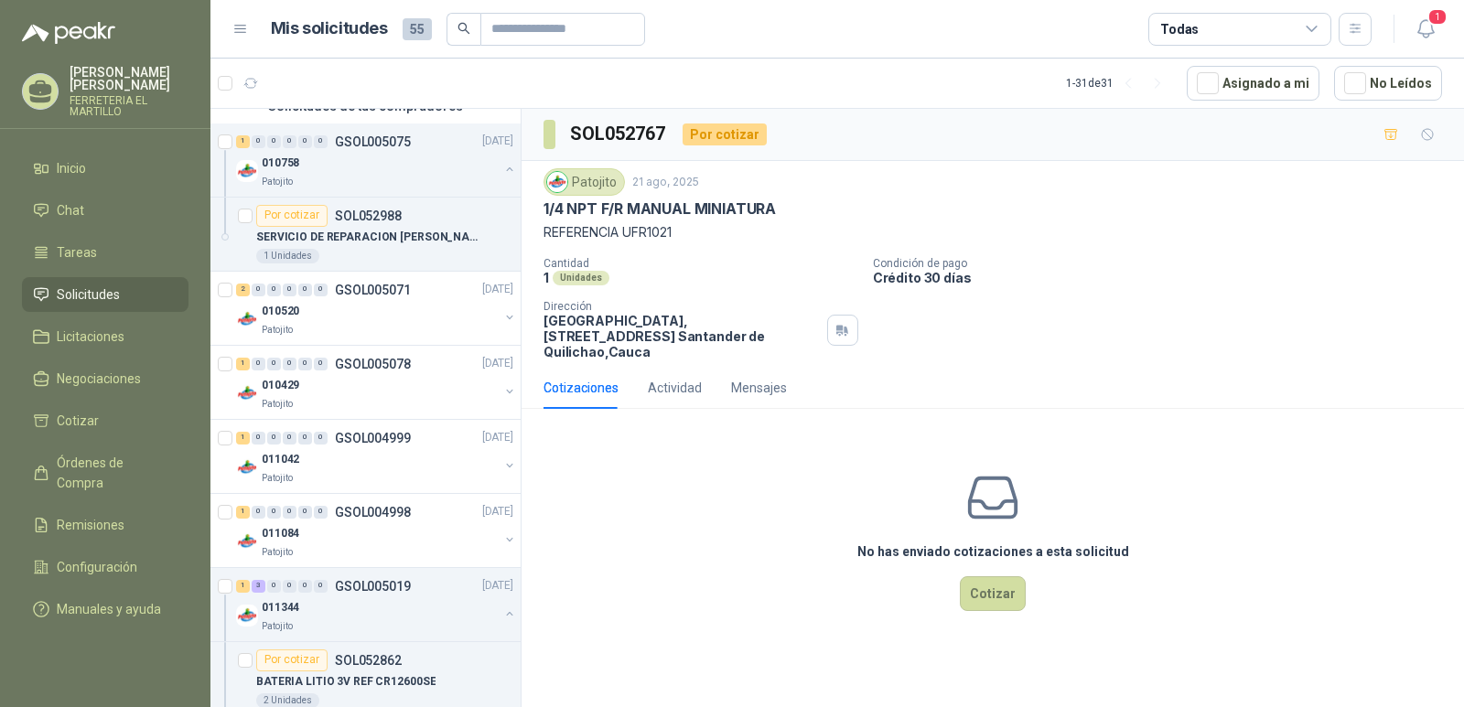
scroll to position [377, 0]
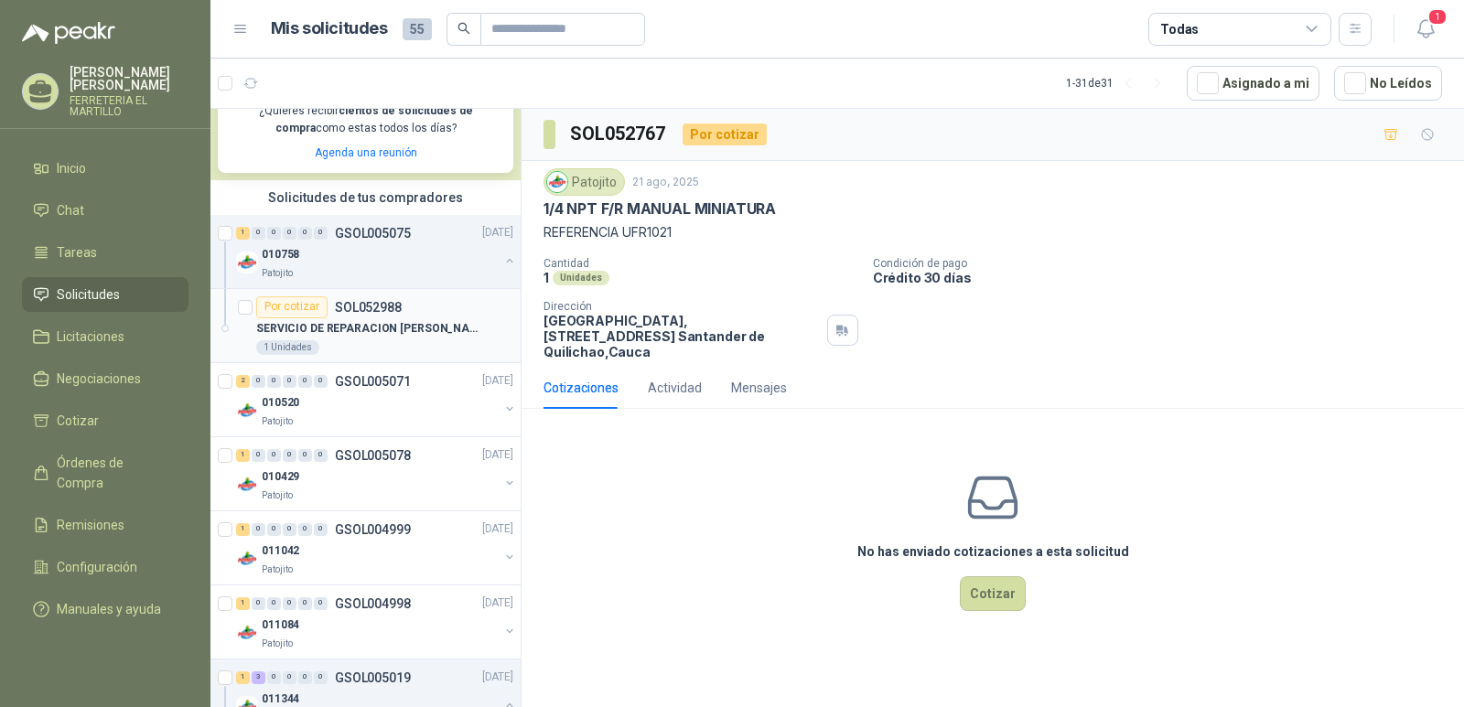
click at [412, 327] on p "SERVICIO DE REPARACION [PERSON_NAME] DEL AREA DE [GEOGRAPHIC_DATA]" at bounding box center [370, 328] width 228 height 17
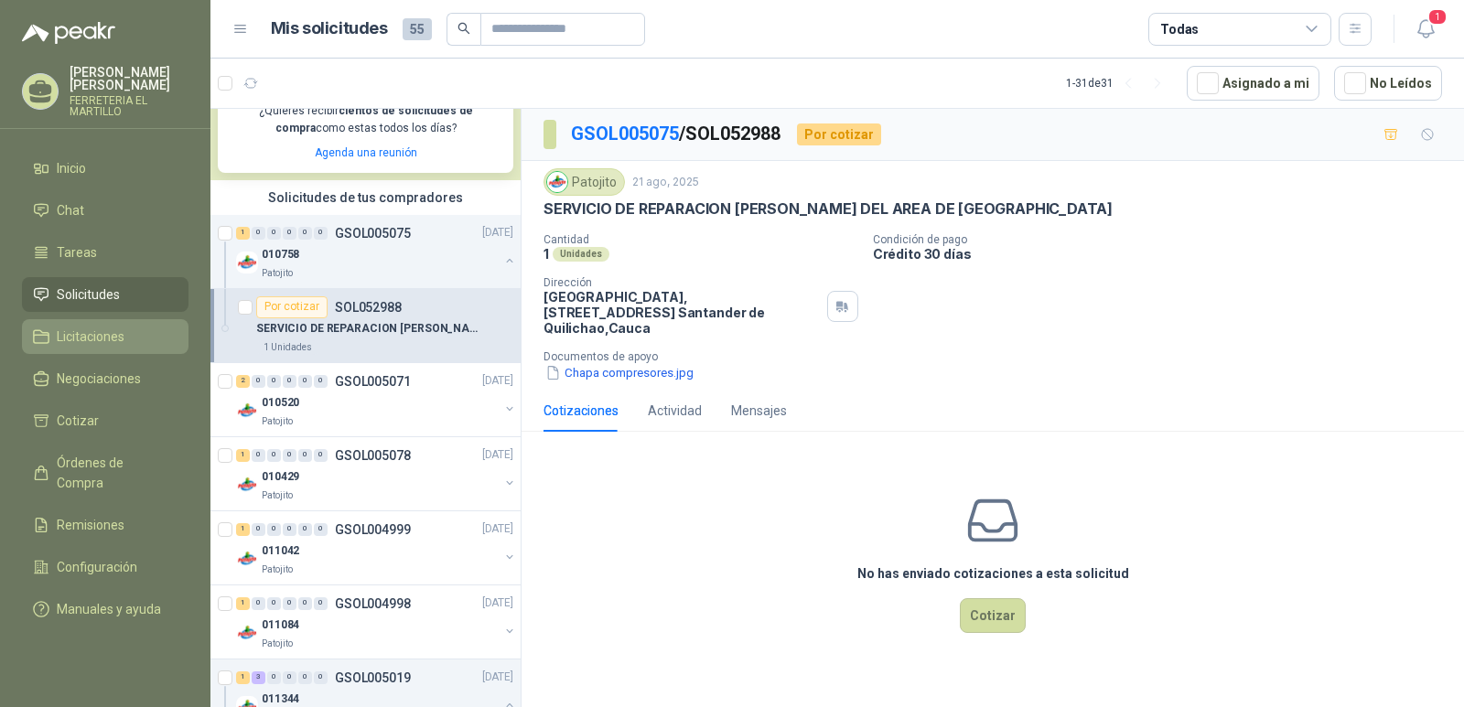
click at [97, 329] on span "Licitaciones" at bounding box center [91, 337] width 68 height 20
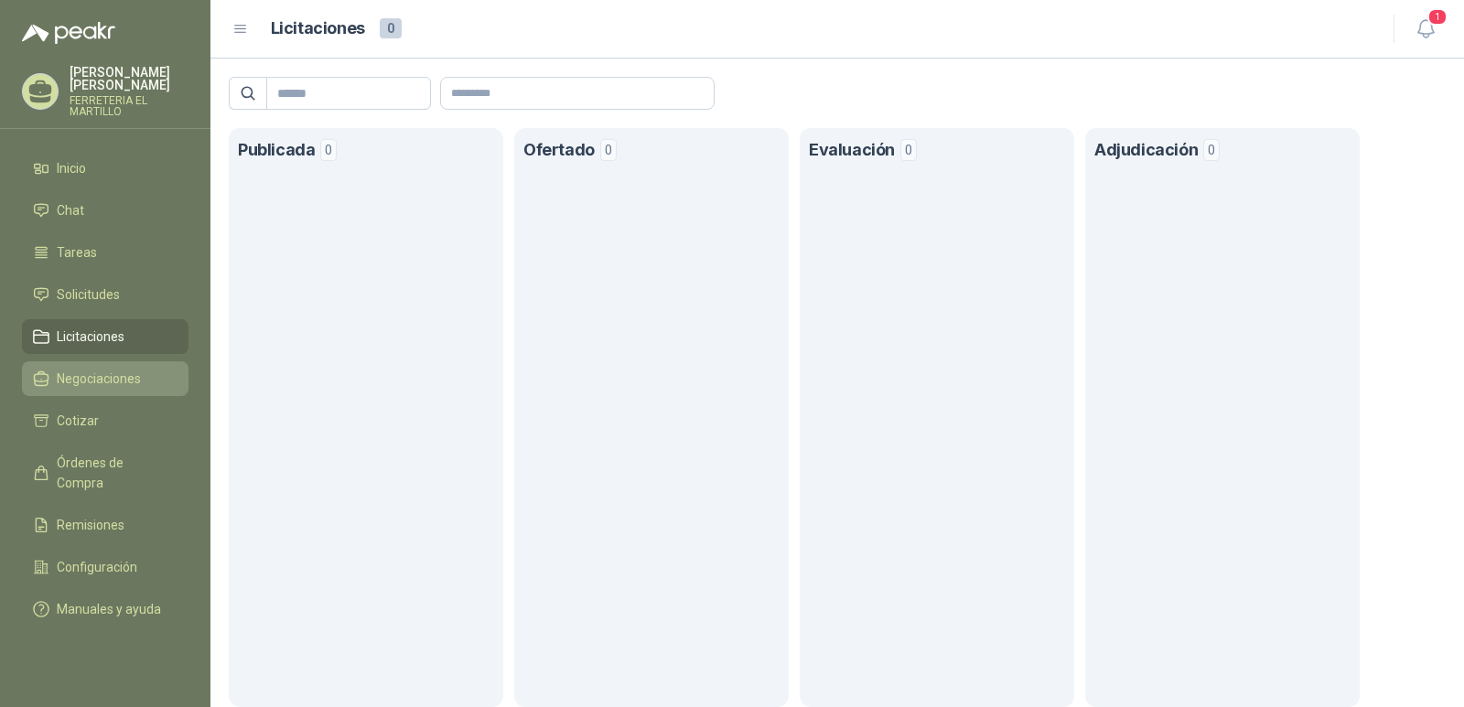
click at [113, 377] on span "Negociaciones" at bounding box center [99, 379] width 84 height 20
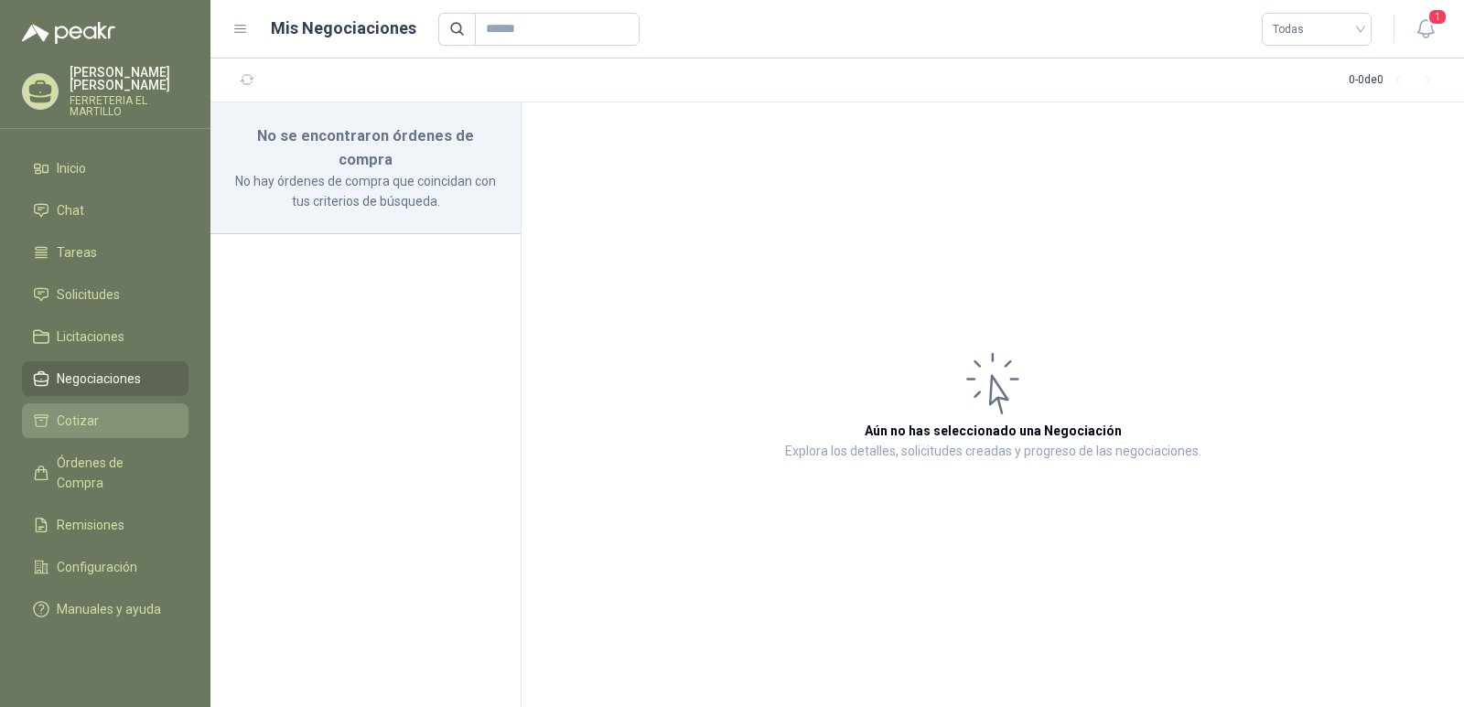
click at [91, 417] on span "Cotizar" at bounding box center [78, 421] width 42 height 20
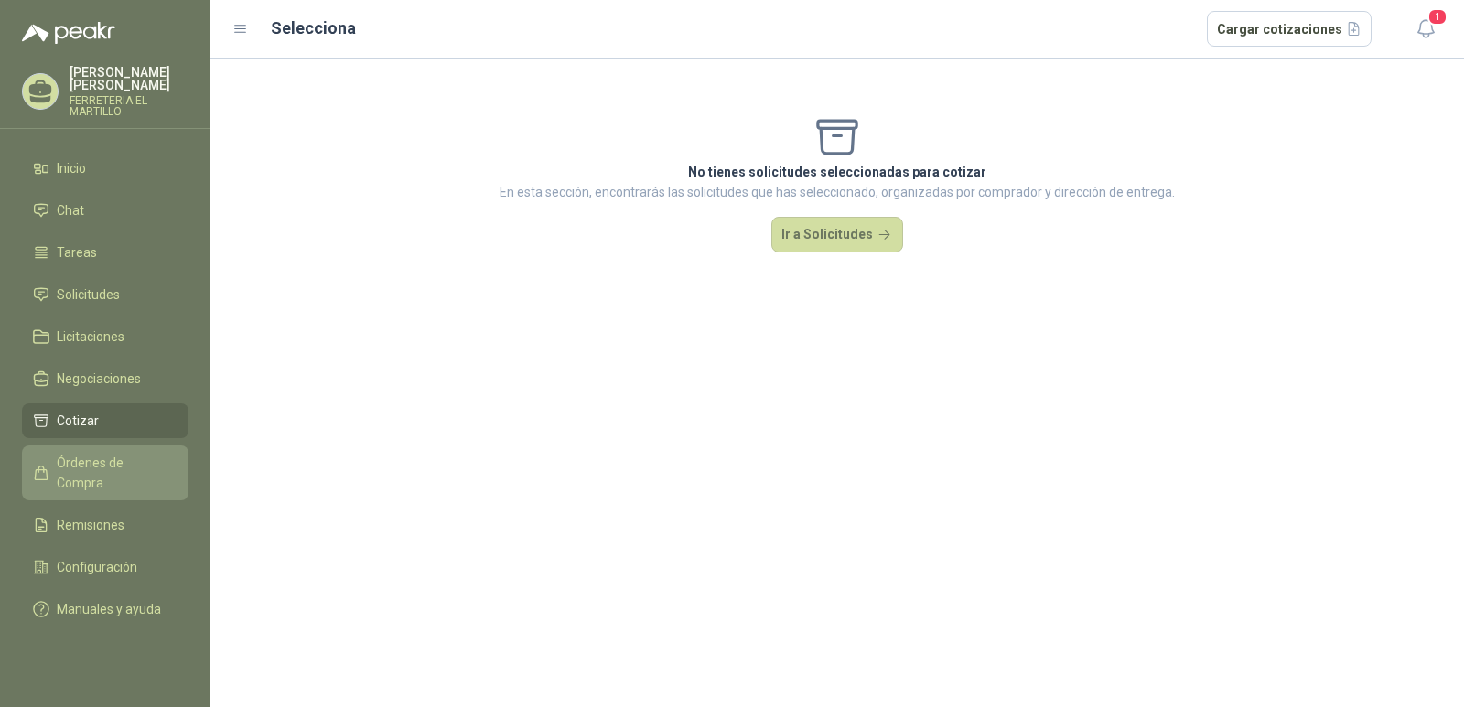
click at [104, 452] on link "Órdenes de Compra" at bounding box center [105, 473] width 166 height 55
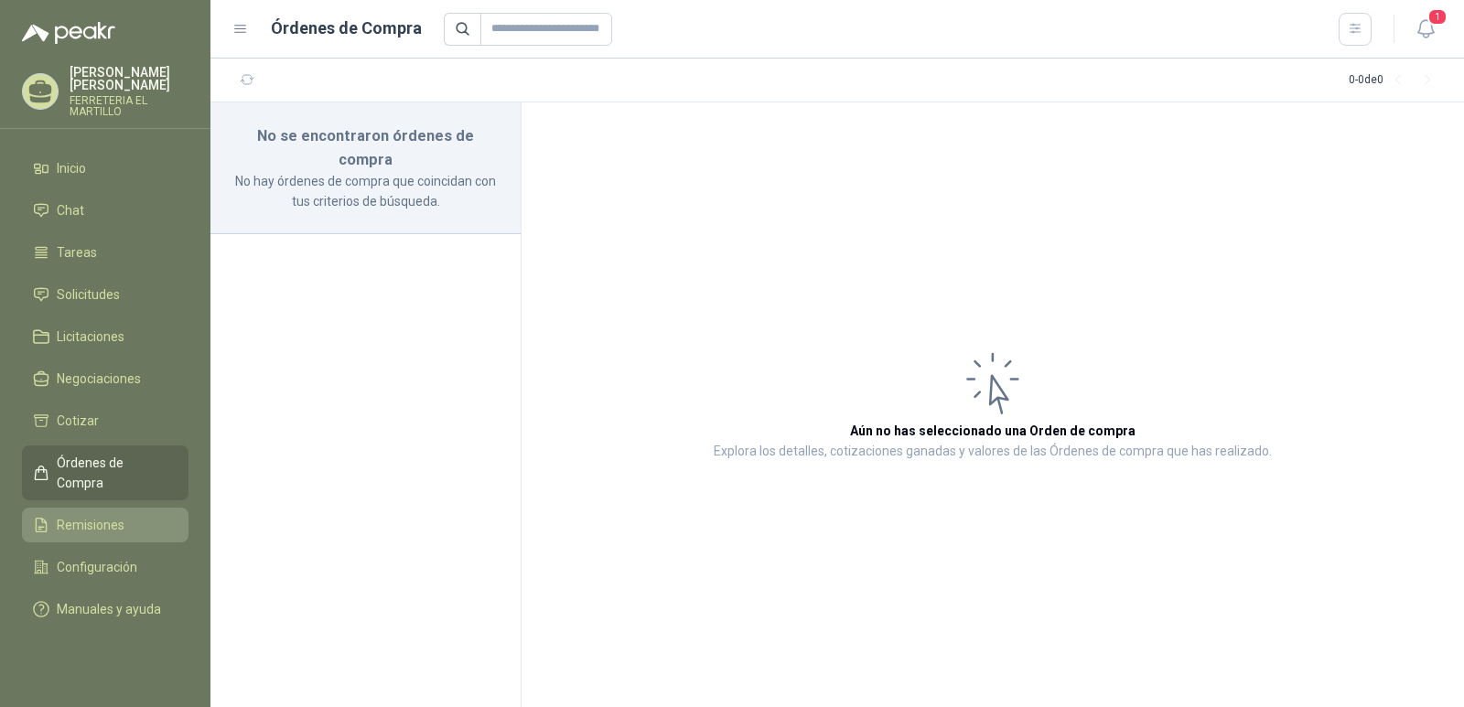
click at [105, 515] on span "Remisiones" at bounding box center [91, 525] width 68 height 20
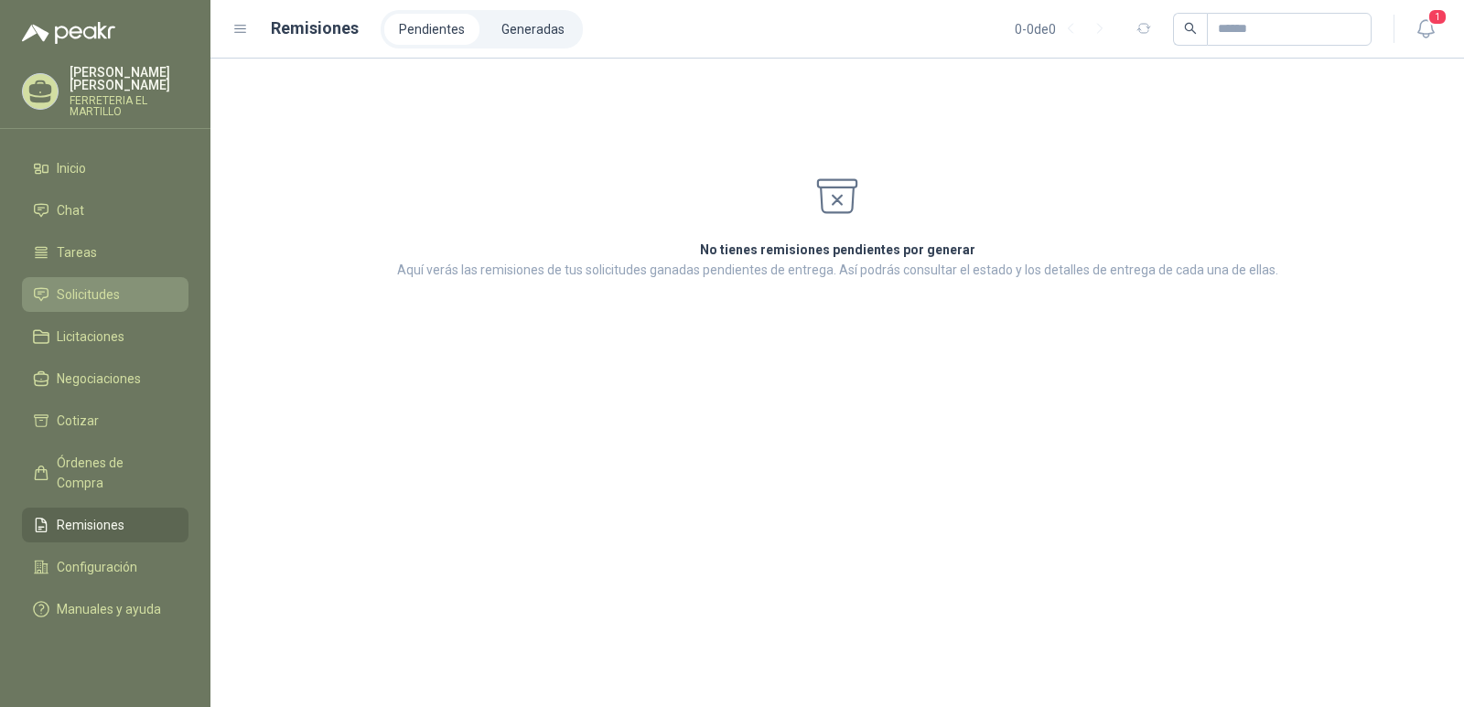
click at [97, 289] on span "Solicitudes" at bounding box center [88, 295] width 63 height 20
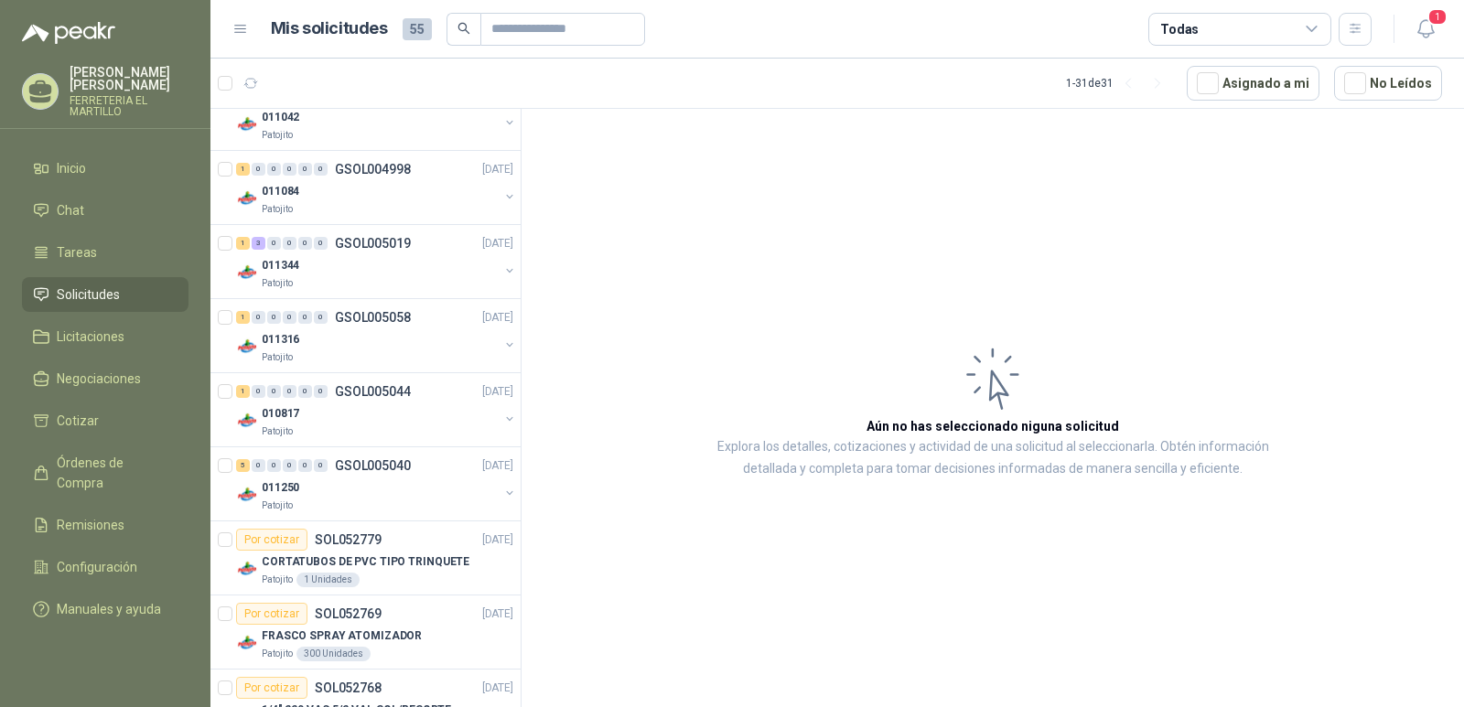
scroll to position [330, 0]
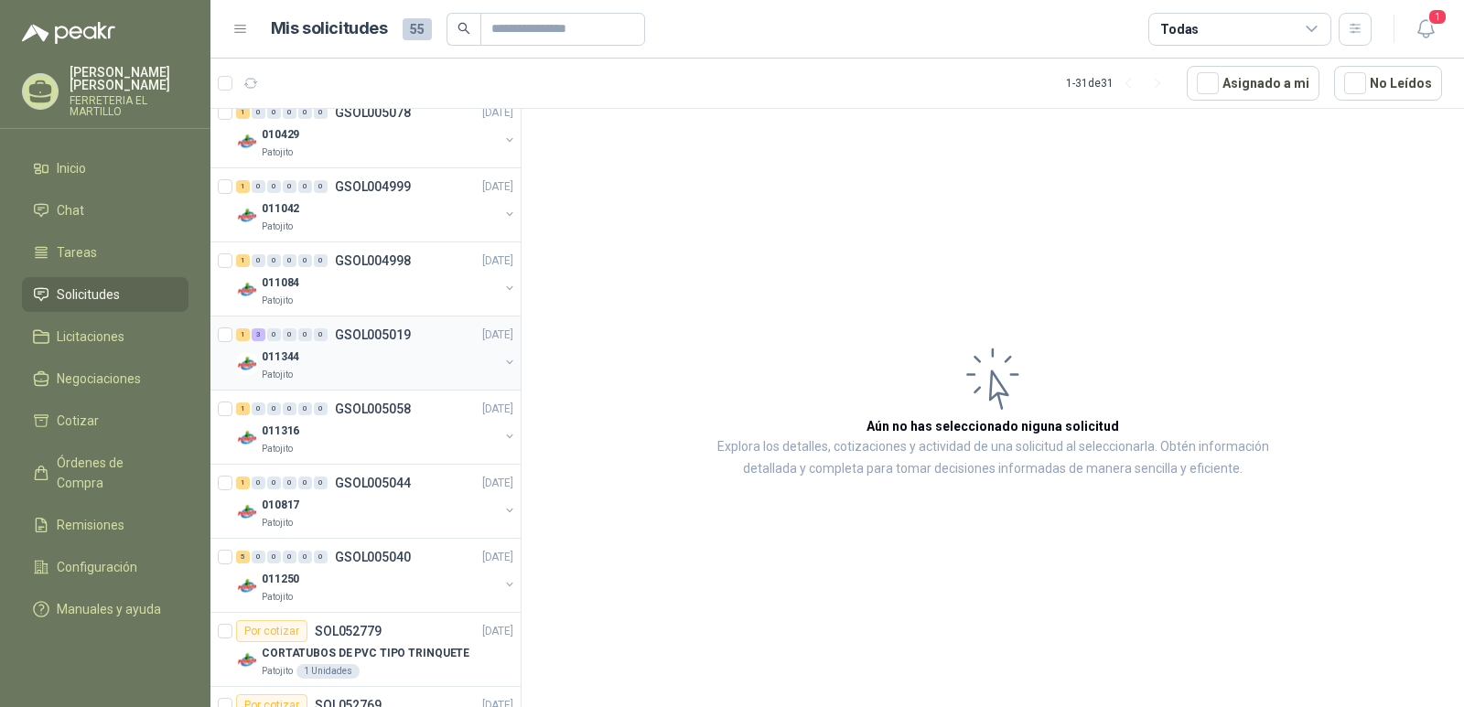
click at [313, 358] on div "011344" at bounding box center [380, 357] width 237 height 22
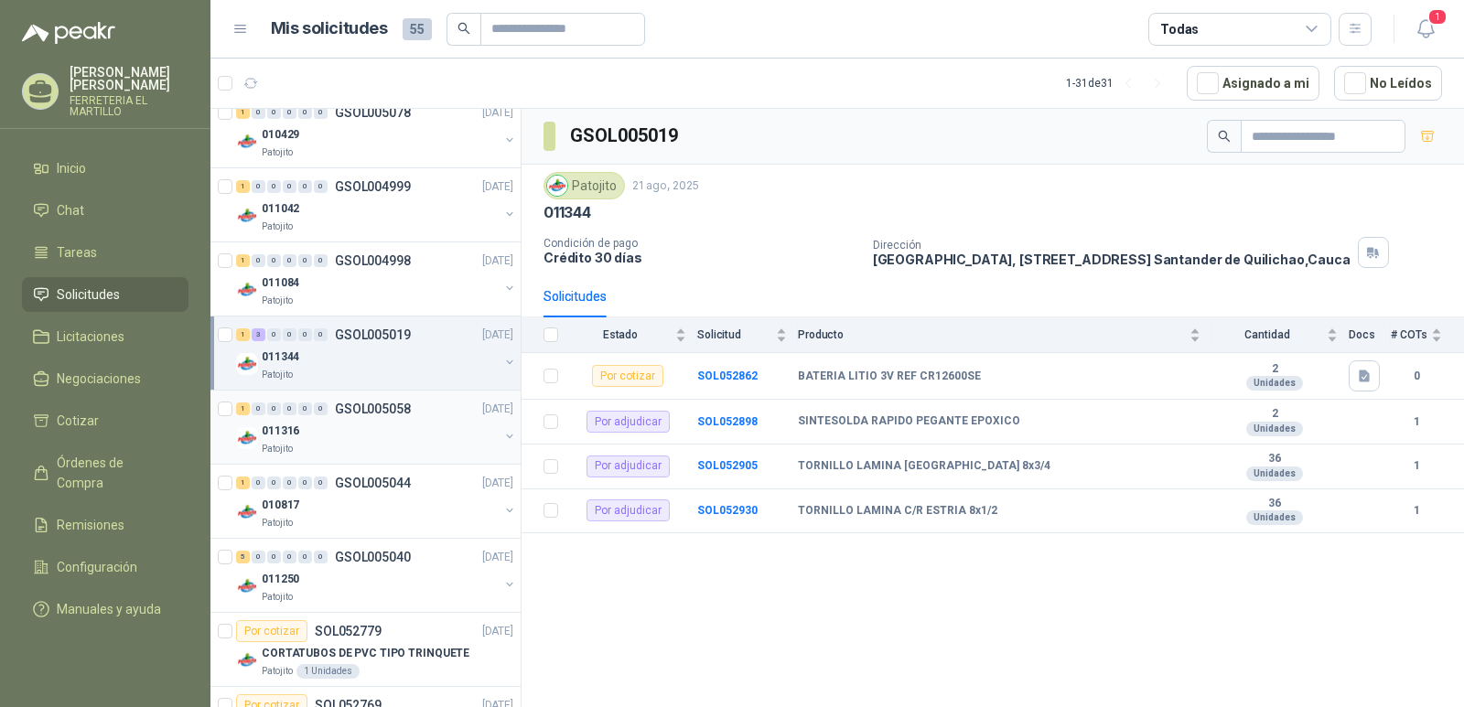
click at [370, 403] on p "GSOL005058" at bounding box center [373, 409] width 76 height 13
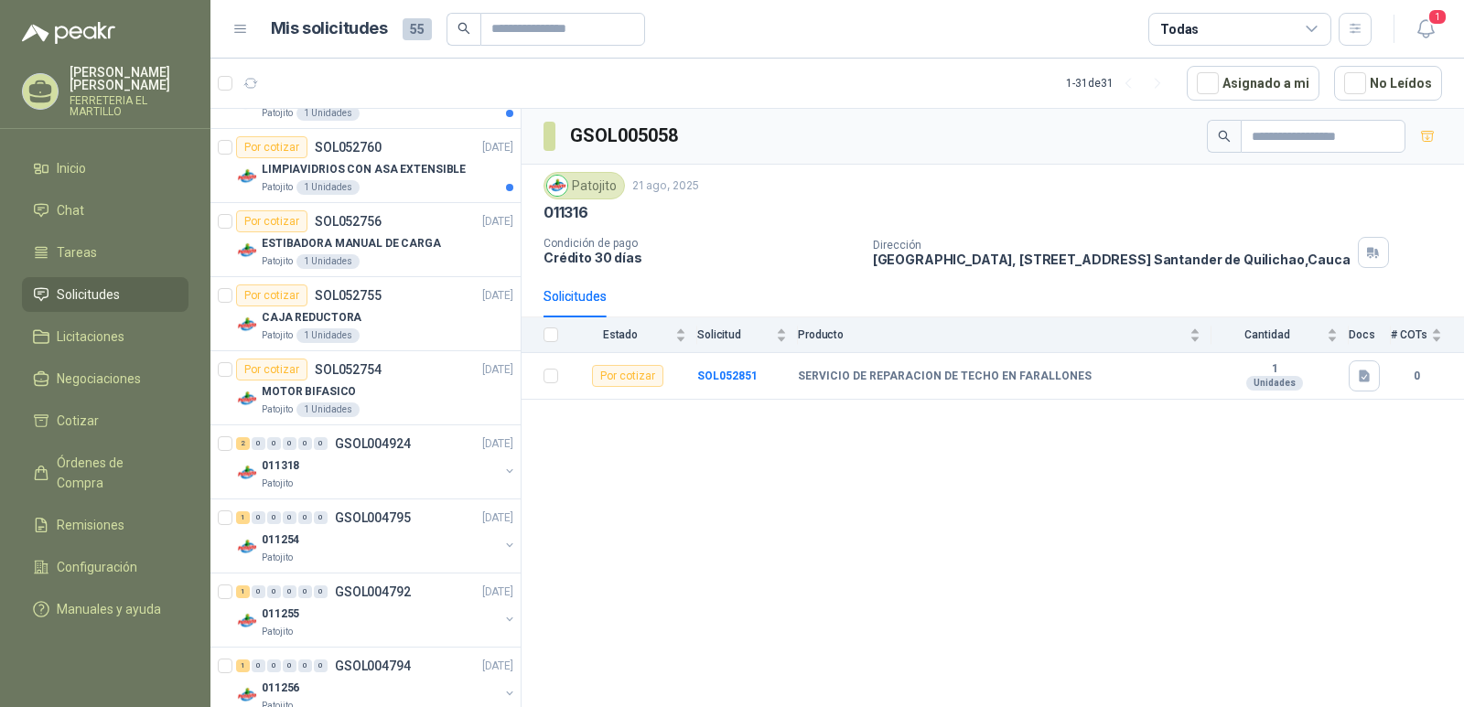
scroll to position [1885, 0]
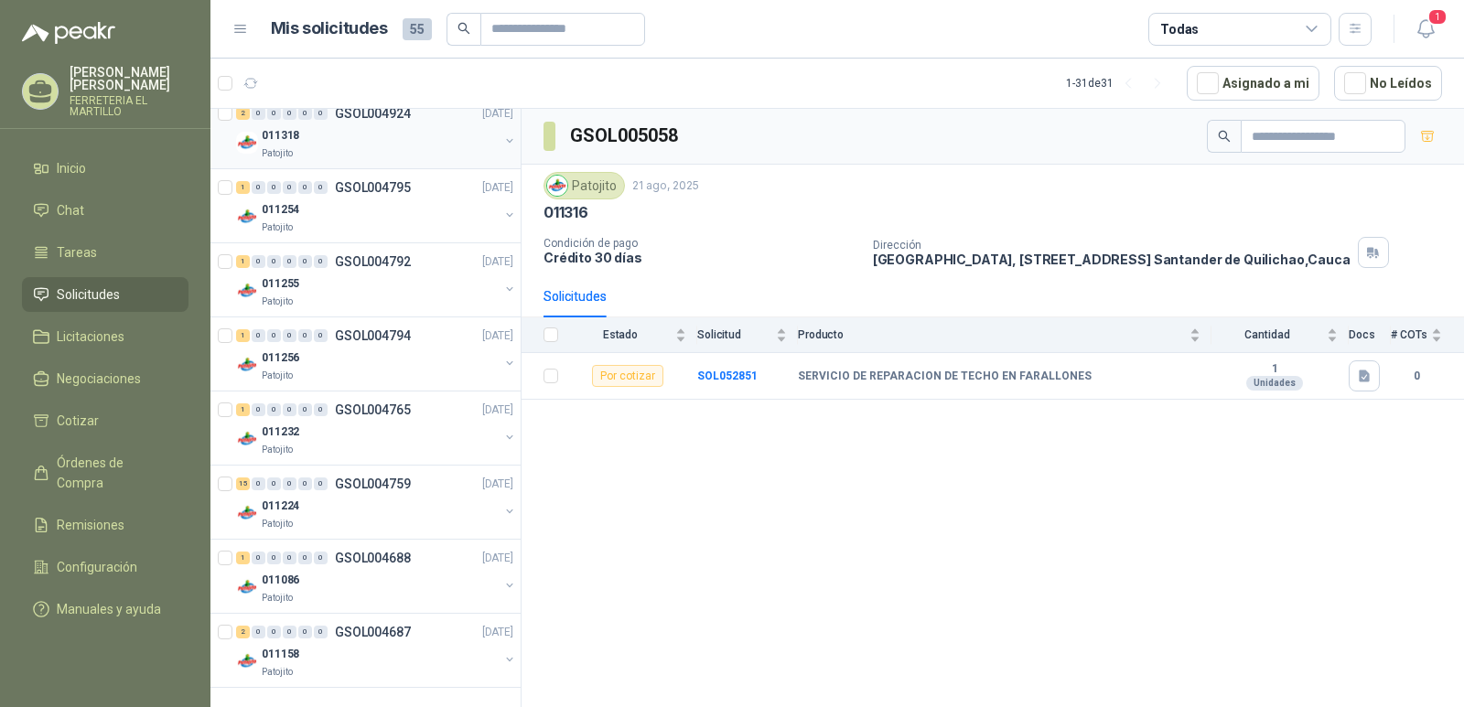
click at [303, 137] on div "011318" at bounding box center [380, 135] width 237 height 22
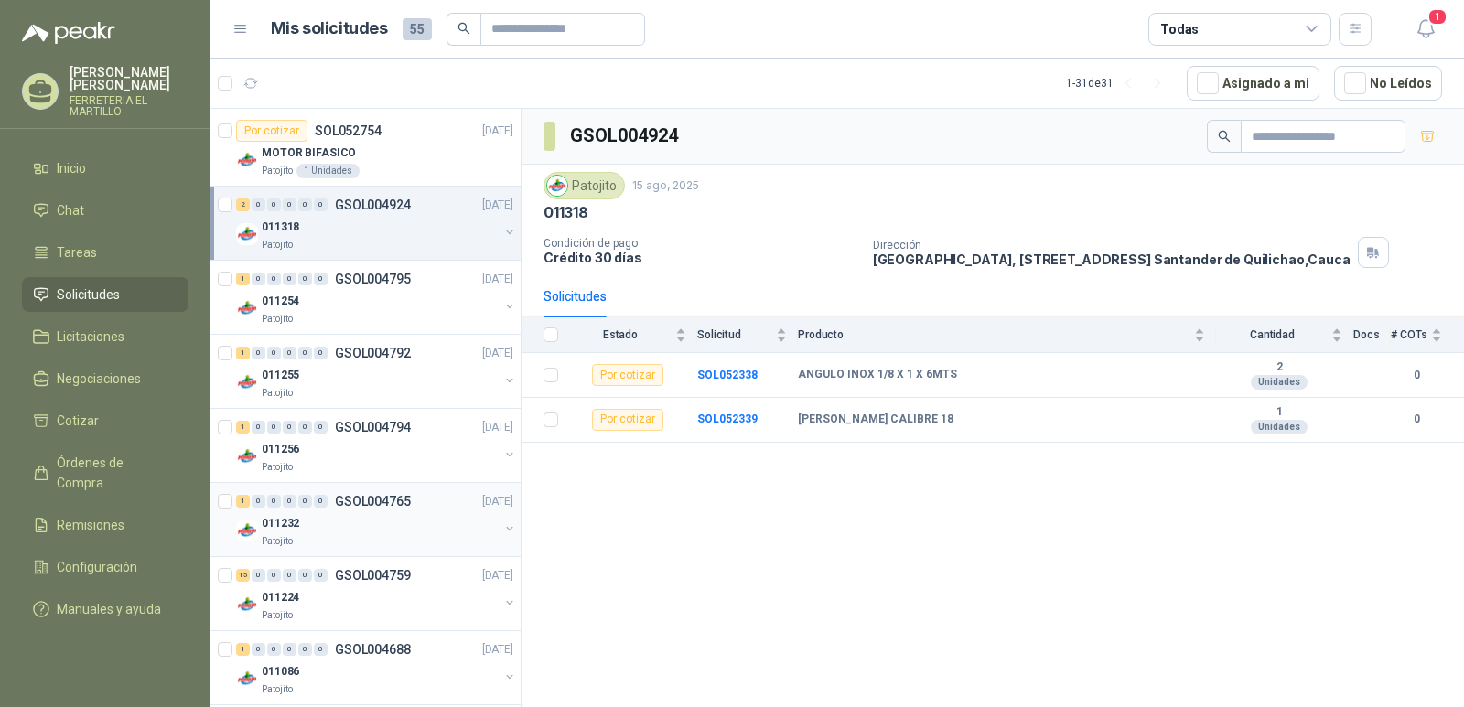
scroll to position [1885, 0]
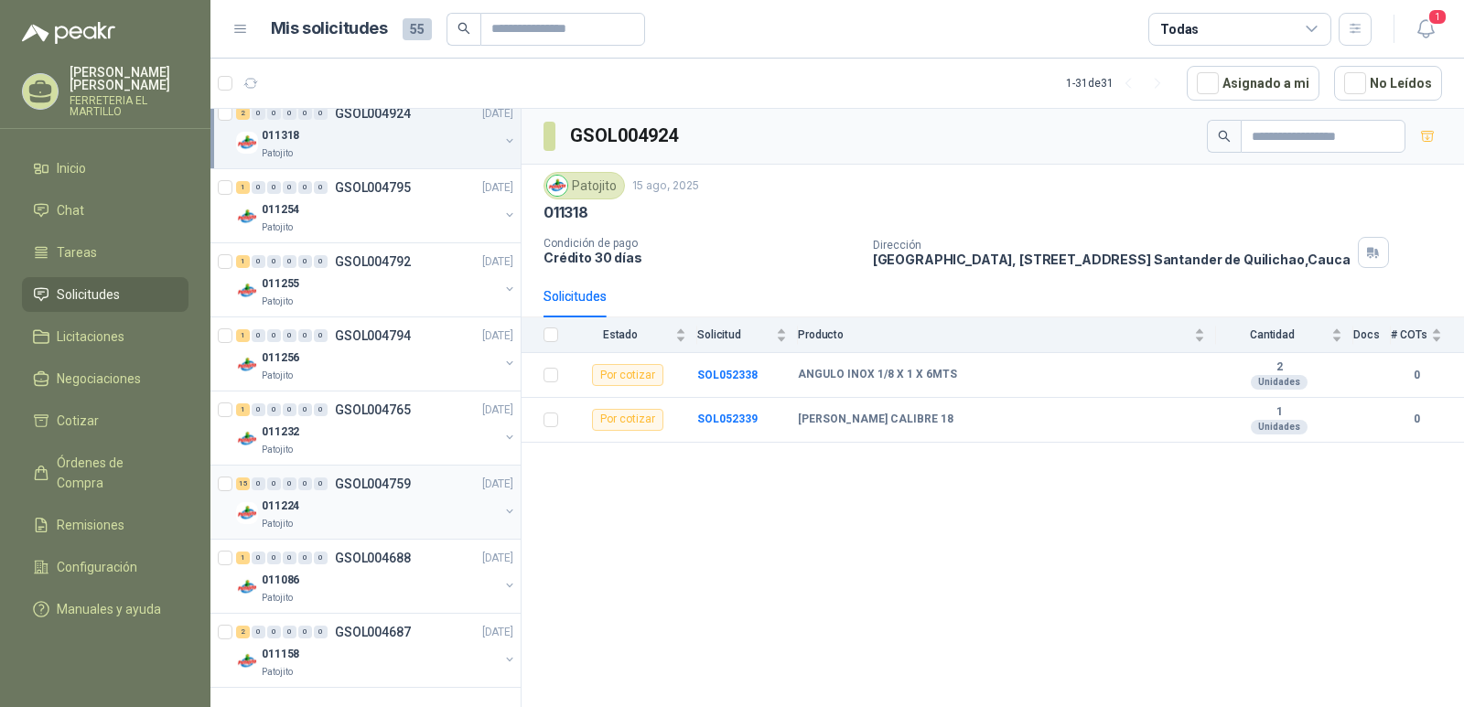
drag, startPoint x: 345, startPoint y: 498, endPoint x: 343, endPoint y: 489, distance: 9.3
click at [343, 496] on div "011224" at bounding box center [380, 506] width 237 height 22
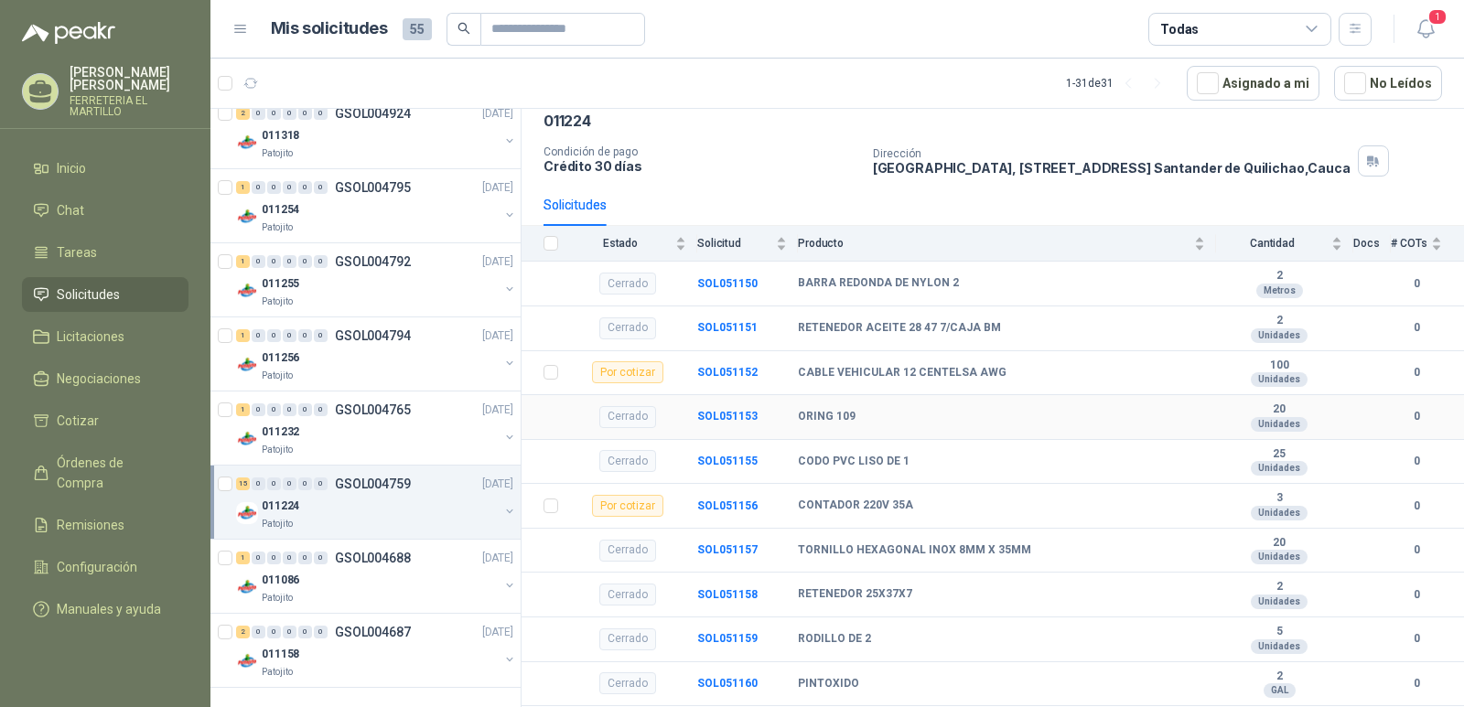
scroll to position [183, 0]
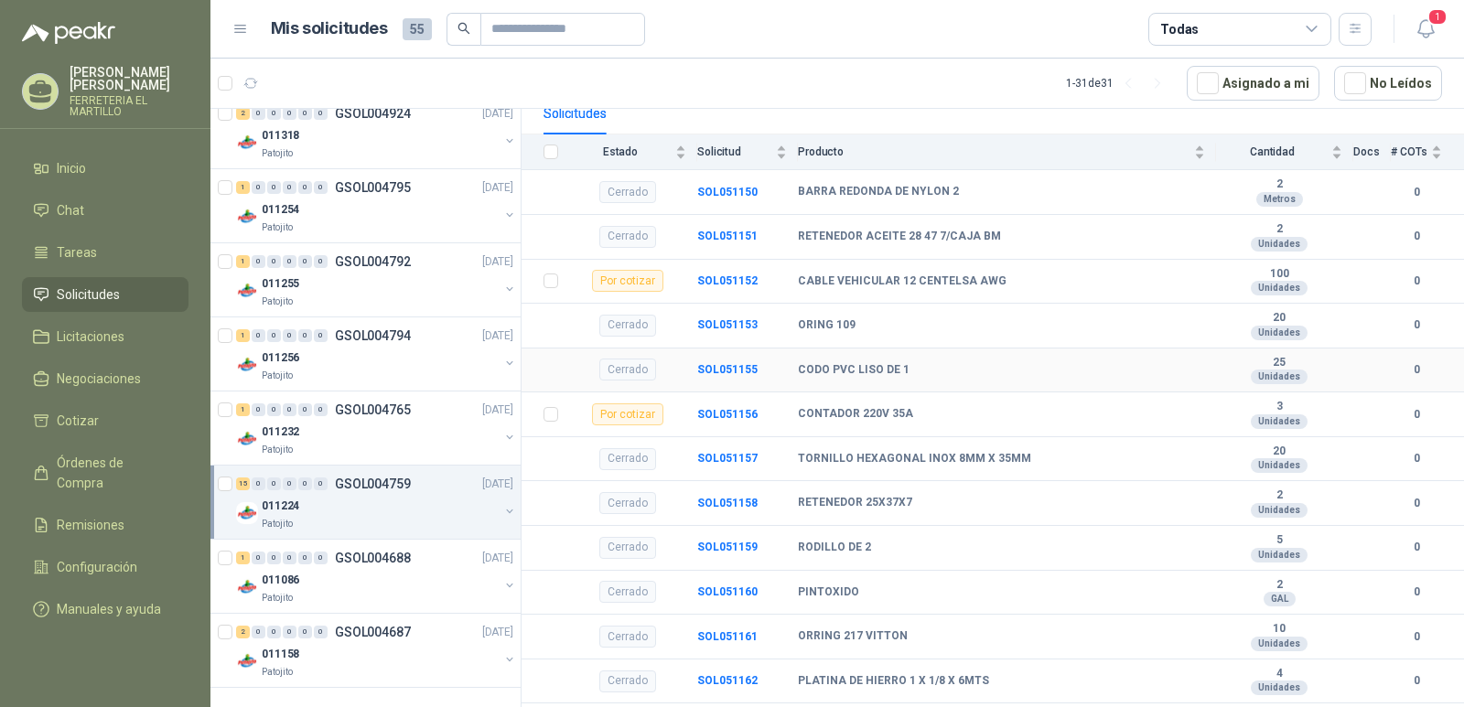
click at [882, 366] on b "CODO PVC LISO DE 1" at bounding box center [854, 370] width 112 height 15
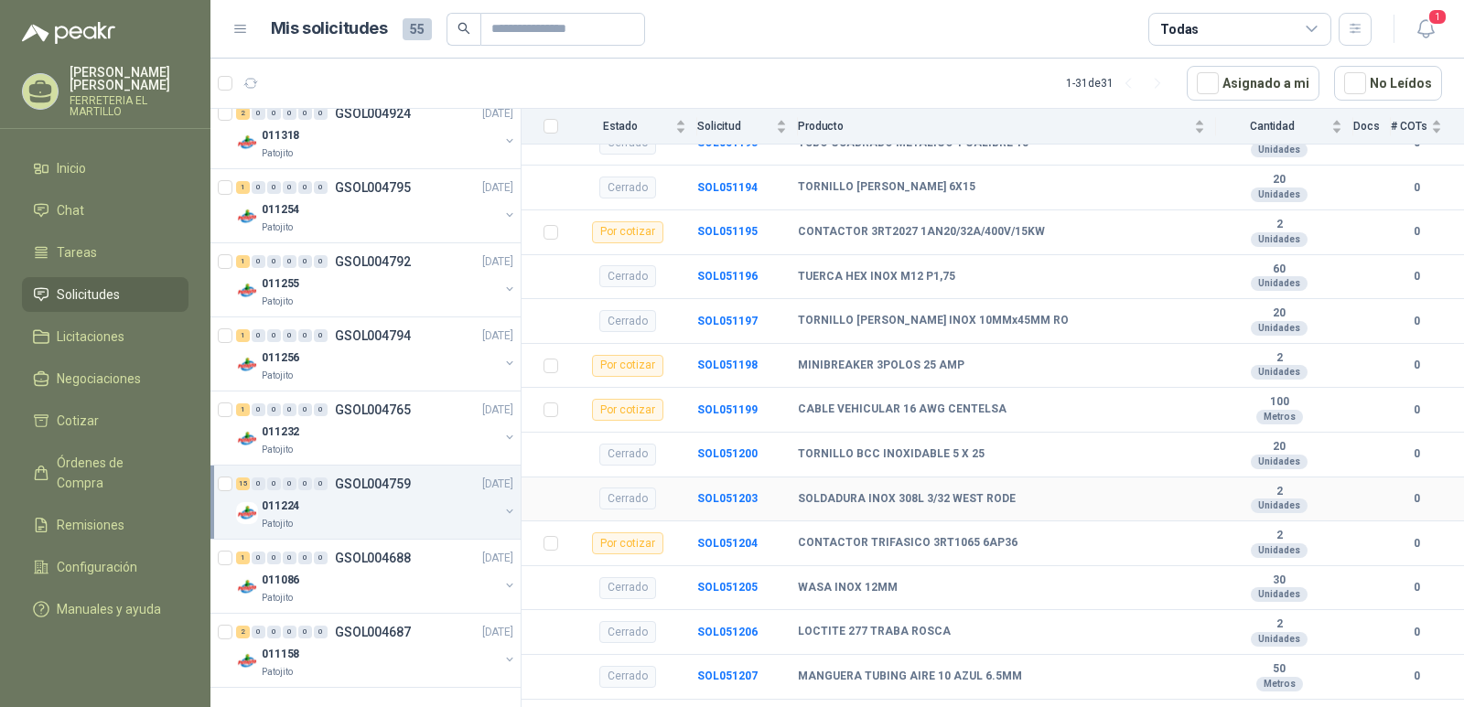
scroll to position [1951, 0]
